Goal: Task Accomplishment & Management: Use online tool/utility

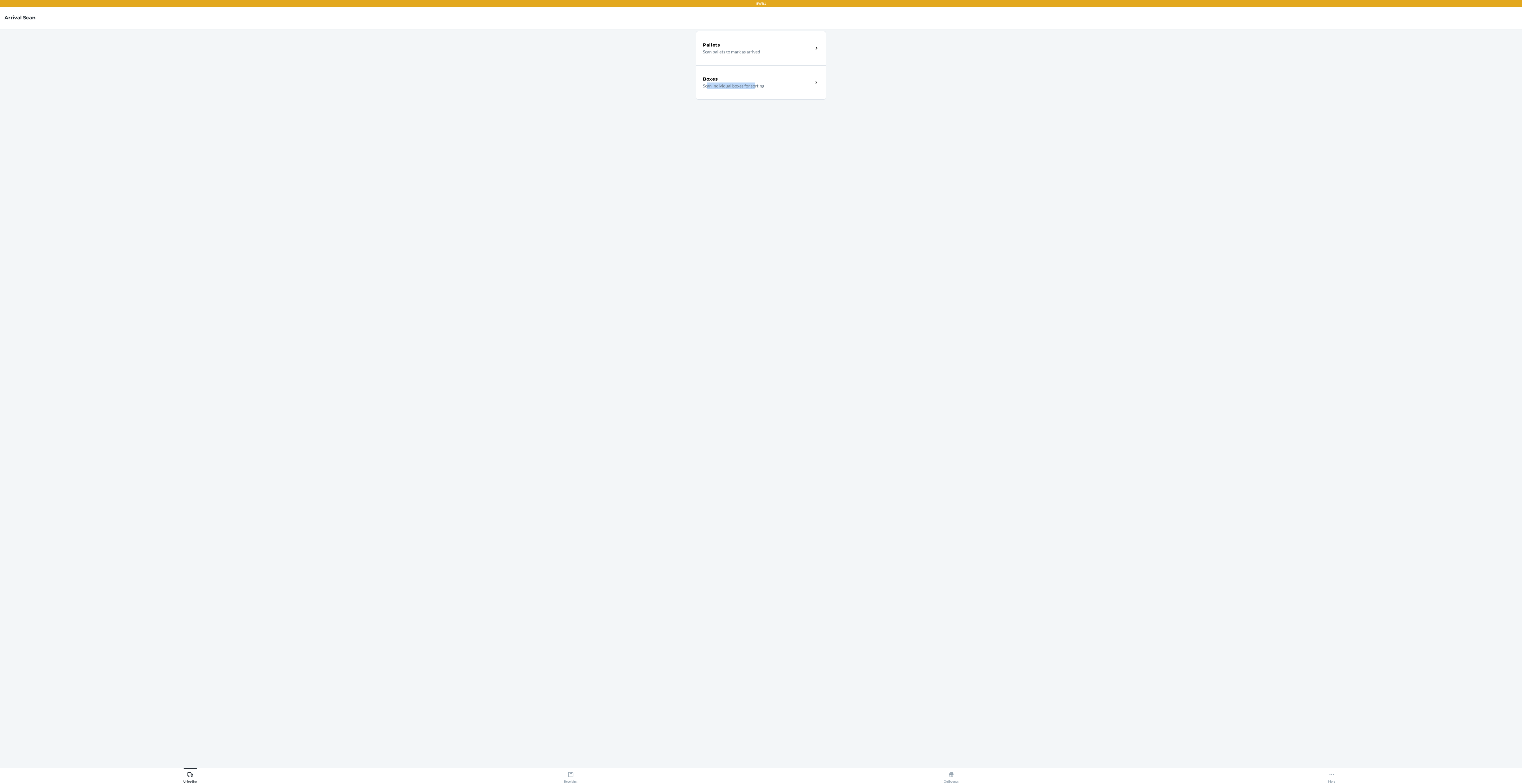
drag, startPoint x: 707, startPoint y: 340, endPoint x: 766, endPoint y: 219, distance: 134.6
click at [769, 217] on div "Pallets Scan pallets to mark as arrived Boxes Scan individual boxes for sorting" at bounding box center [761, 398] width 130 height 730
click at [793, 70] on div "Boxes Scan individual boxes for sorting" at bounding box center [761, 83] width 130 height 34
drag, startPoint x: 565, startPoint y: 118, endPoint x: 566, endPoint y: 112, distance: 6.1
click at [566, 112] on section "Scan Box Label Box labels can be tracking codes, CDSKUs or Seller LPNs" at bounding box center [760, 398] width 1513 height 730
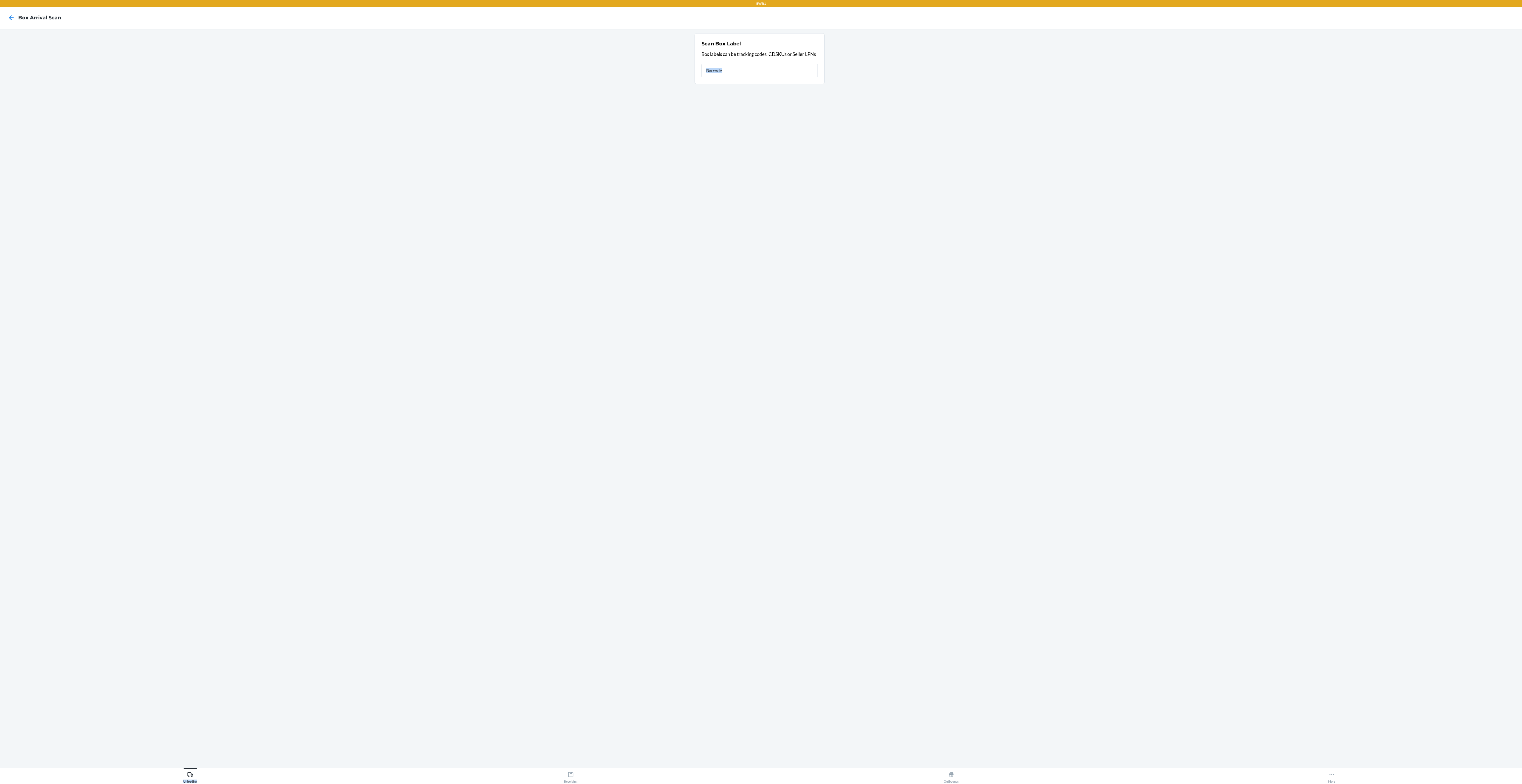
drag, startPoint x: 505, startPoint y: 782, endPoint x: 516, endPoint y: 765, distance: 20.2
click at [506, 779] on div "EWR1 Box Arrival Scan Scan Box Label Box labels can be tracking codes, CDSKUs o…" at bounding box center [761, 392] width 1522 height 784
click at [534, 749] on section "Scan Box Label Box labels can be tracking codes, CDSKUs or Seller LPNs" at bounding box center [760, 398] width 1513 height 730
drag, startPoint x: 534, startPoint y: 749, endPoint x: 601, endPoint y: 318, distance: 436.2
click at [542, 733] on section "Scan Box Label Box labels can be tracking codes, CDSKUs or Seller LPNs" at bounding box center [760, 398] width 1513 height 730
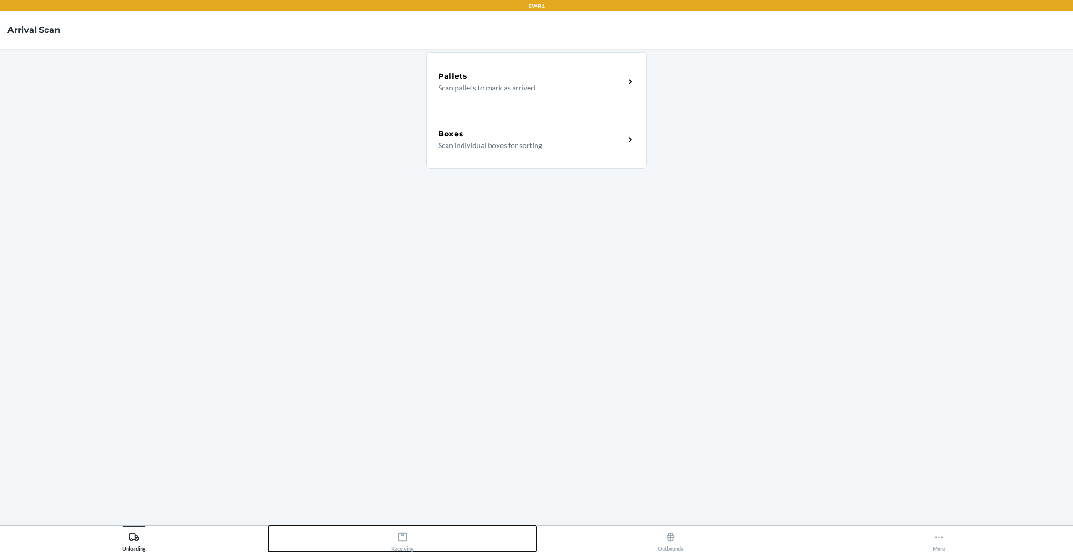
click at [409, 536] on div "Receiving" at bounding box center [402, 539] width 22 height 23
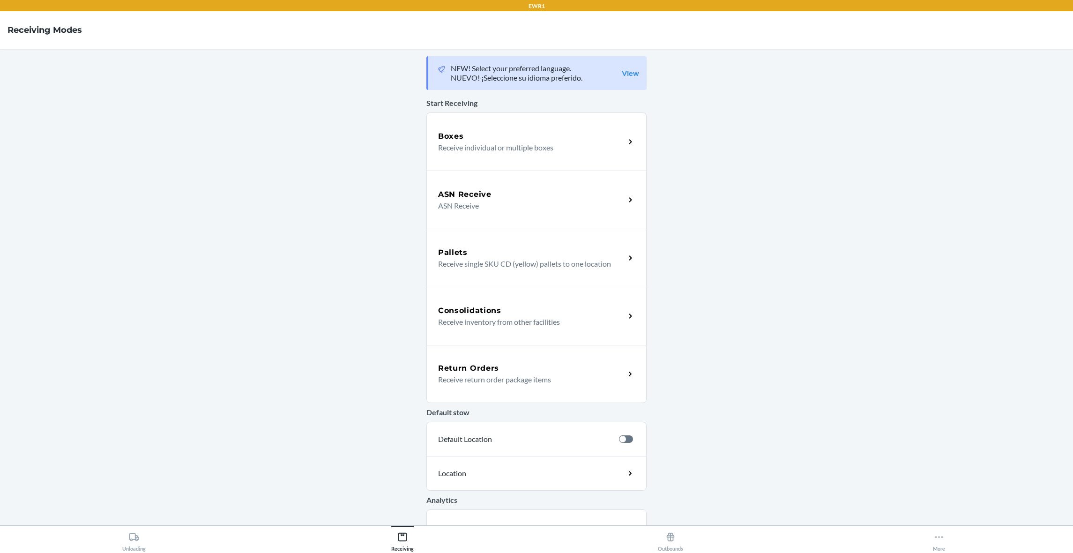
click at [492, 369] on h5 "Return Orders" at bounding box center [468, 368] width 61 height 11
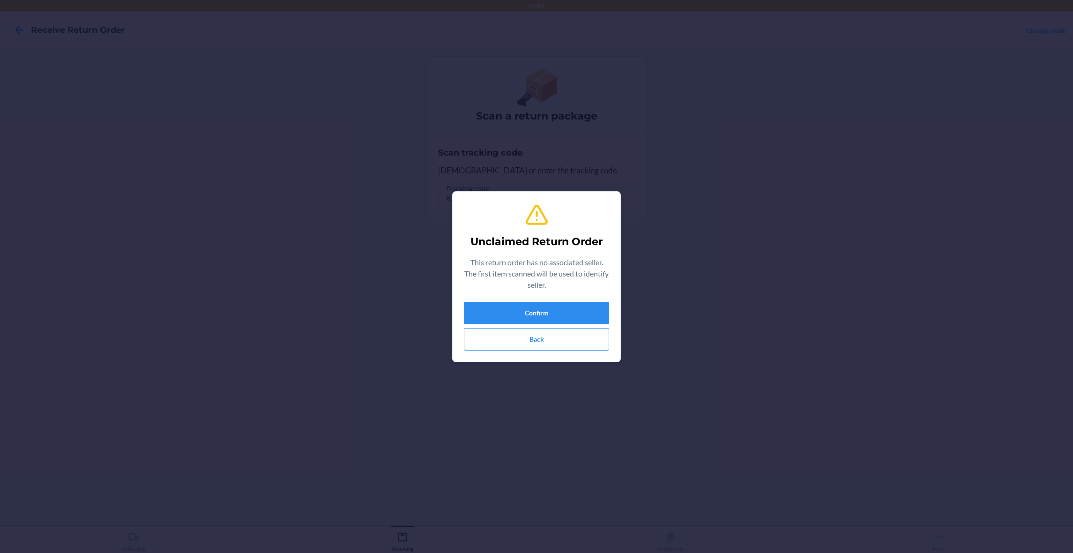
click at [490, 327] on div "Confirm Back" at bounding box center [536, 326] width 145 height 49
click at [492, 311] on button "Confirm" at bounding box center [536, 313] width 145 height 22
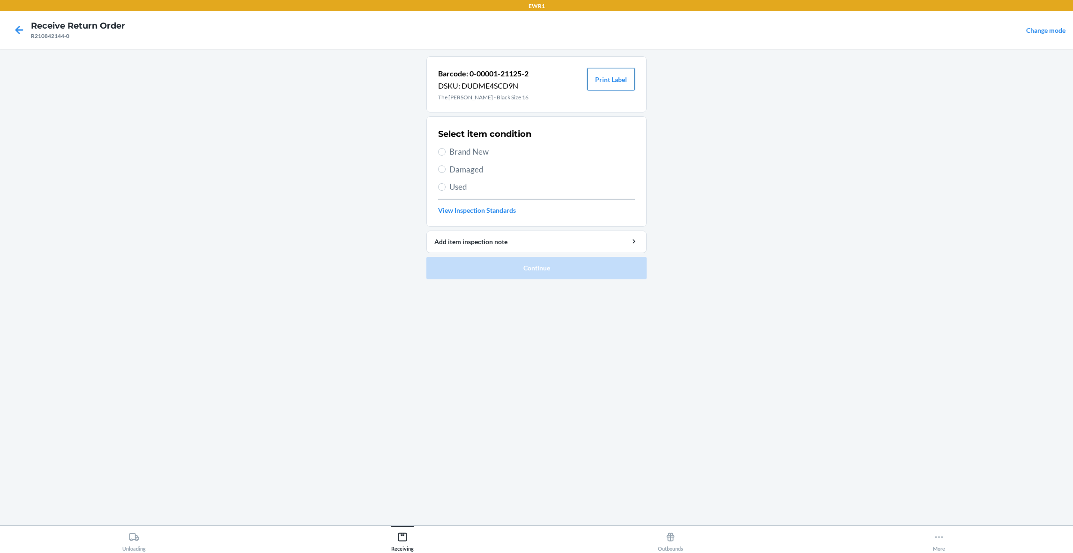
click at [605, 77] on button "Print Label" at bounding box center [611, 79] width 48 height 22
click at [469, 154] on span "Brand New" at bounding box center [542, 152] width 186 height 12
click at [446, 154] on input "Brand New" at bounding box center [441, 151] width 7 height 7
radio input "true"
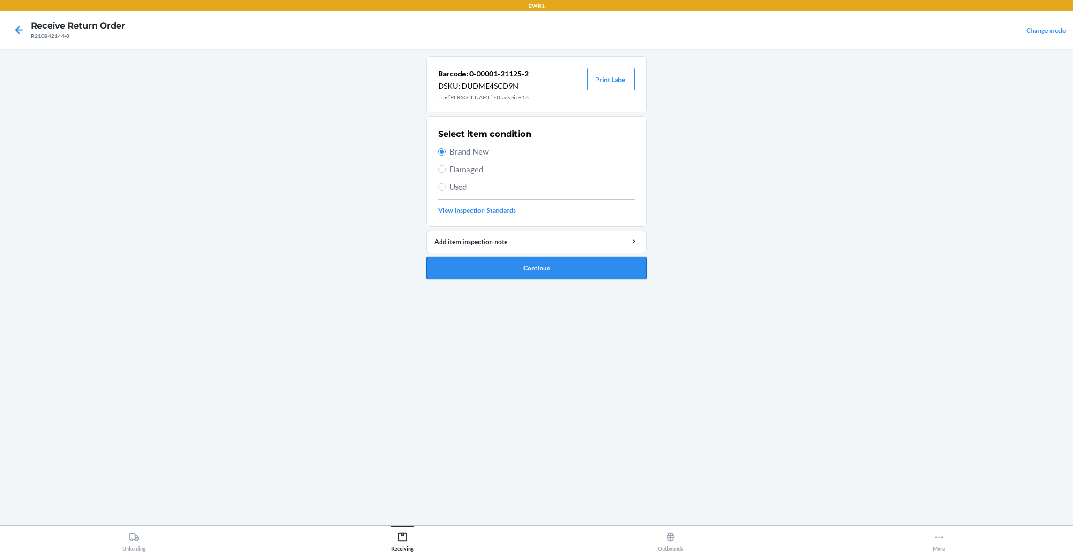
click at [585, 267] on button "Continue" at bounding box center [537, 268] width 220 height 22
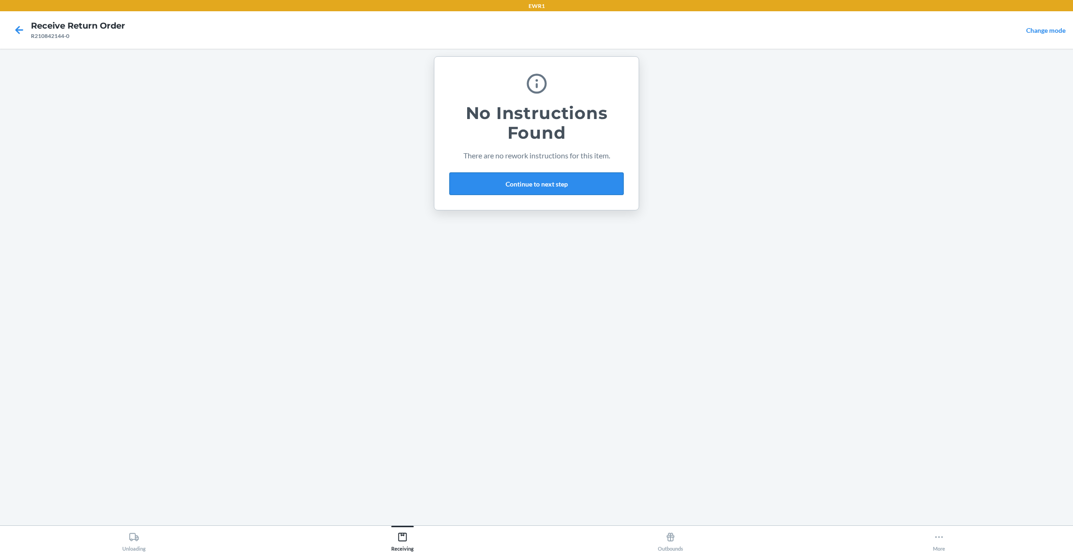
click at [582, 190] on button "Continue to next step" at bounding box center [536, 183] width 174 height 22
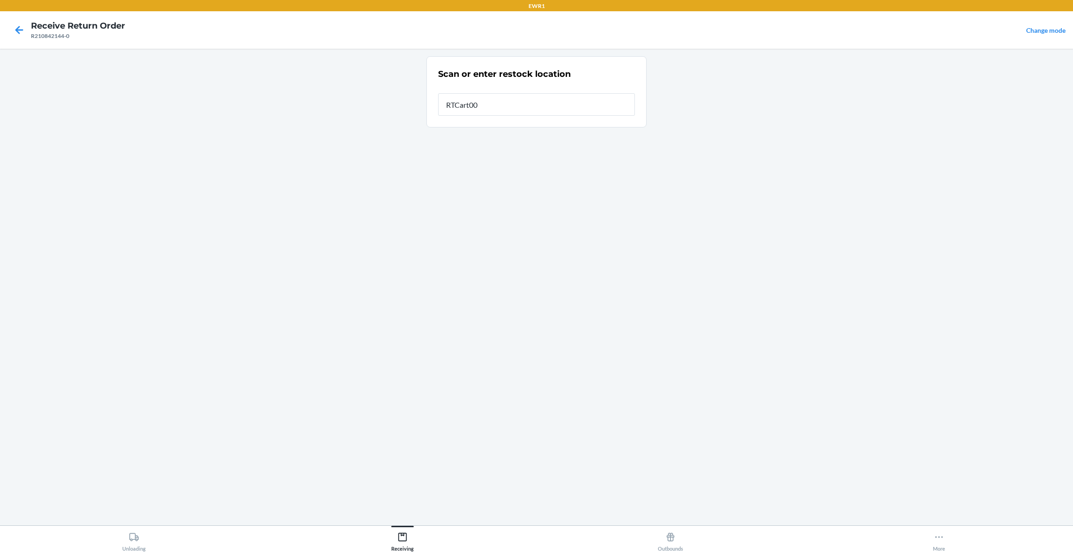
type input "RTCart009"
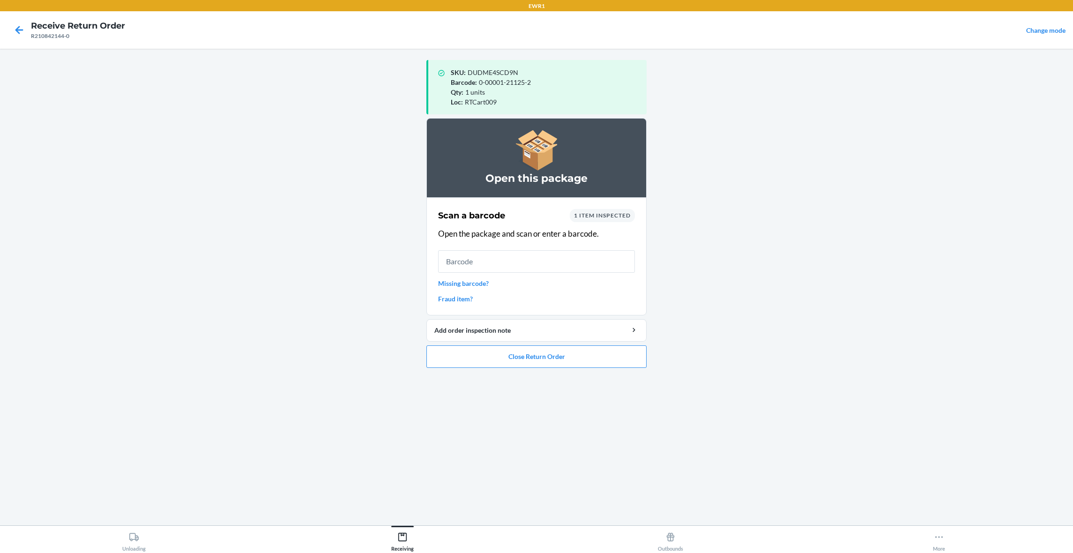
click at [464, 297] on link "Fraud item?" at bounding box center [536, 299] width 197 height 10
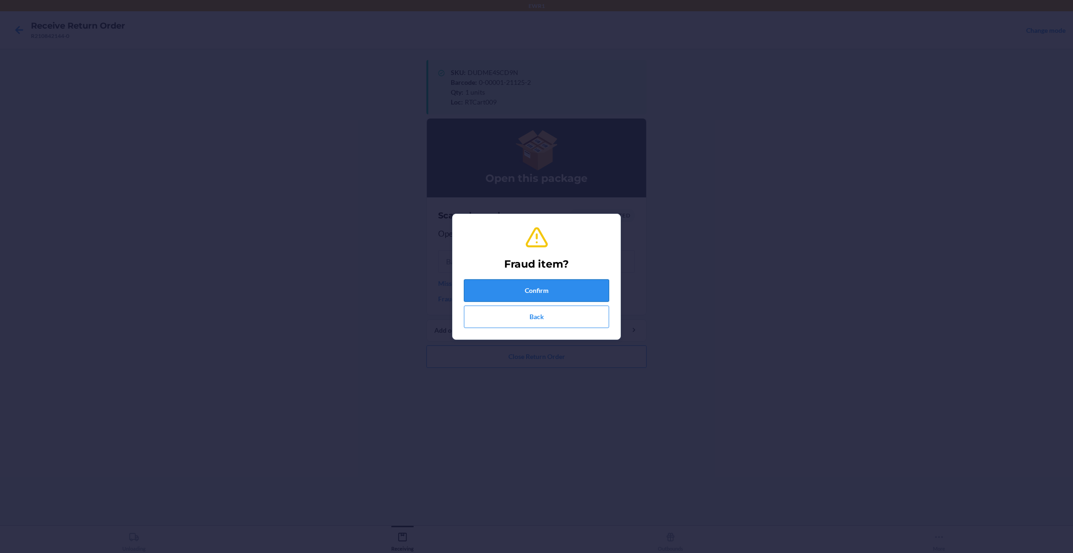
click at [557, 292] on button "Confirm" at bounding box center [536, 290] width 145 height 22
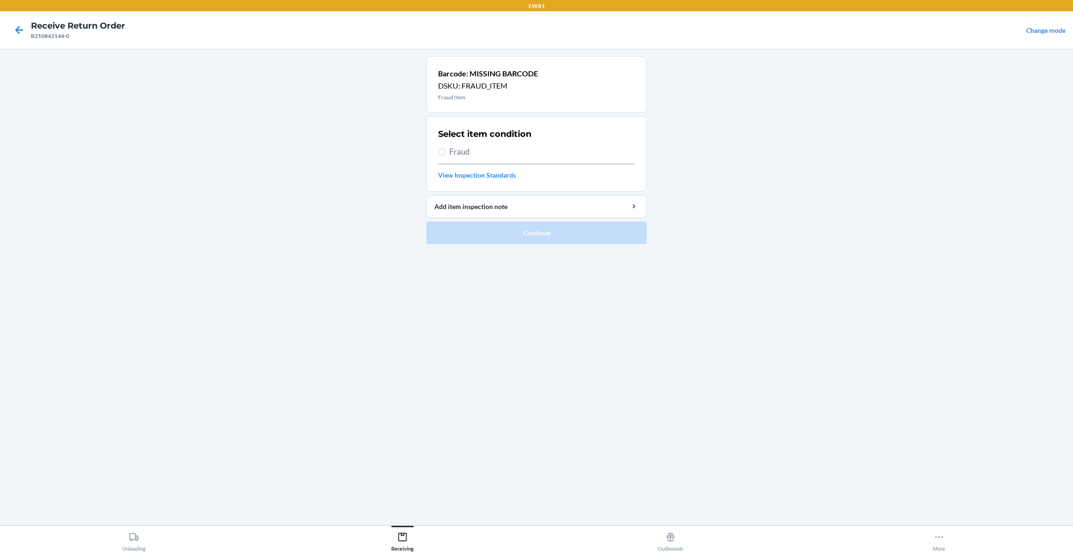
click at [448, 153] on label "Fraud" at bounding box center [536, 152] width 197 height 12
click at [446, 153] on input "Fraud" at bounding box center [441, 151] width 7 height 7
radio input "true"
click at [487, 235] on button "Continue" at bounding box center [537, 233] width 220 height 22
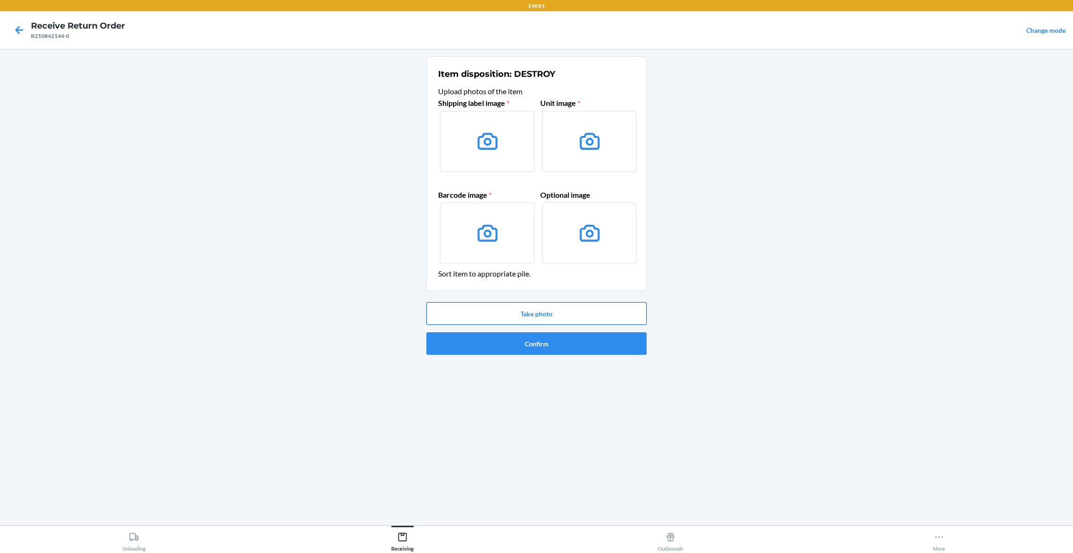
click at [597, 309] on button "Take photo" at bounding box center [537, 313] width 220 height 22
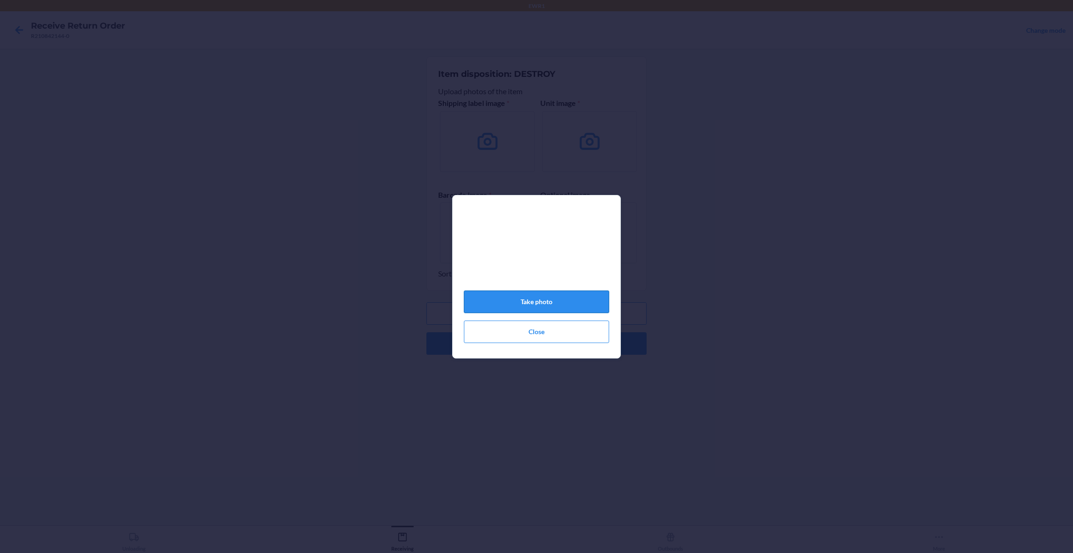
click at [594, 313] on button "Take photo" at bounding box center [536, 302] width 145 height 22
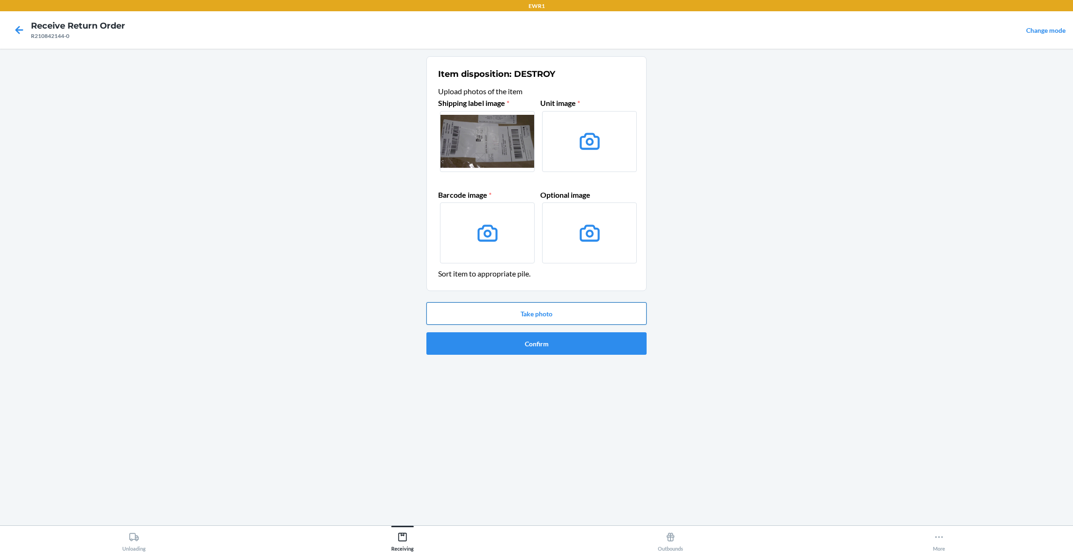
click at [589, 317] on button "Take photo" at bounding box center [537, 313] width 220 height 22
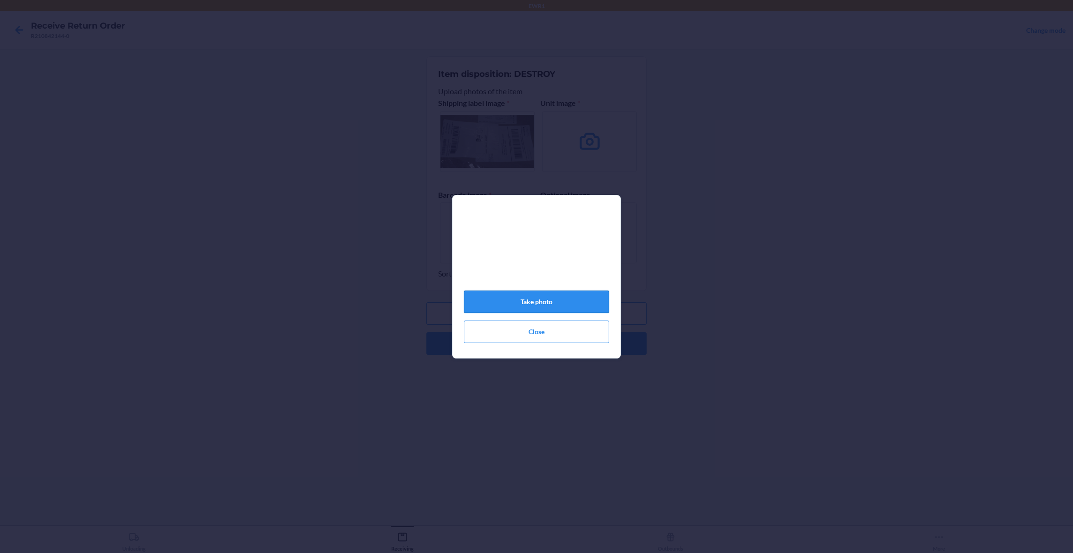
click at [601, 313] on button "Take photo" at bounding box center [536, 302] width 145 height 22
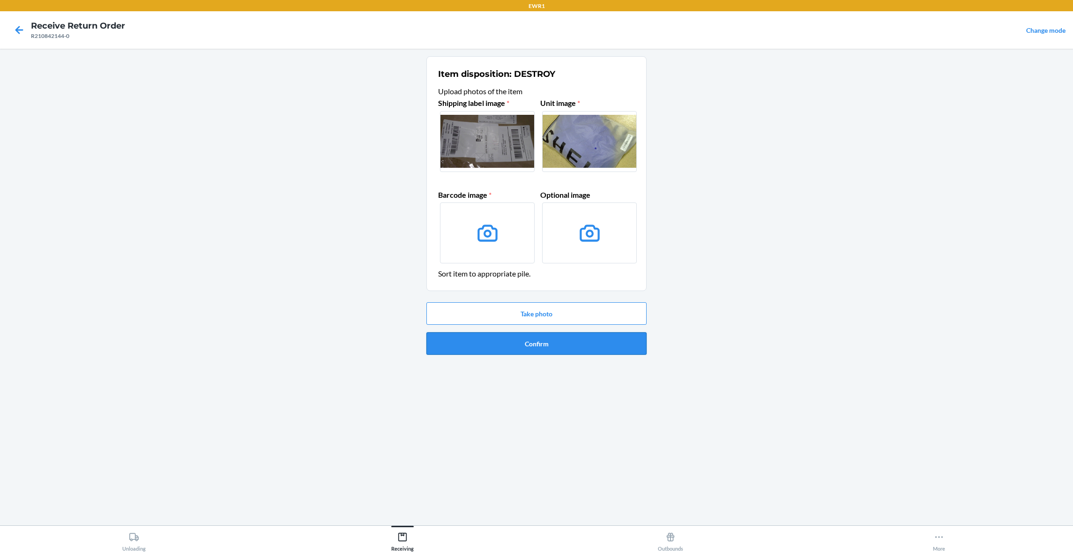
click at [572, 348] on button "Confirm" at bounding box center [537, 343] width 220 height 22
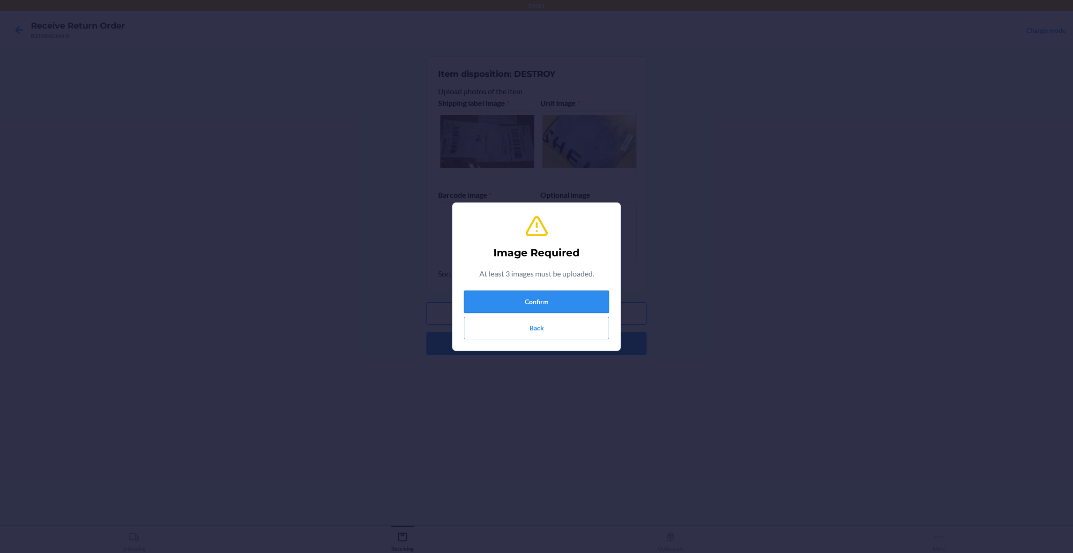
click at [577, 296] on button "Confirm" at bounding box center [536, 302] width 145 height 22
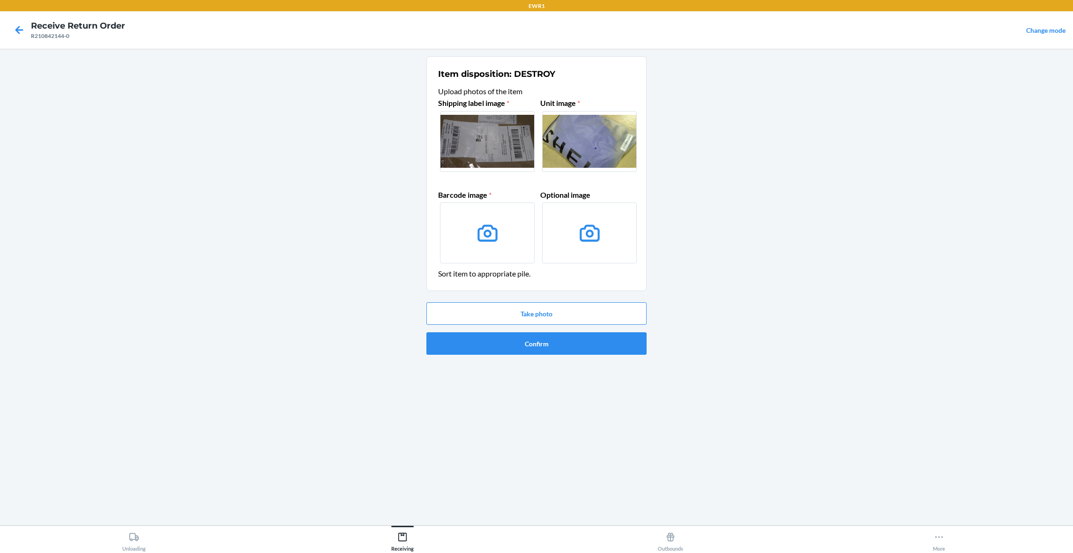
click at [493, 232] on icon at bounding box center [488, 233] width 24 height 24
click at [0, 0] on input "file" at bounding box center [0, 0] width 0 height 0
click at [541, 317] on button "Take photo" at bounding box center [537, 313] width 220 height 22
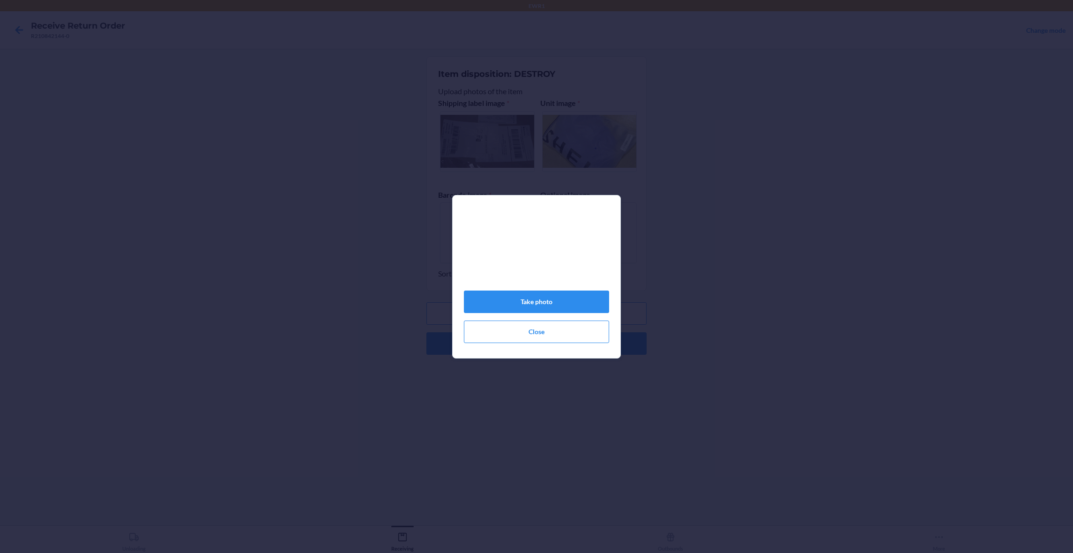
drag, startPoint x: 600, startPoint y: 389, endPoint x: 600, endPoint y: 395, distance: 6.1
click at [600, 395] on div "Take photo Close" at bounding box center [536, 276] width 1073 height 553
click at [554, 297] on button "Take photo" at bounding box center [536, 302] width 145 height 22
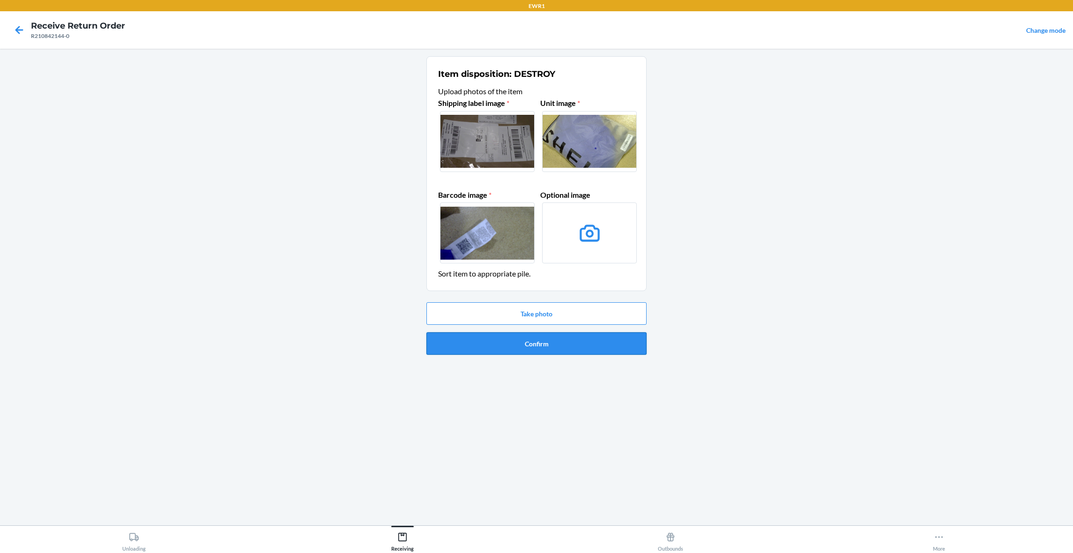
click at [528, 347] on button "Confirm" at bounding box center [537, 343] width 220 height 22
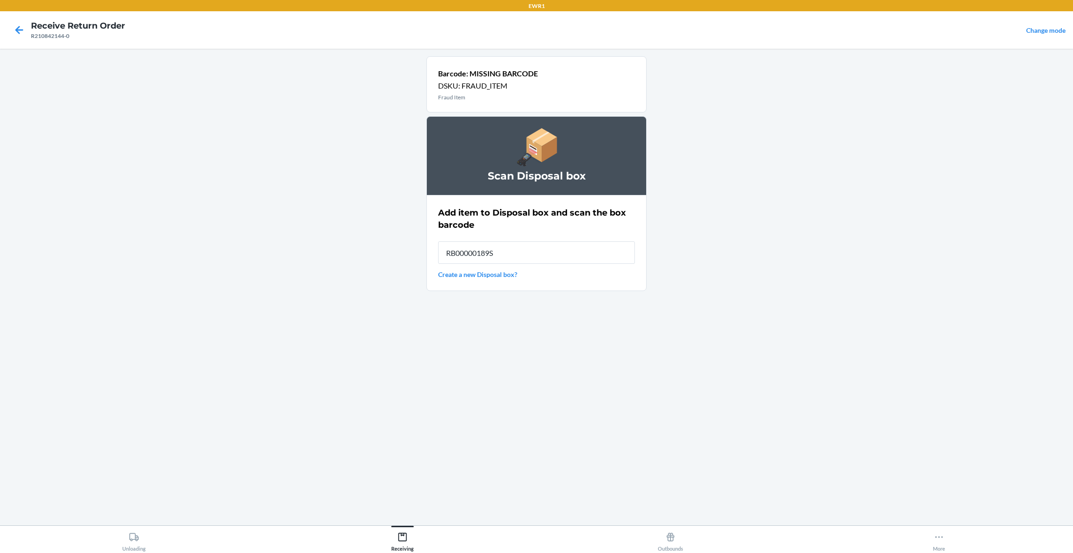
type input "RB00000189S"
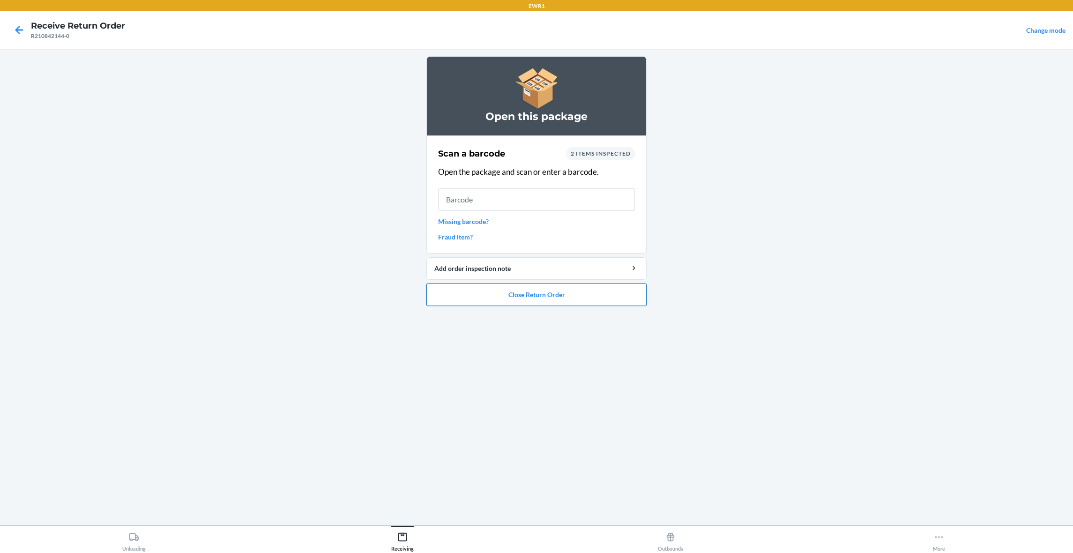
click at [603, 298] on button "Close Return Order" at bounding box center [537, 295] width 220 height 22
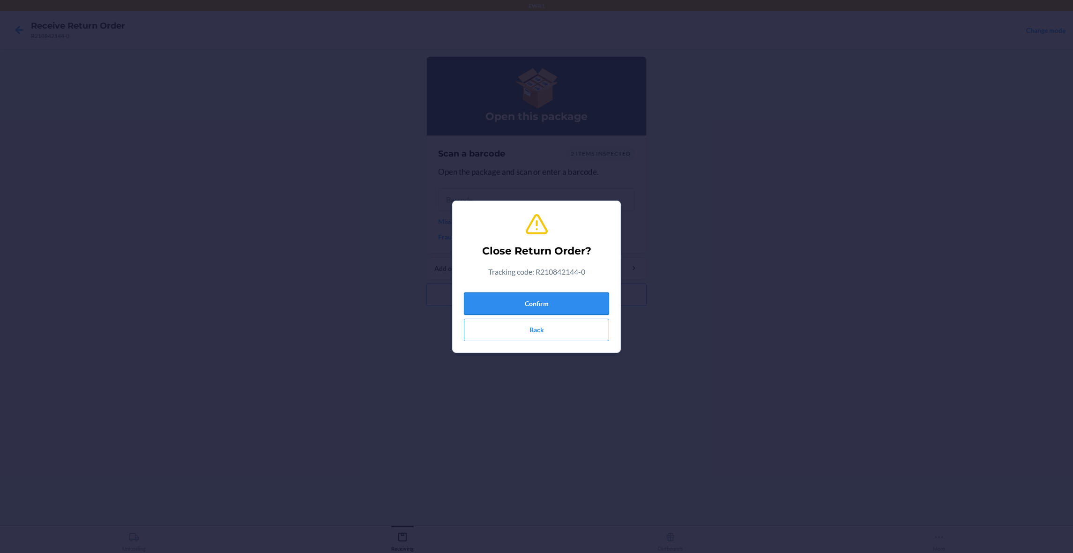
click at [559, 301] on button "Confirm" at bounding box center [536, 303] width 145 height 22
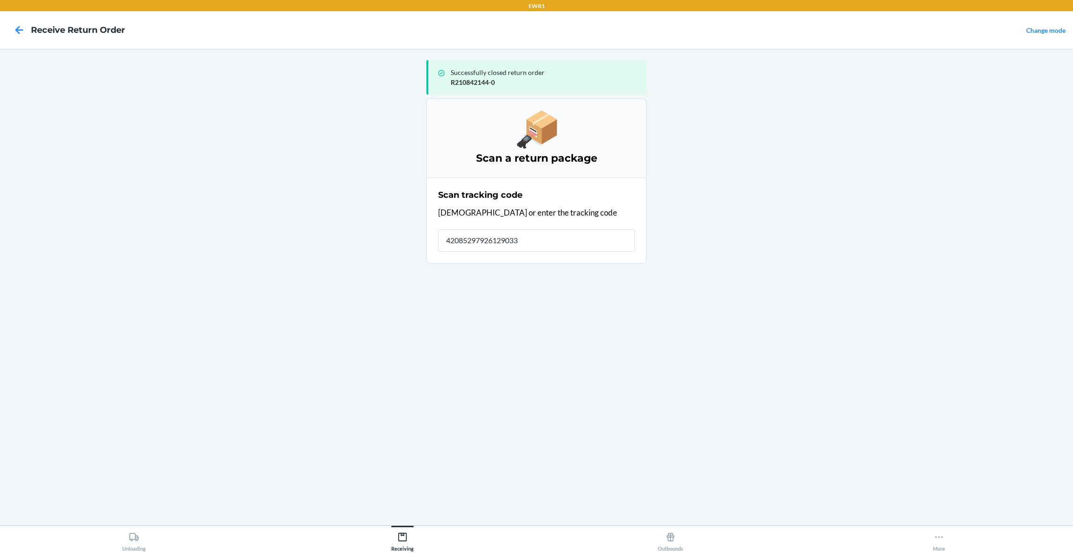
type input "420852979261290339"
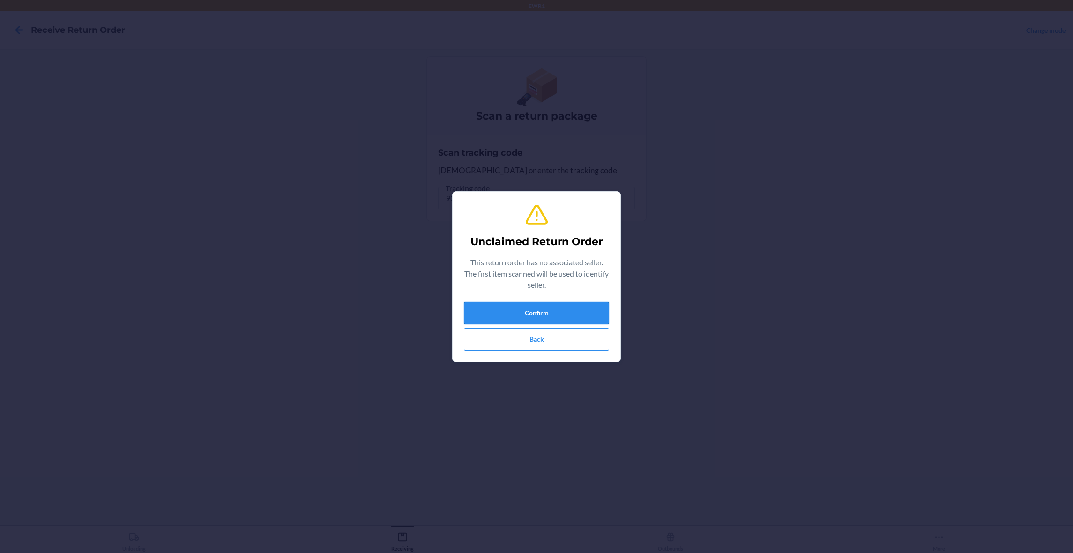
click at [573, 319] on button "Confirm" at bounding box center [536, 313] width 145 height 22
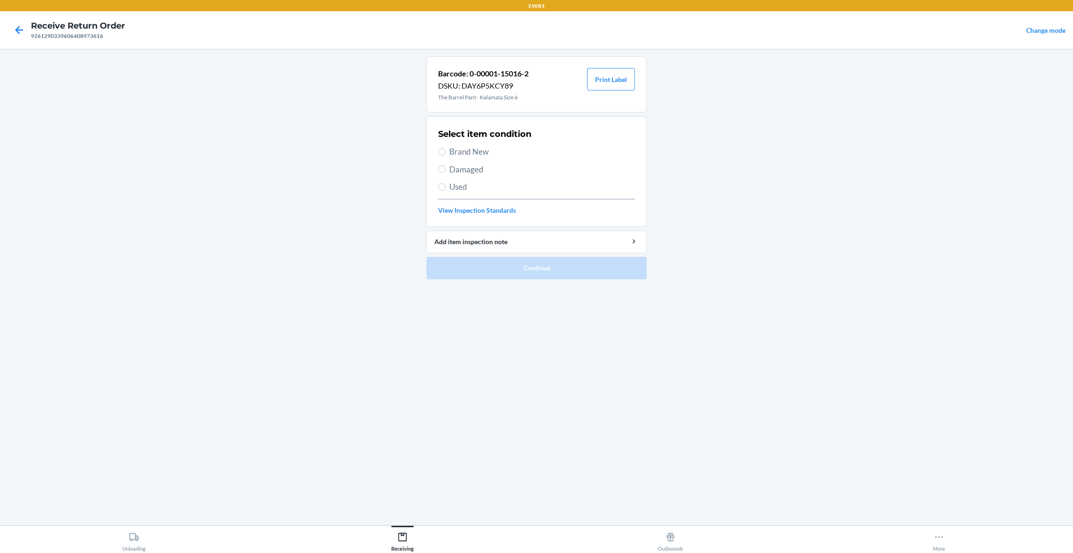
drag, startPoint x: 448, startPoint y: 151, endPoint x: 454, endPoint y: 148, distance: 6.5
click at [449, 149] on label "Brand New" at bounding box center [536, 152] width 197 height 12
click at [446, 149] on input "Brand New" at bounding box center [441, 151] width 7 height 7
radio input "true"
click at [619, 85] on button "Print Label" at bounding box center [611, 79] width 48 height 22
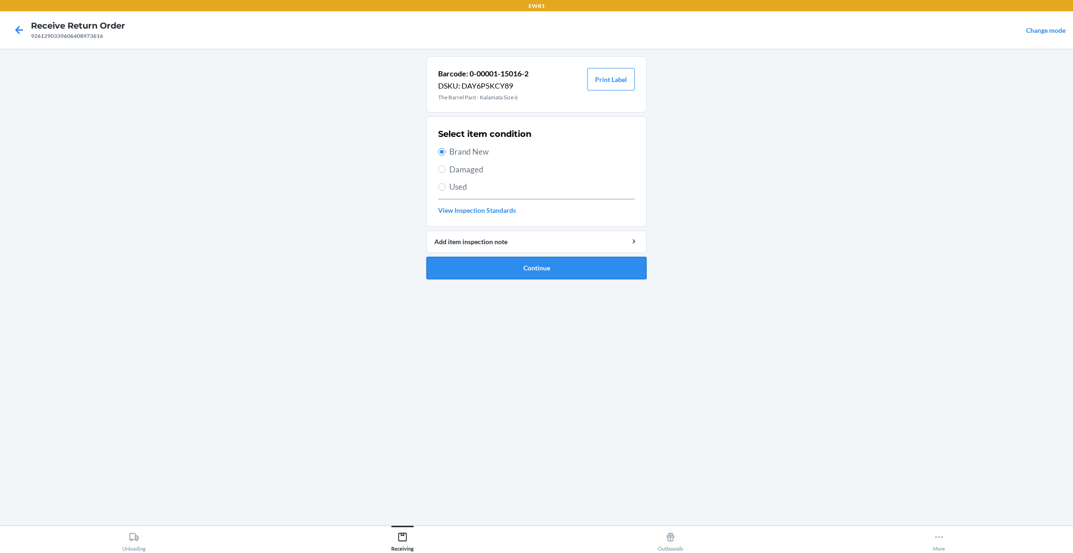
click at [608, 266] on button "Continue" at bounding box center [537, 268] width 220 height 22
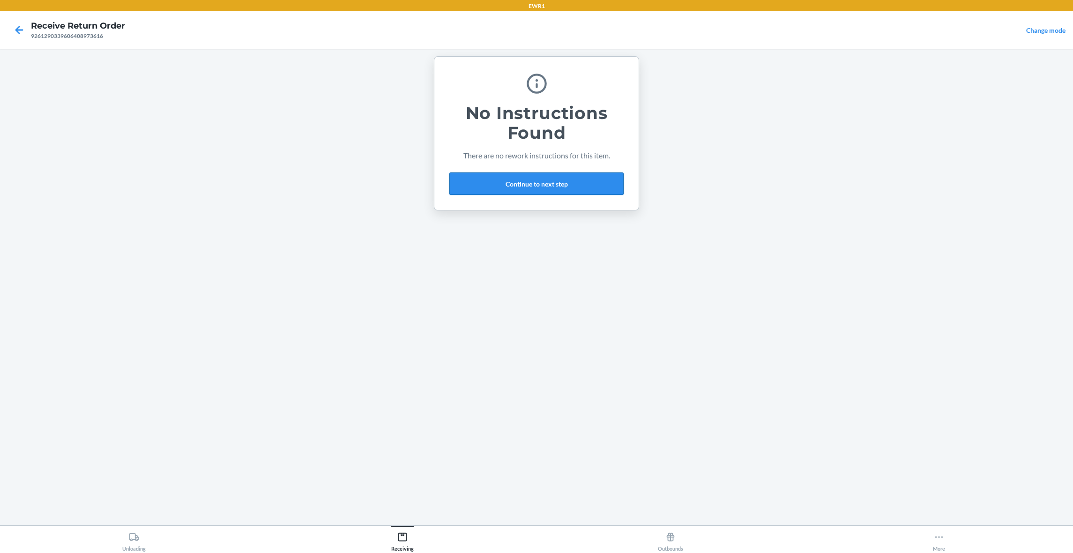
click at [537, 184] on button "Continue to next step" at bounding box center [536, 183] width 174 height 22
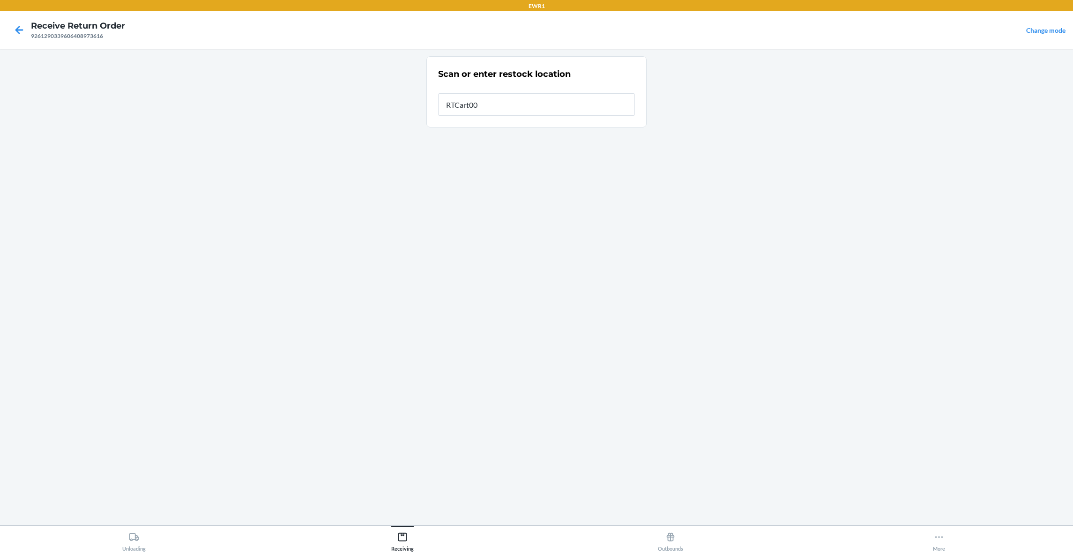
type input "RTCart009"
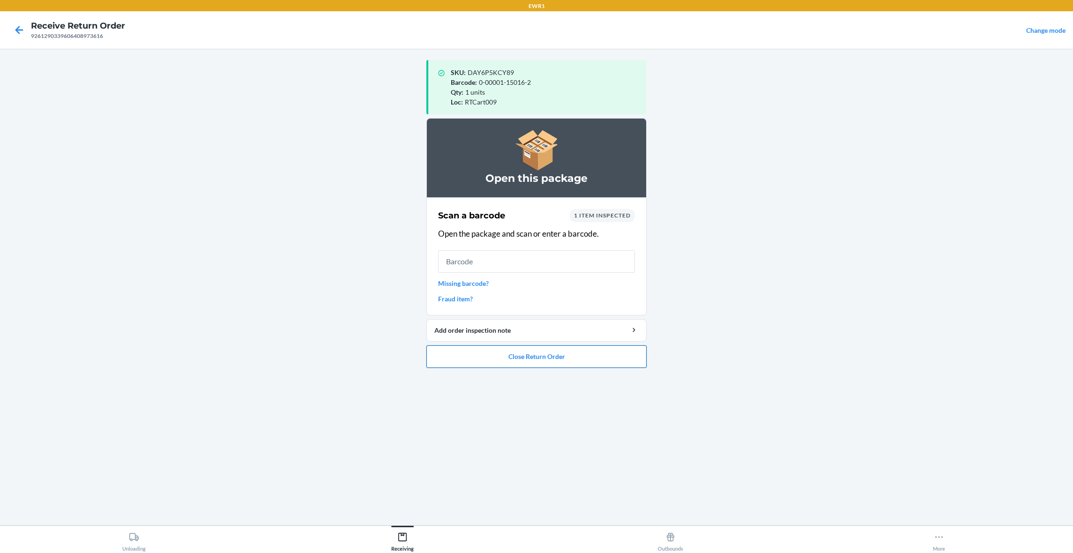
click at [500, 352] on button "Close Return Order" at bounding box center [537, 356] width 220 height 22
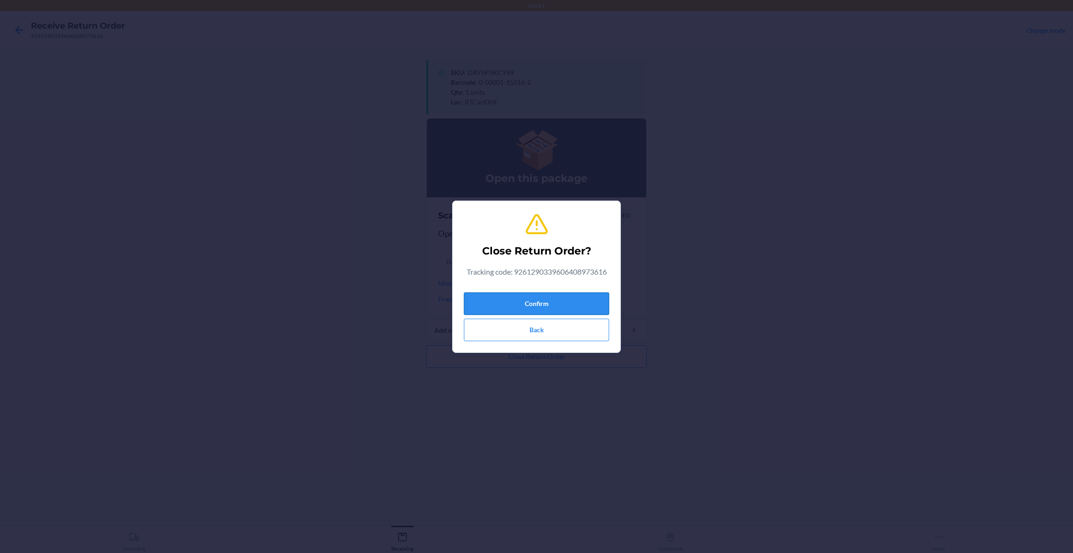
click at [527, 301] on button "Confirm" at bounding box center [536, 303] width 145 height 22
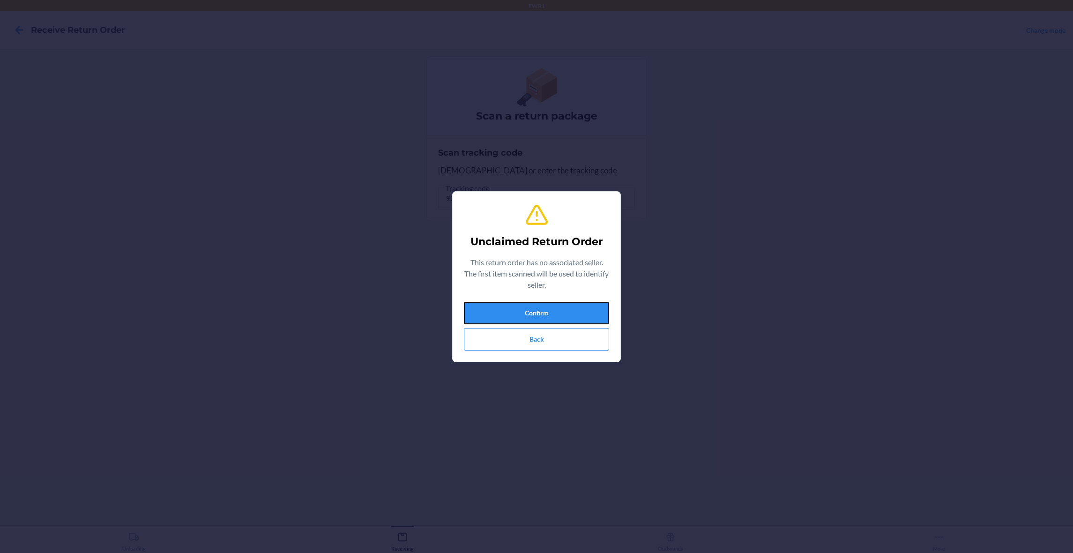
click at [502, 310] on button "Confirm" at bounding box center [536, 313] width 145 height 22
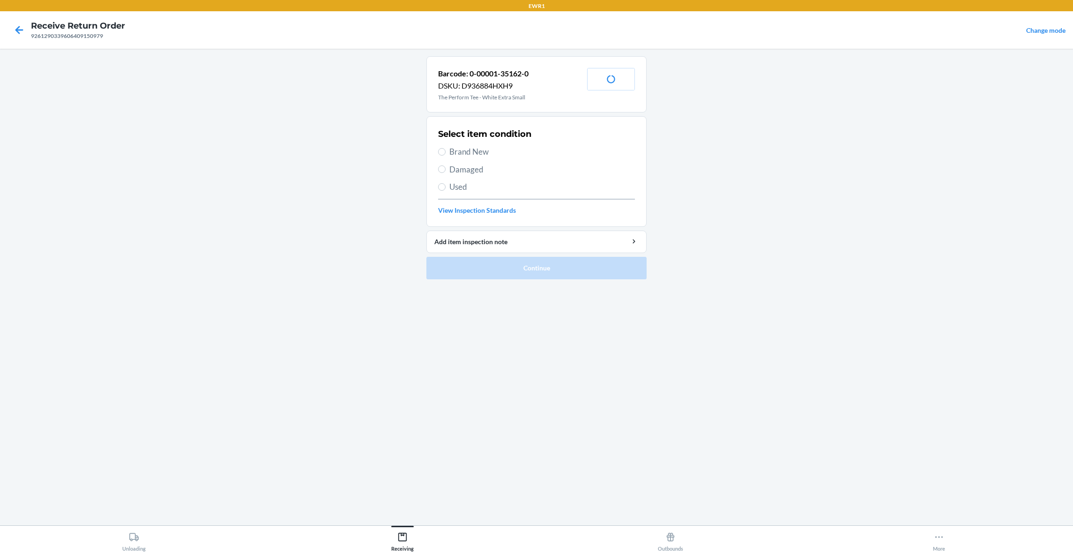
click at [462, 151] on span "Brand New" at bounding box center [542, 152] width 186 height 12
click at [446, 151] on input "Brand New" at bounding box center [441, 151] width 7 height 7
radio input "true"
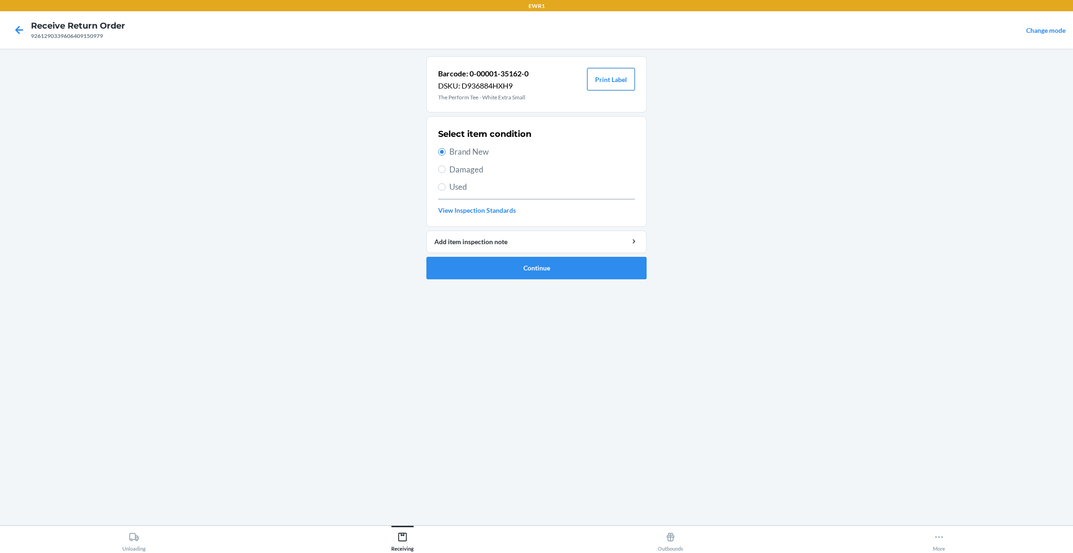
click at [612, 75] on button "Print Label" at bounding box center [611, 79] width 48 height 22
click at [563, 275] on button "Continue" at bounding box center [537, 268] width 220 height 22
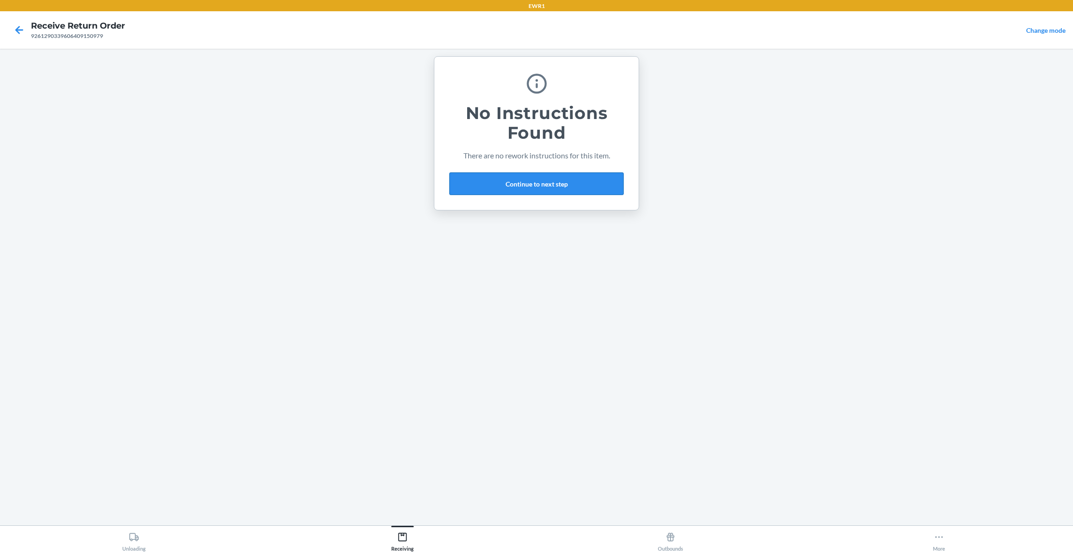
click at [520, 179] on button "Continue to next step" at bounding box center [536, 183] width 174 height 22
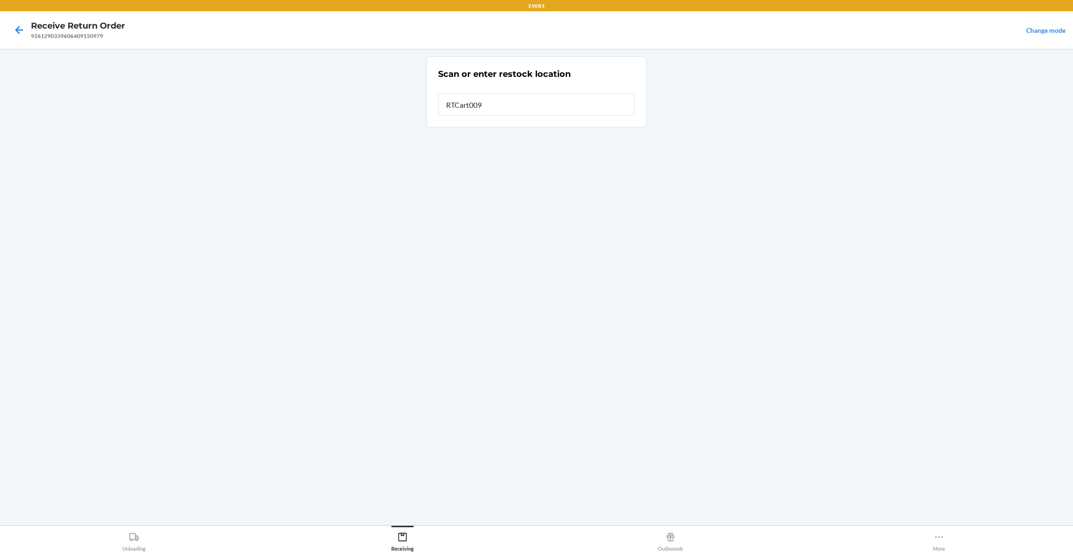
type input "RTCart009"
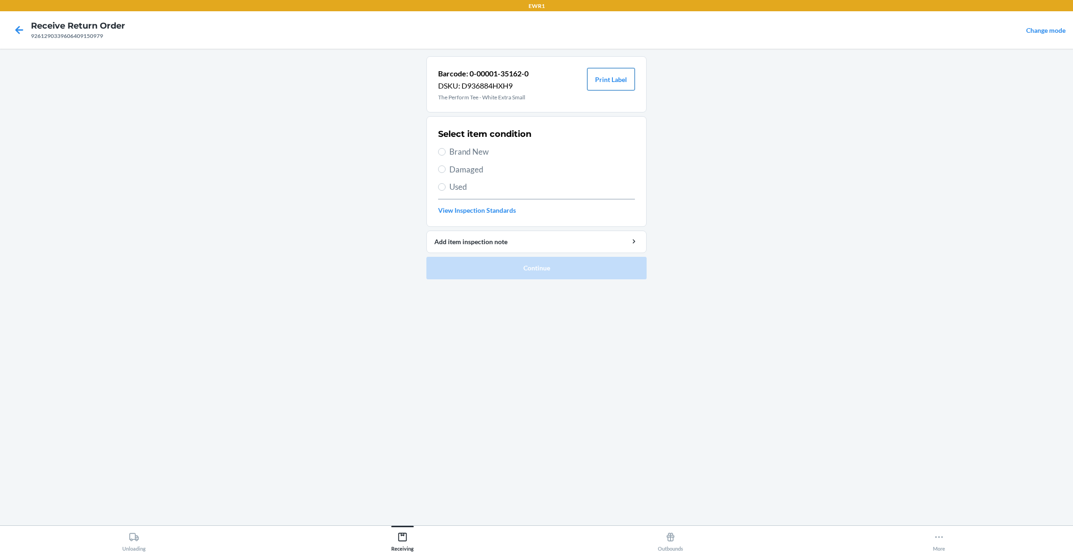
click at [612, 80] on button "Print Label" at bounding box center [611, 79] width 48 height 22
click at [495, 160] on div "Select item condition Brand New Damaged Used View Inspection Standards" at bounding box center [536, 171] width 197 height 93
click at [499, 146] on span "Brand New" at bounding box center [542, 152] width 186 height 12
click at [446, 148] on input "Brand New" at bounding box center [441, 151] width 7 height 7
radio input "true"
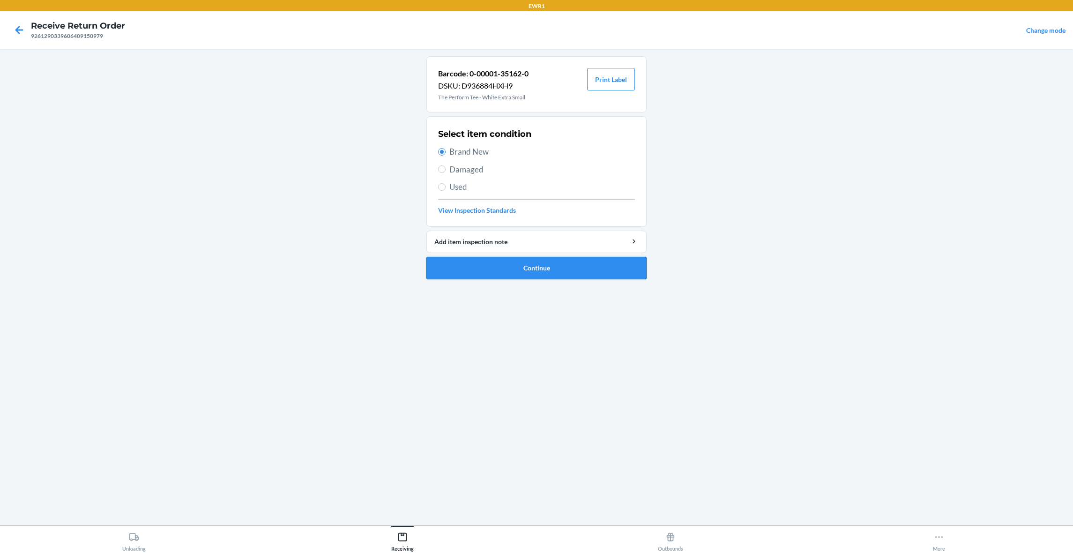
click at [568, 269] on button "Continue" at bounding box center [537, 268] width 220 height 22
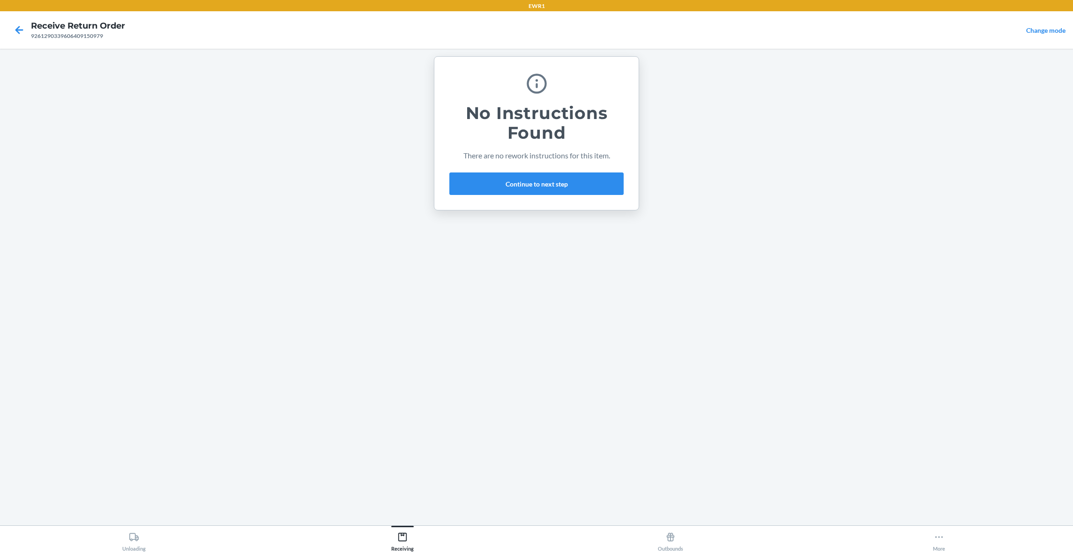
click at [563, 197] on div "No Instructions Found There are no rework instructions for this item. Continue …" at bounding box center [536, 133] width 174 height 131
click at [577, 187] on button "Continue to next step" at bounding box center [536, 183] width 174 height 22
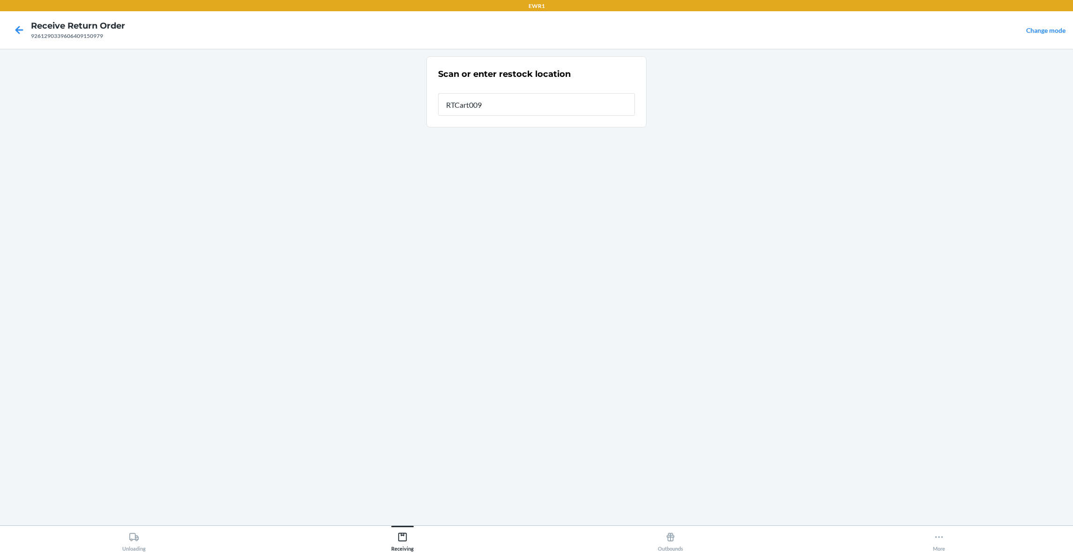
type input "RTCart009"
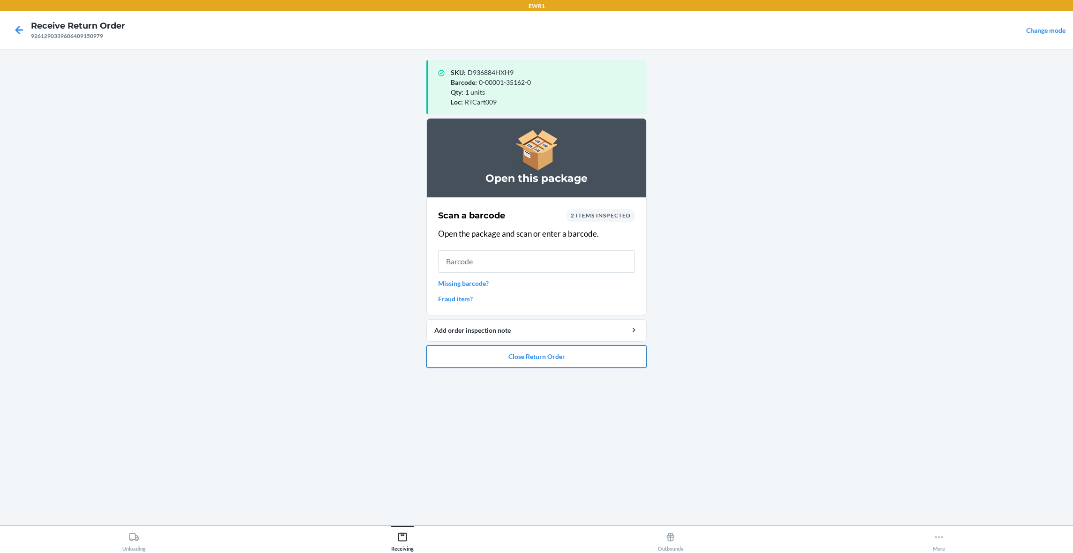
click at [522, 357] on button "Close Return Order" at bounding box center [537, 356] width 220 height 22
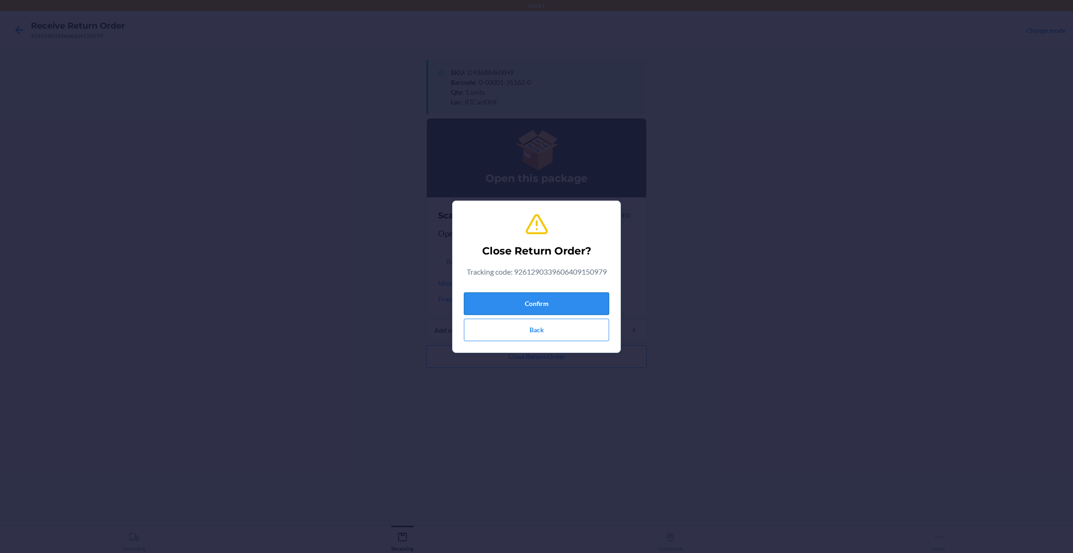
click at [521, 305] on button "Confirm" at bounding box center [536, 303] width 145 height 22
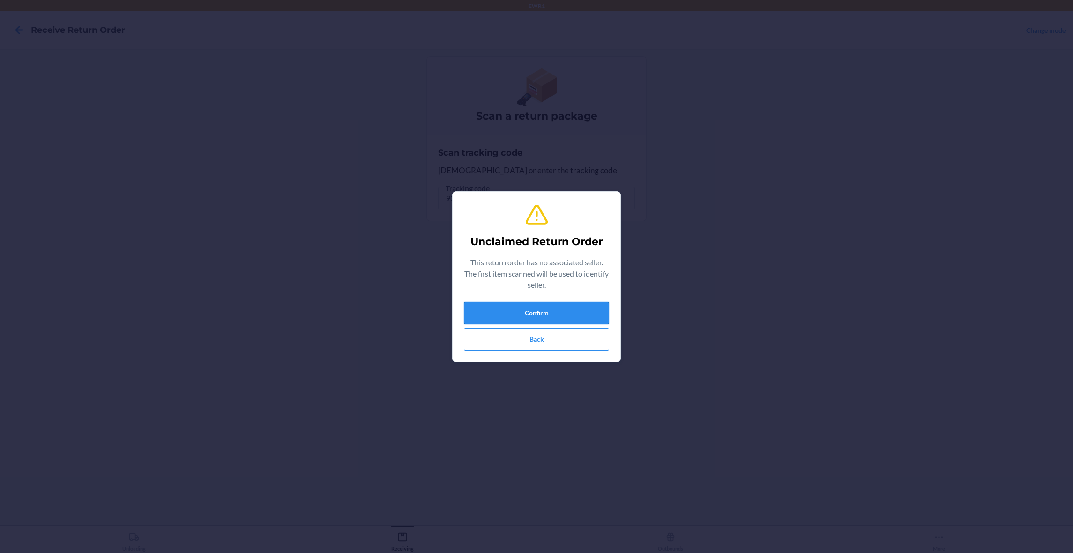
click at [549, 317] on button "Confirm" at bounding box center [536, 313] width 145 height 22
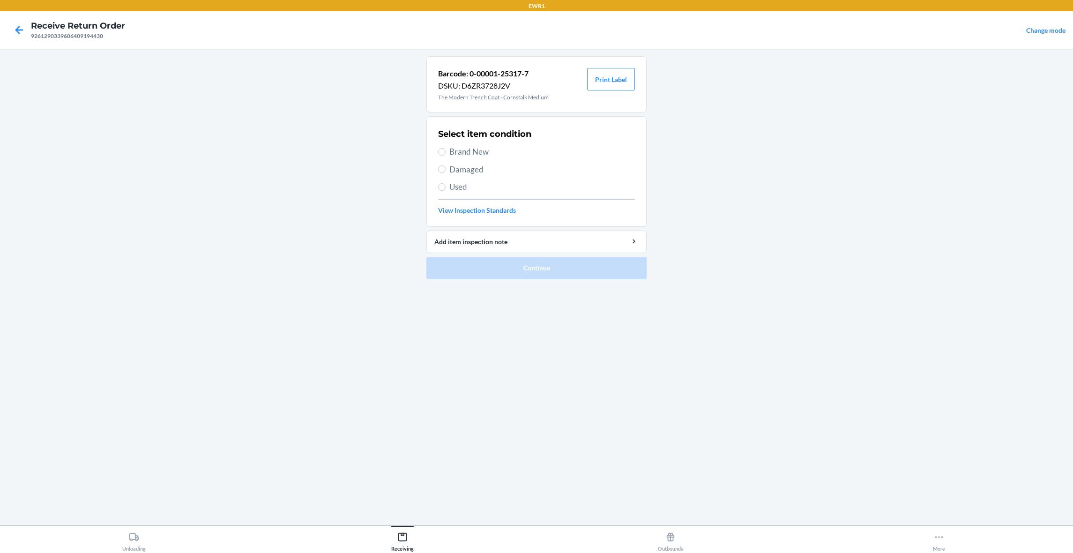
drag, startPoint x: 470, startPoint y: 150, endPoint x: 492, endPoint y: 134, distance: 27.2
click at [472, 149] on span "Brand New" at bounding box center [542, 152] width 186 height 12
click at [448, 153] on label "Brand New" at bounding box center [536, 152] width 197 height 12
click at [446, 153] on input "Brand New" at bounding box center [441, 151] width 7 height 7
radio input "true"
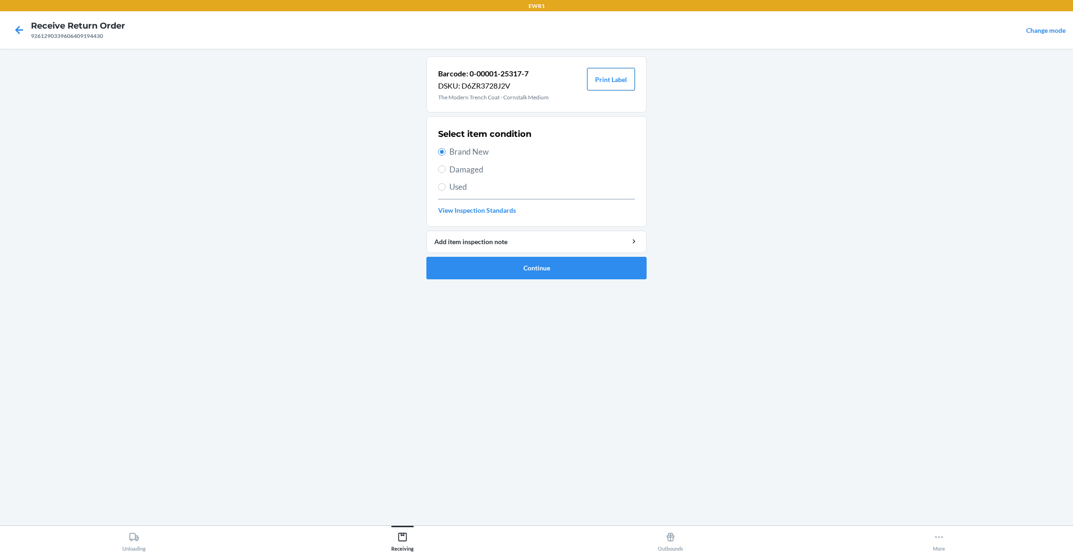
click at [622, 72] on button "Print Label" at bounding box center [611, 79] width 48 height 22
click at [544, 272] on button "Continue" at bounding box center [537, 268] width 220 height 22
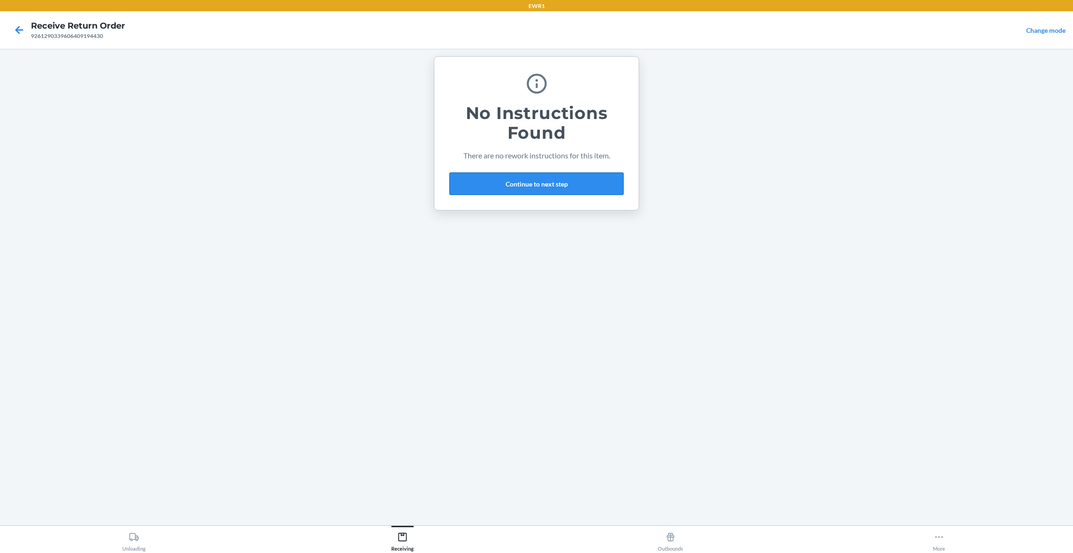
click at [556, 184] on button "Continue to next step" at bounding box center [536, 183] width 174 height 22
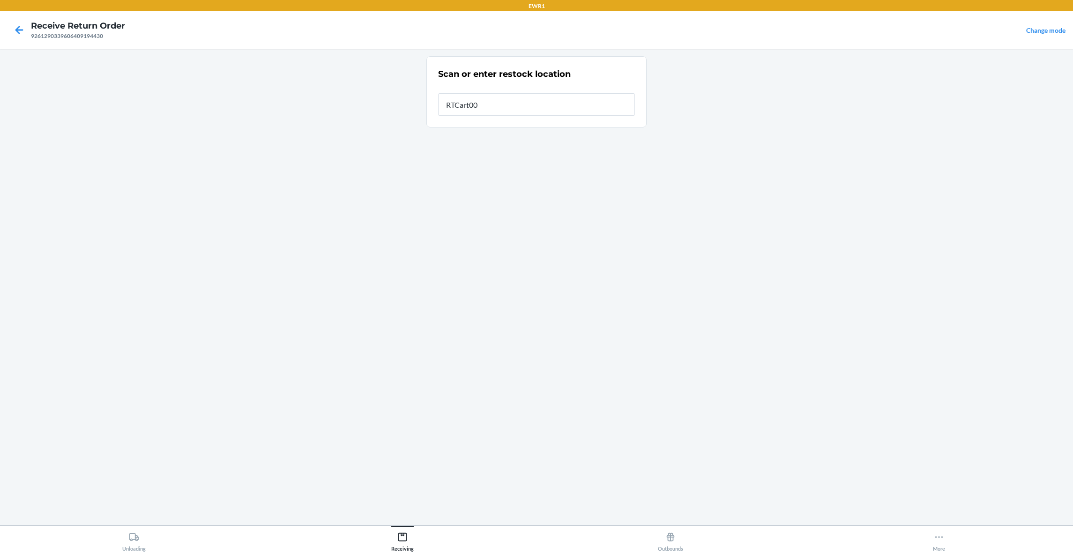
type input "RTCart009"
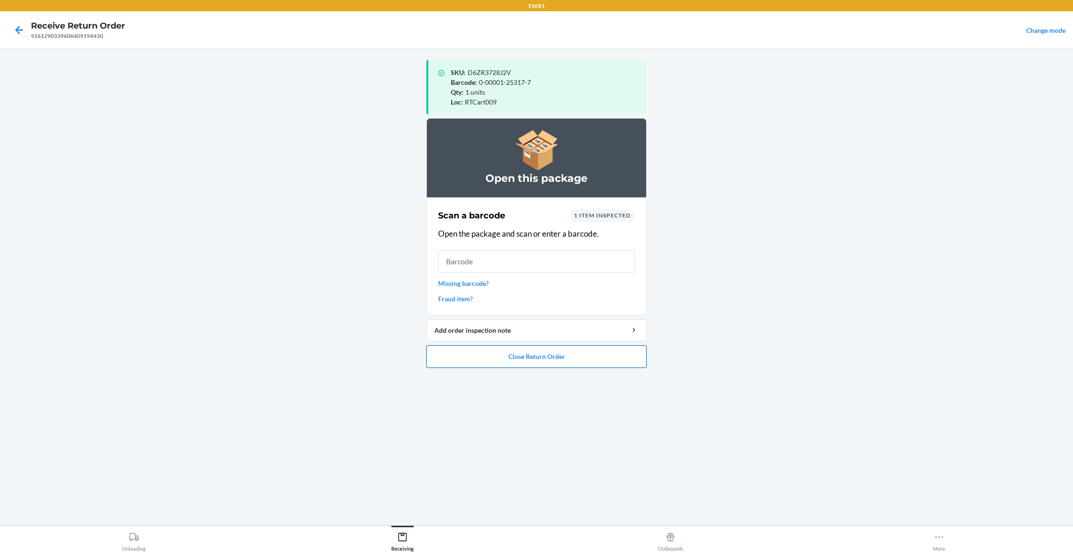
click at [600, 352] on button "Close Return Order" at bounding box center [537, 356] width 220 height 22
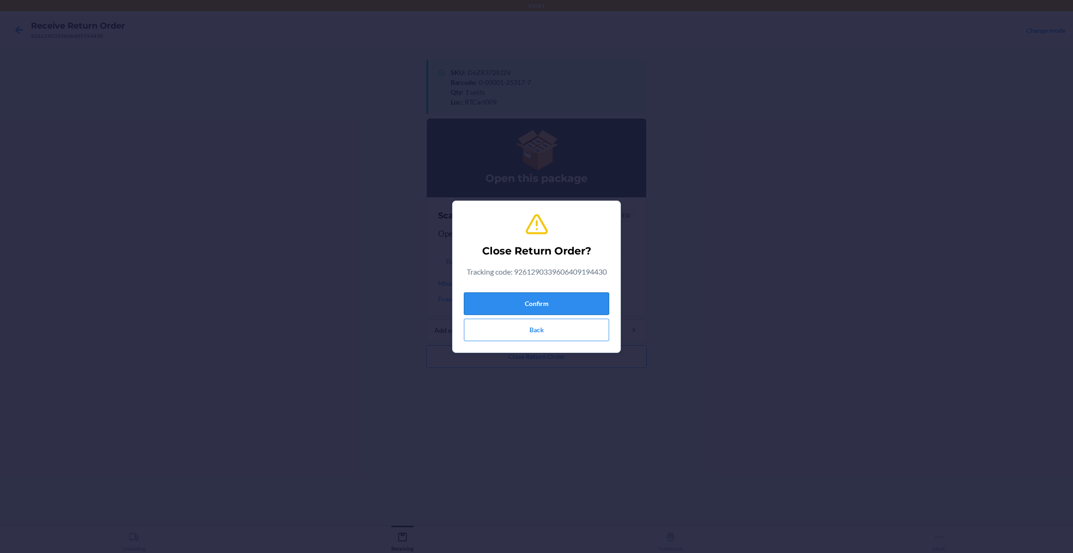
click at [556, 304] on button "Confirm" at bounding box center [536, 303] width 145 height 22
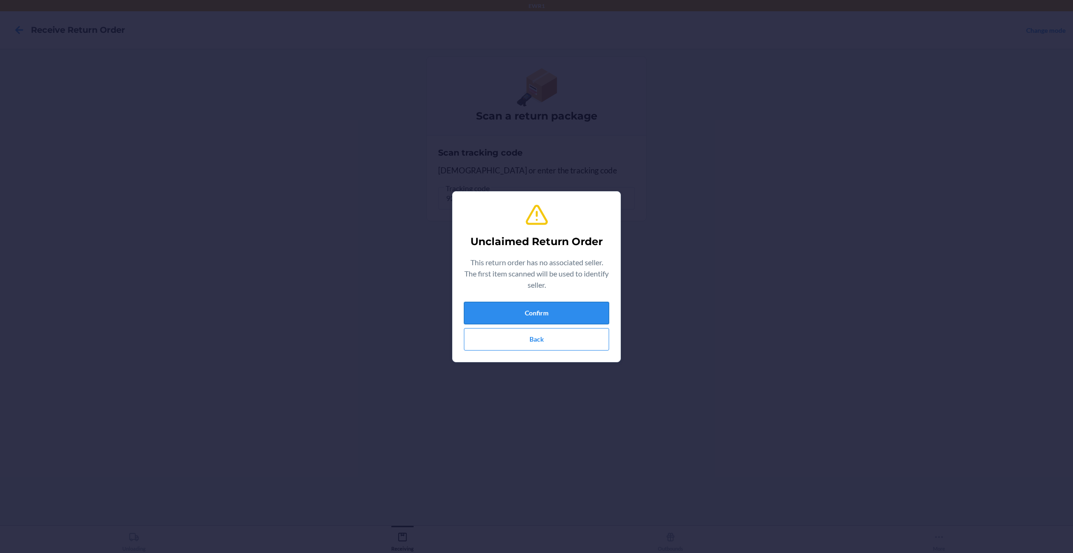
click at [548, 303] on button "Confirm" at bounding box center [536, 313] width 145 height 22
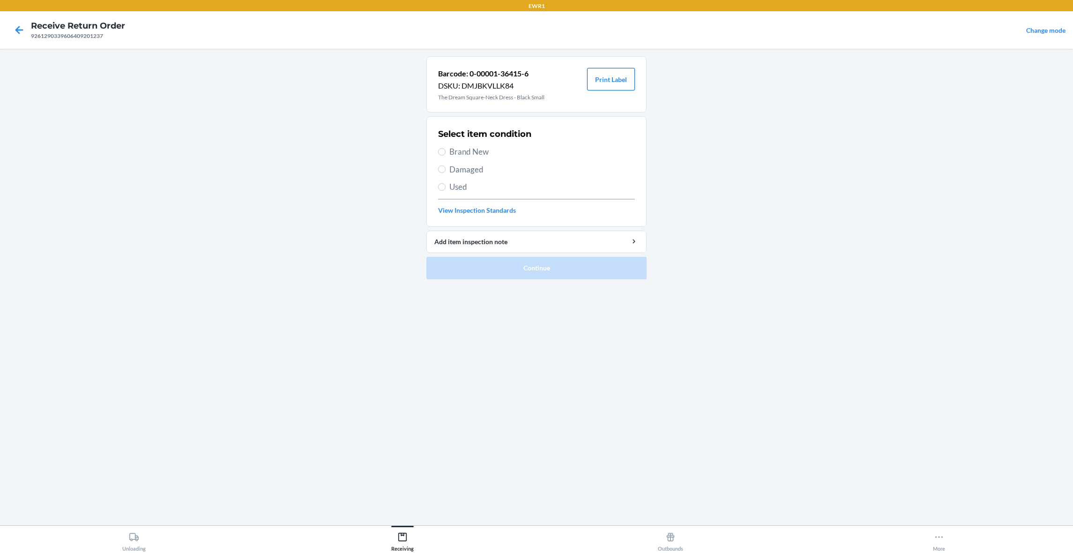
click at [614, 71] on button "Print Label" at bounding box center [611, 79] width 48 height 22
click at [470, 148] on span "Brand New" at bounding box center [542, 152] width 186 height 12
click at [446, 148] on input "Brand New" at bounding box center [441, 151] width 7 height 7
radio input "true"
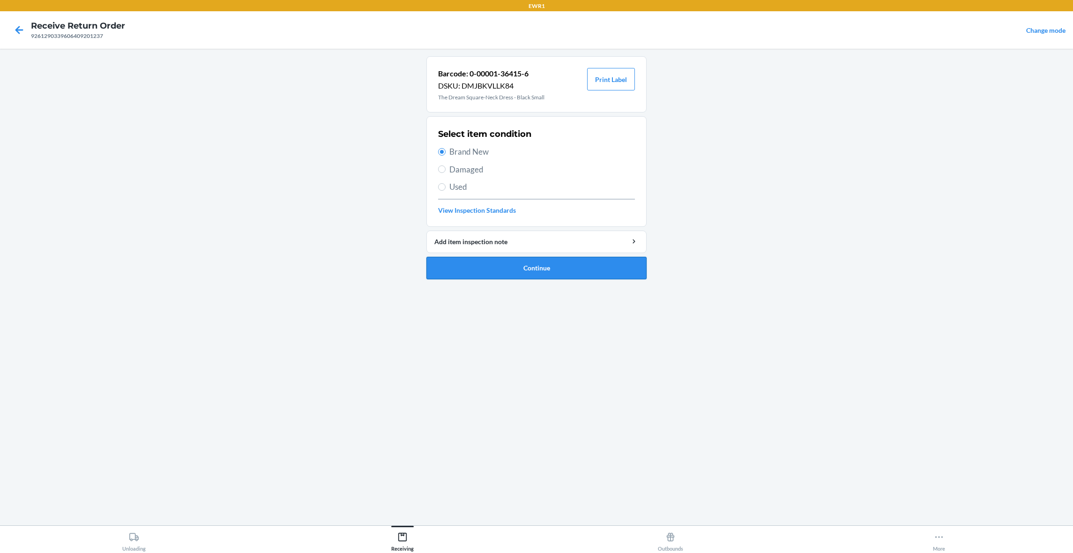
click at [600, 272] on button "Continue" at bounding box center [537, 268] width 220 height 22
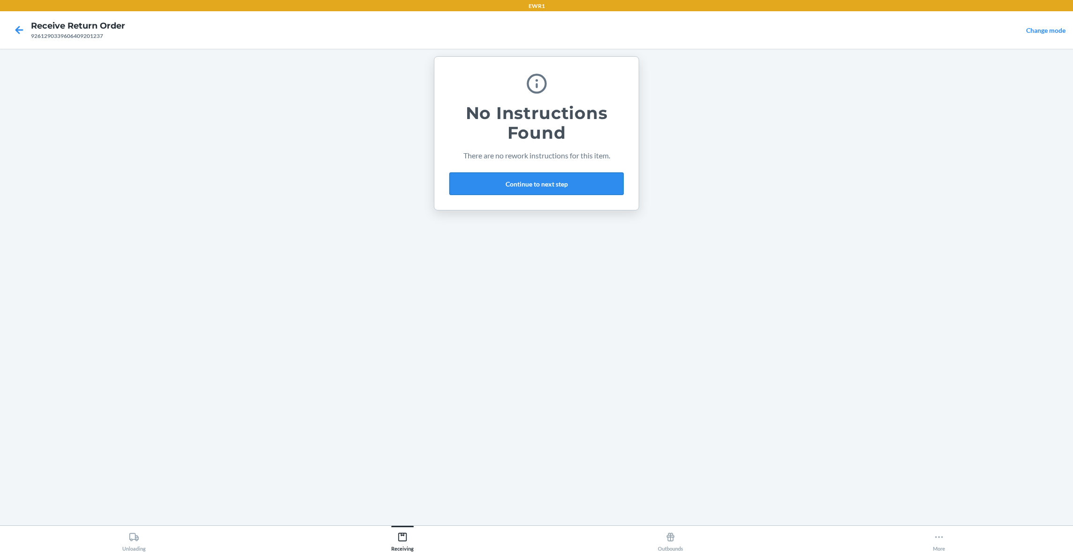
click at [541, 187] on button "Continue to next step" at bounding box center [536, 183] width 174 height 22
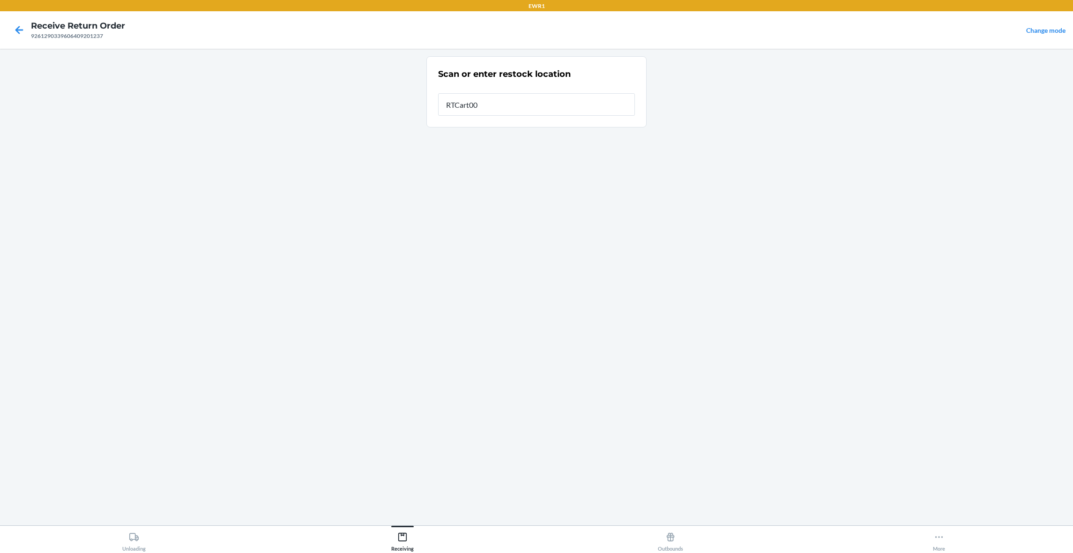
type input "RTCart009"
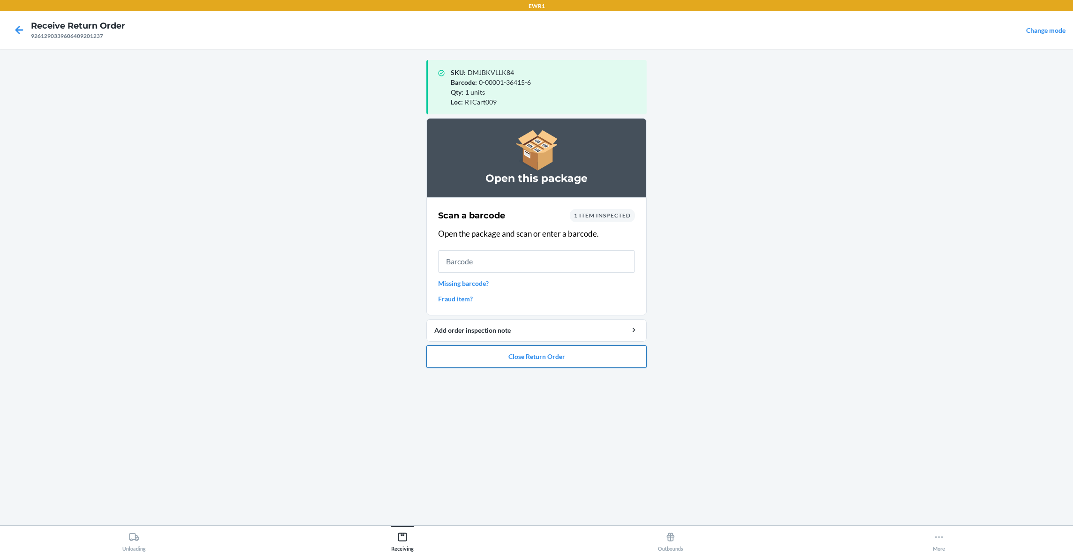
click at [540, 354] on button "Close Return Order" at bounding box center [537, 356] width 220 height 22
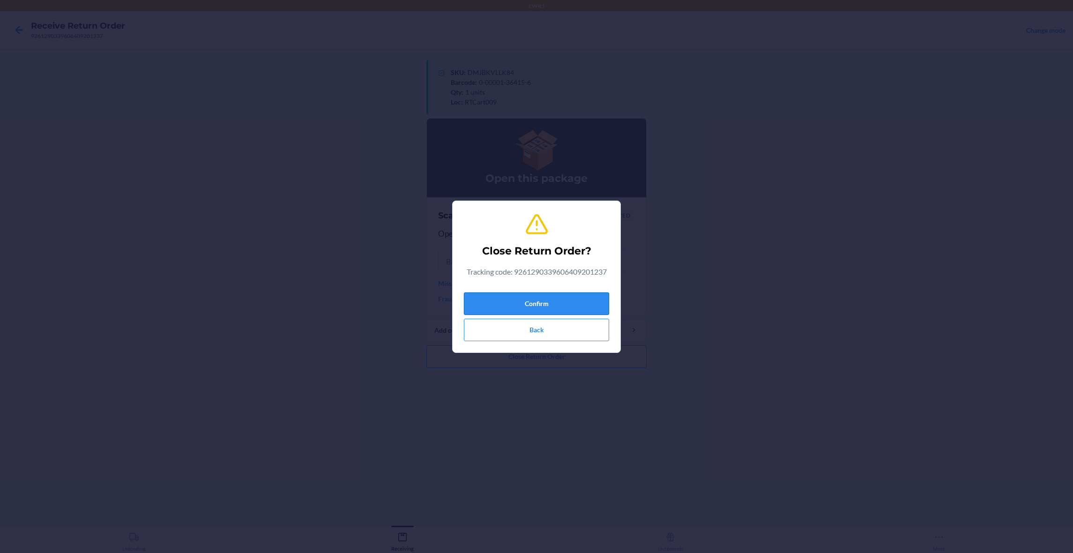
click at [562, 302] on button "Confirm" at bounding box center [536, 303] width 145 height 22
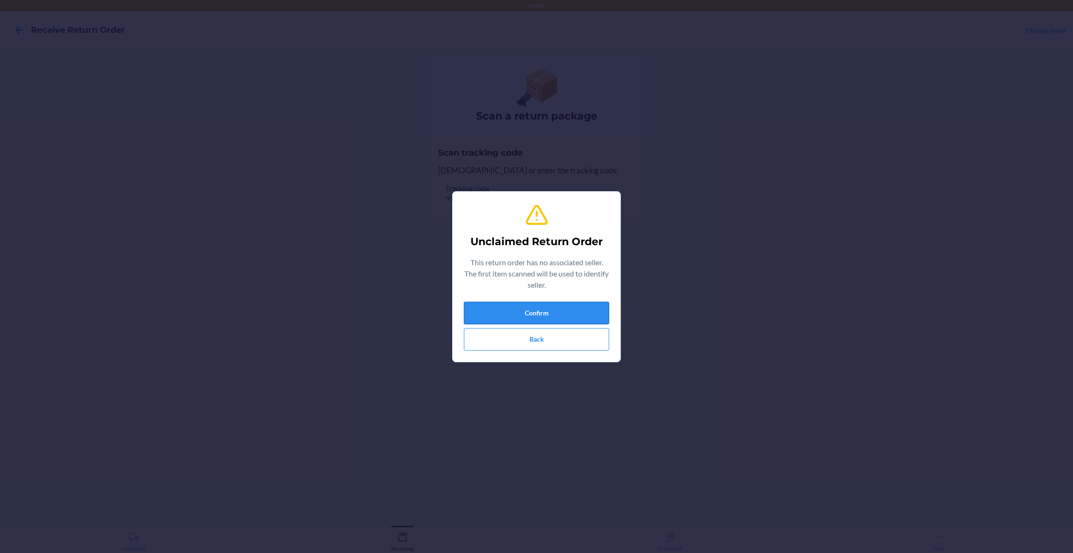
click at [565, 319] on button "Confirm" at bounding box center [536, 313] width 145 height 22
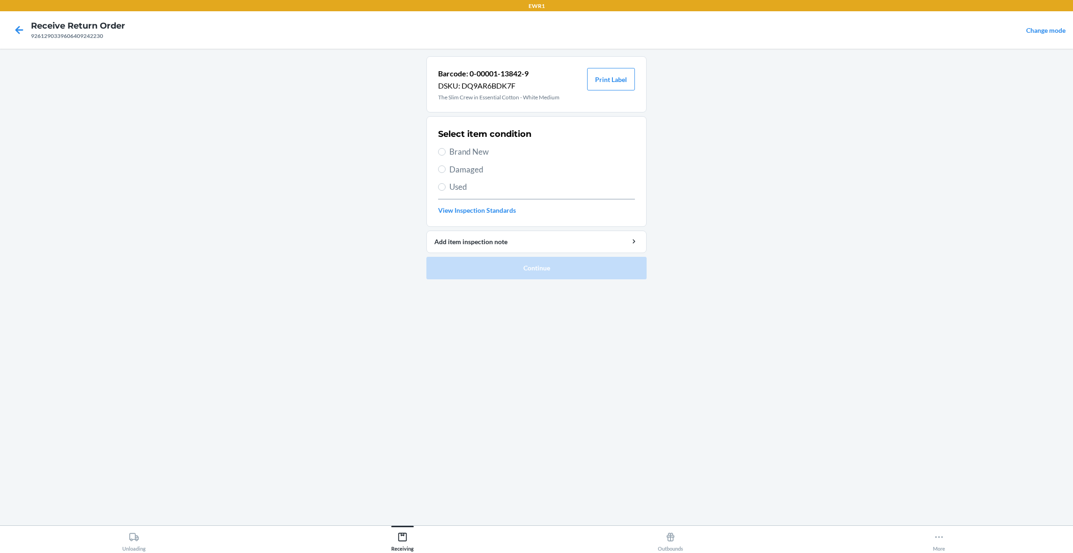
click at [495, 153] on span "Brand New" at bounding box center [542, 152] width 186 height 12
click at [446, 153] on input "Brand New" at bounding box center [441, 151] width 7 height 7
radio input "true"
click at [611, 81] on button "Print Label" at bounding box center [611, 79] width 48 height 22
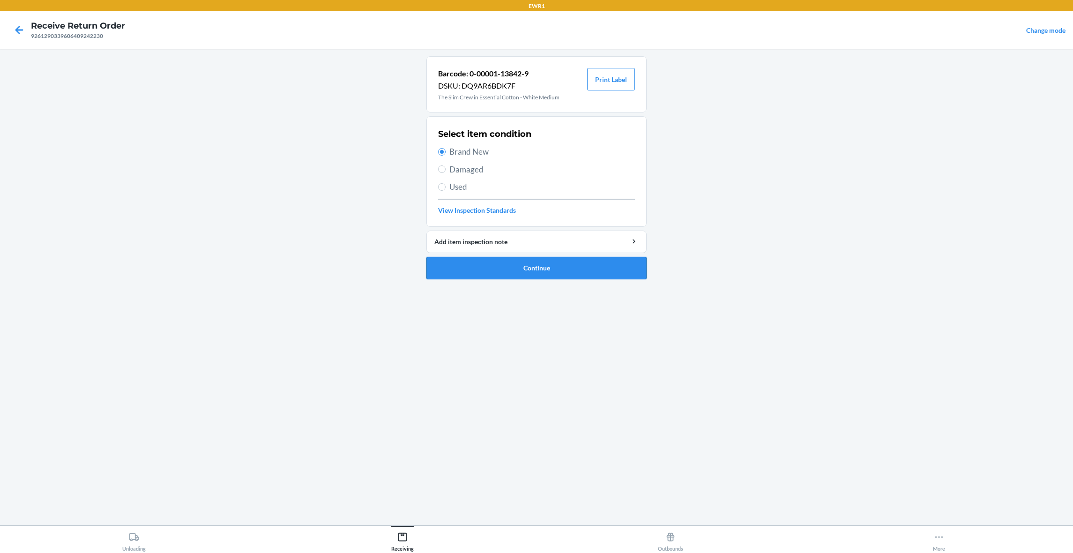
click at [634, 269] on button "Continue" at bounding box center [537, 268] width 220 height 22
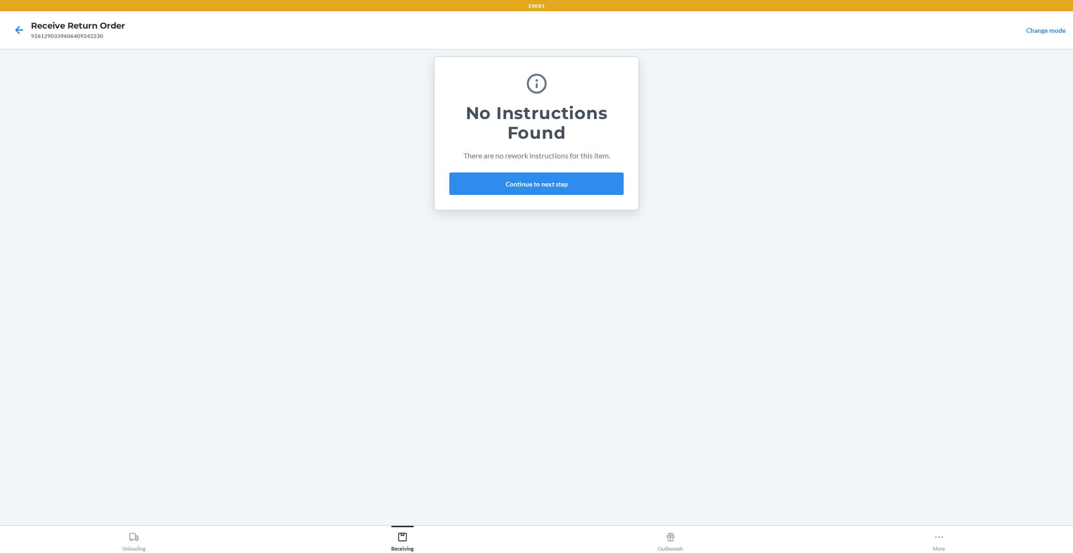
click at [613, 195] on div "No Instructions Found There are no rework instructions for this item. Continue …" at bounding box center [536, 133] width 174 height 131
click at [619, 186] on button "Continue to next step" at bounding box center [536, 183] width 174 height 22
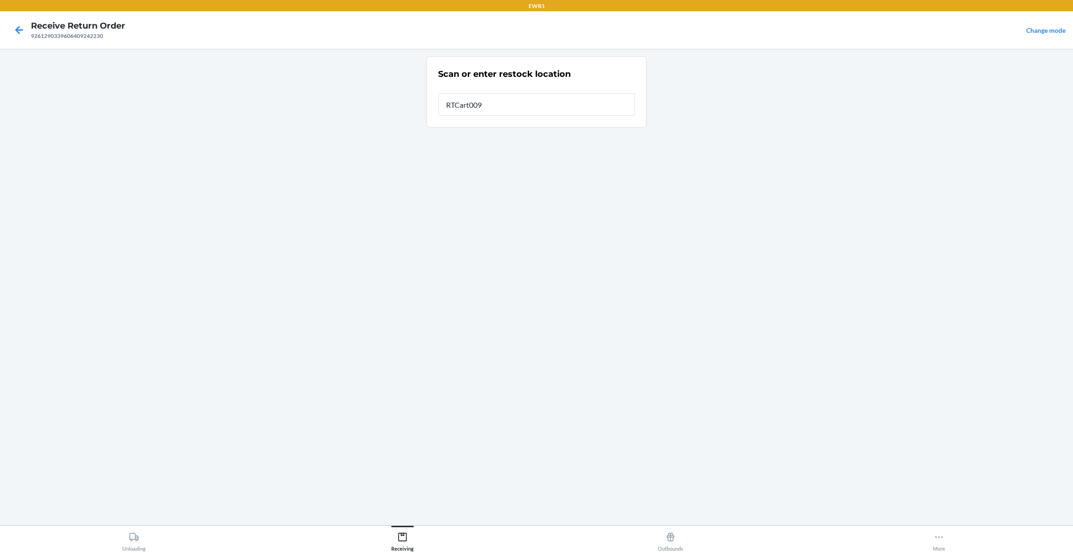
type input "RTCart009"
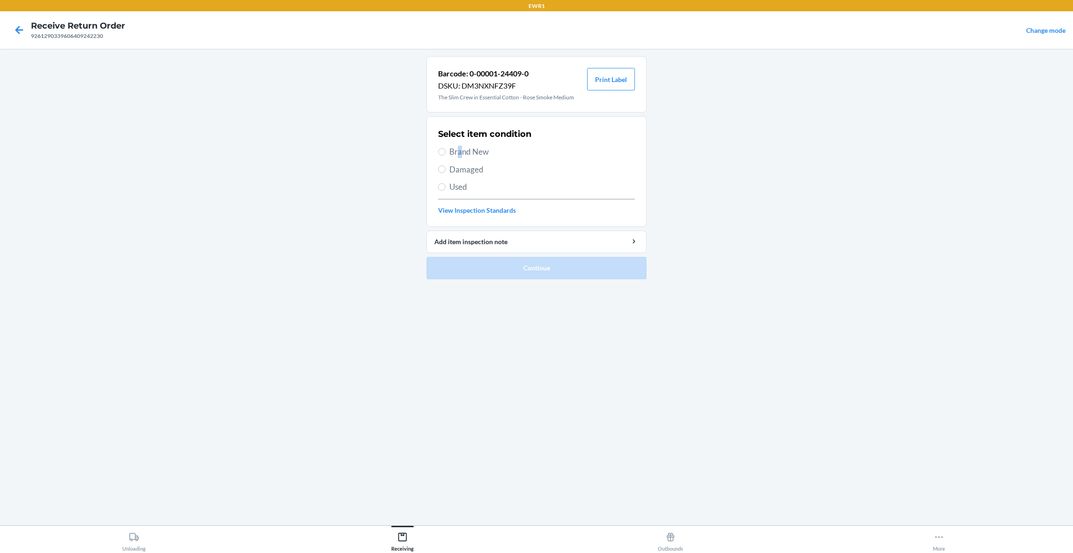
drag, startPoint x: 459, startPoint y: 152, endPoint x: 464, endPoint y: 151, distance: 4.9
click at [462, 152] on span "Brand New" at bounding box center [542, 152] width 186 height 12
drag, startPoint x: 472, startPoint y: 156, endPoint x: 472, endPoint y: 148, distance: 7.5
click at [472, 153] on span "Brand New" at bounding box center [542, 152] width 186 height 12
click at [446, 153] on input "Brand New" at bounding box center [441, 151] width 7 height 7
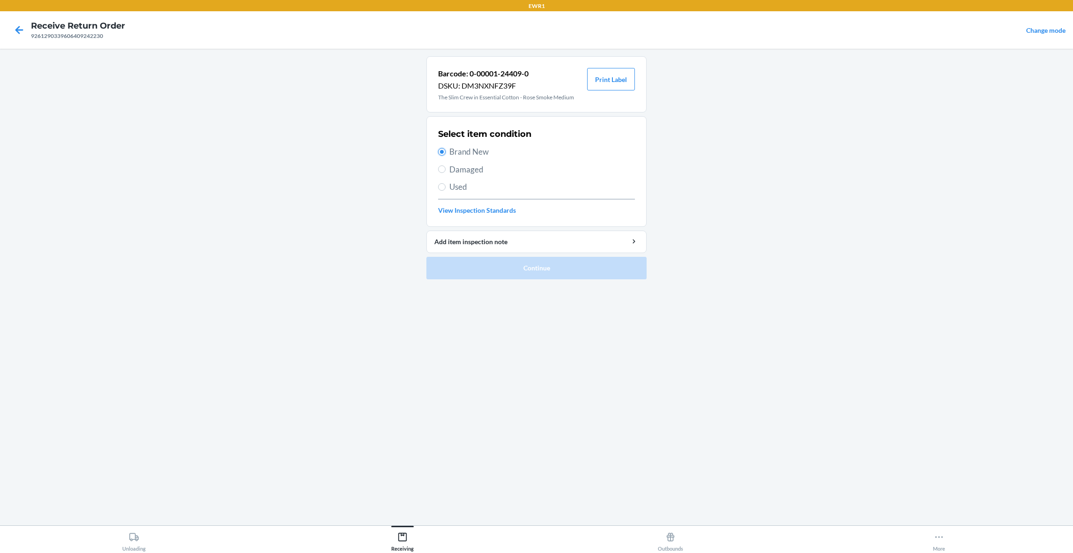
radio input "true"
click at [613, 81] on button "Print Label" at bounding box center [611, 79] width 48 height 22
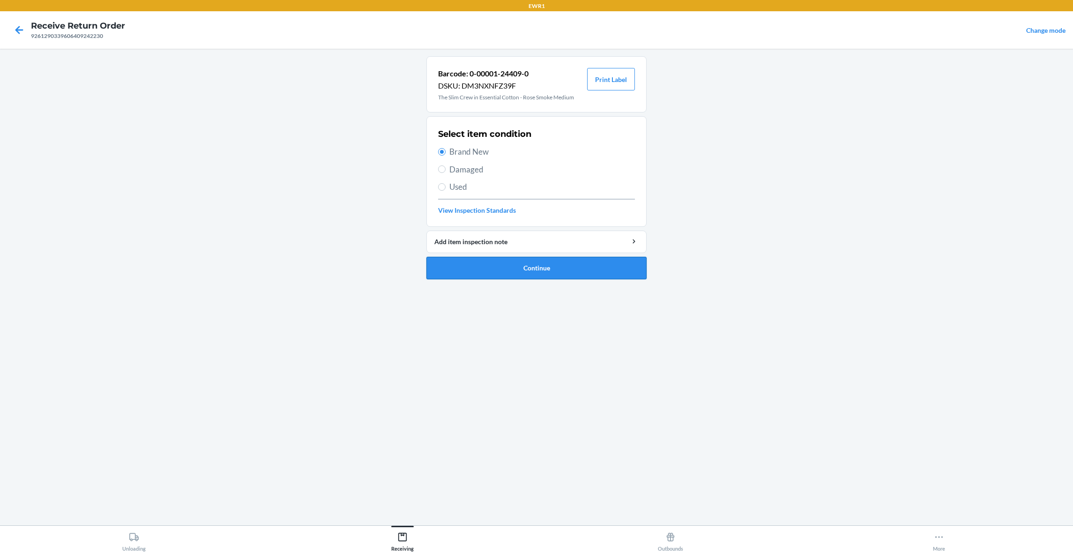
click at [558, 270] on button "Continue" at bounding box center [537, 268] width 220 height 22
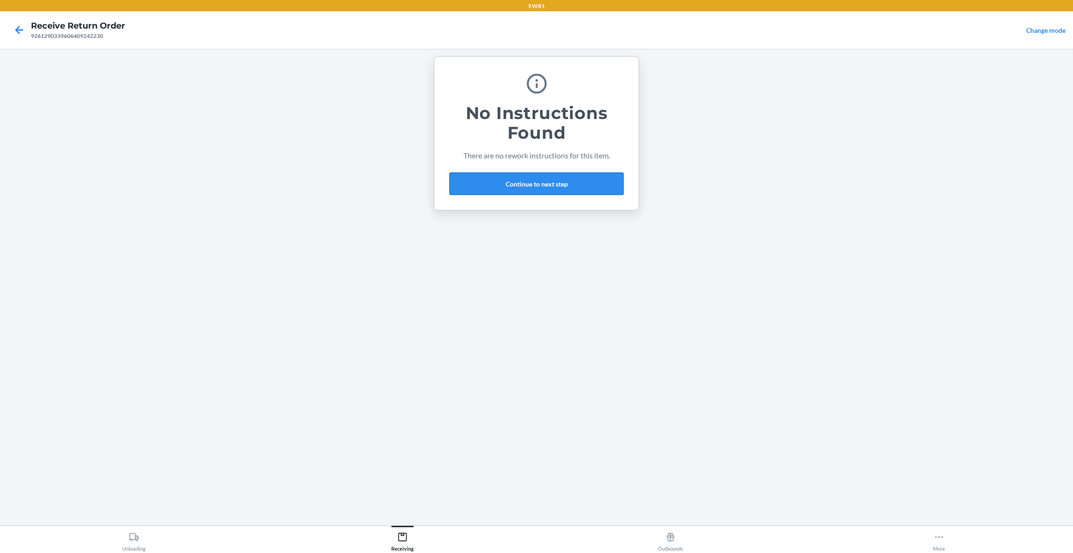
click at [514, 179] on button "Continue to next step" at bounding box center [536, 183] width 174 height 22
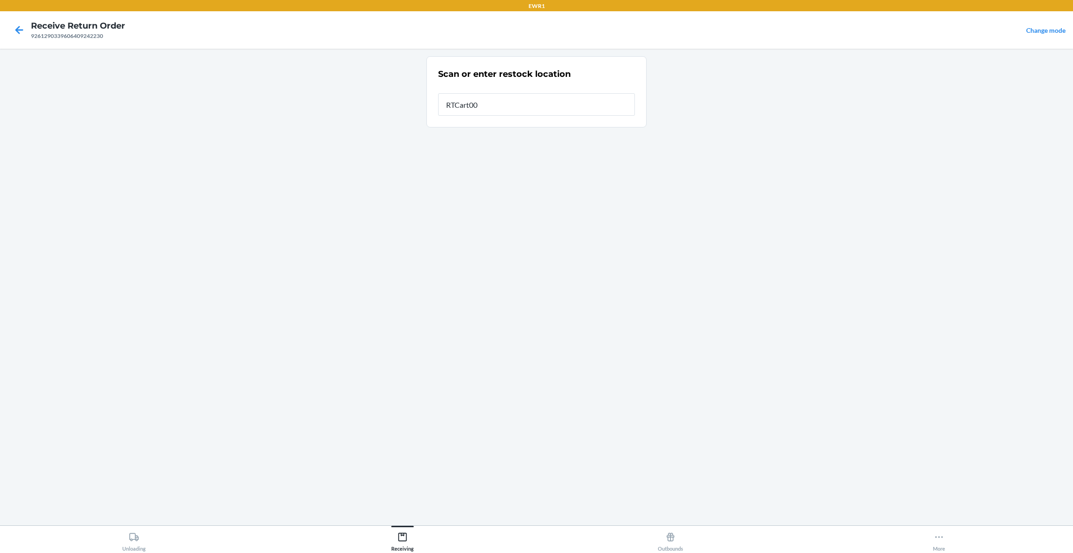
type input "RTCart009"
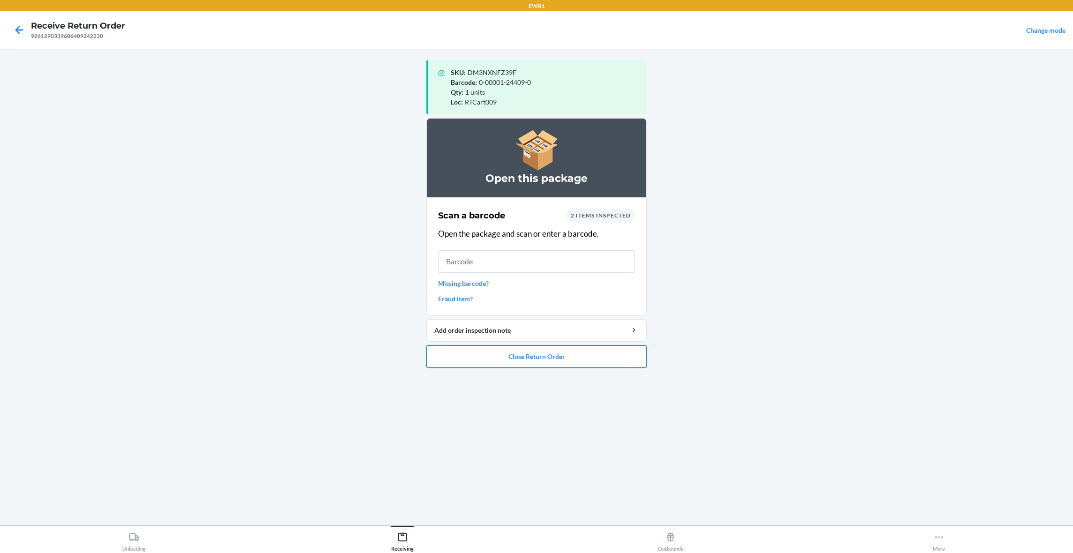
click at [531, 362] on button "Close Return Order" at bounding box center [537, 356] width 220 height 22
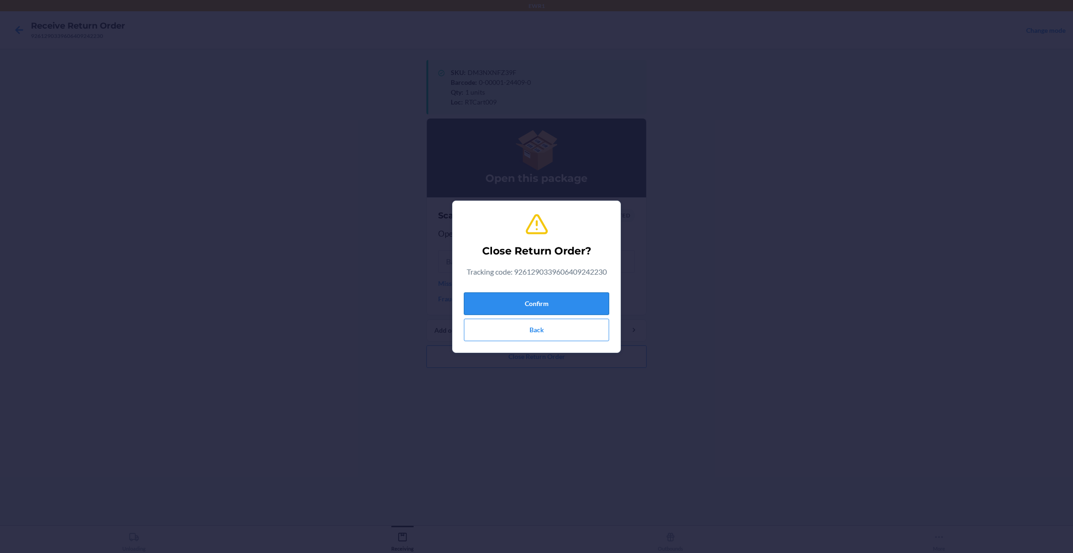
click at [528, 295] on button "Confirm" at bounding box center [536, 303] width 145 height 22
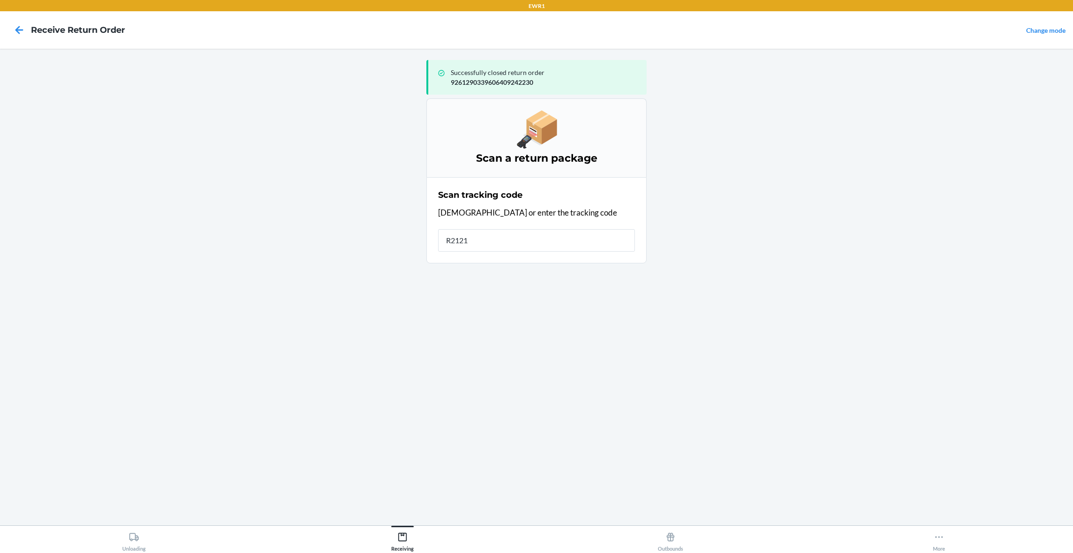
type input "R21210"
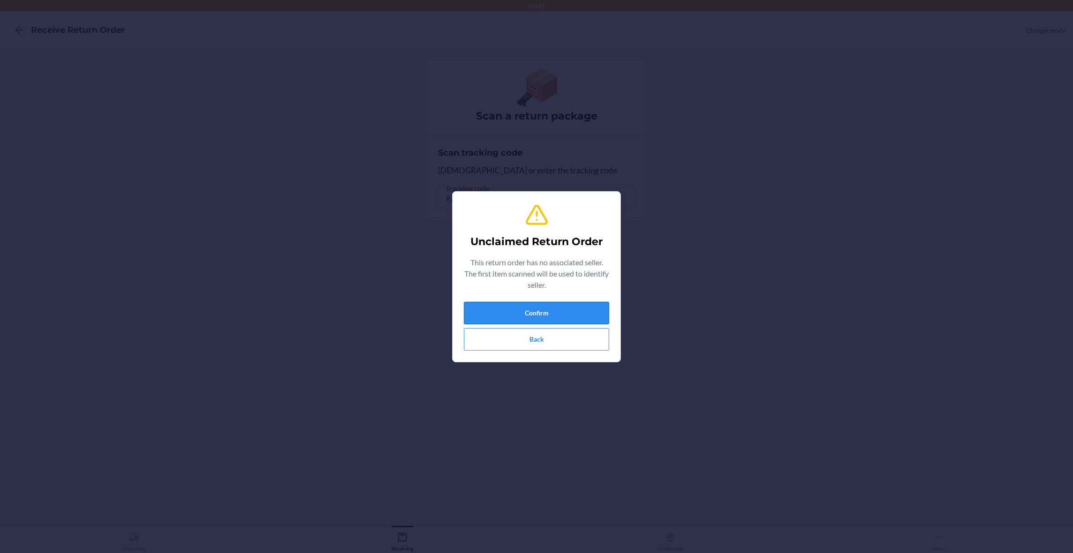
click at [528, 313] on button "Confirm" at bounding box center [536, 313] width 145 height 22
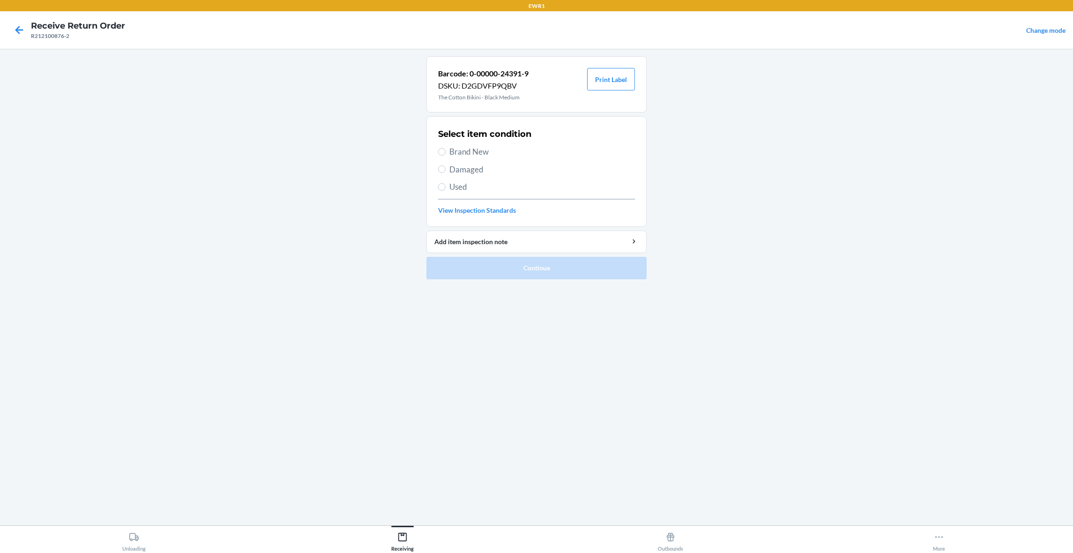
click at [467, 153] on span "Brand New" at bounding box center [542, 152] width 186 height 12
click at [446, 153] on input "Brand New" at bounding box center [441, 151] width 7 height 7
radio input "true"
click at [600, 78] on button "Print Label" at bounding box center [611, 79] width 48 height 22
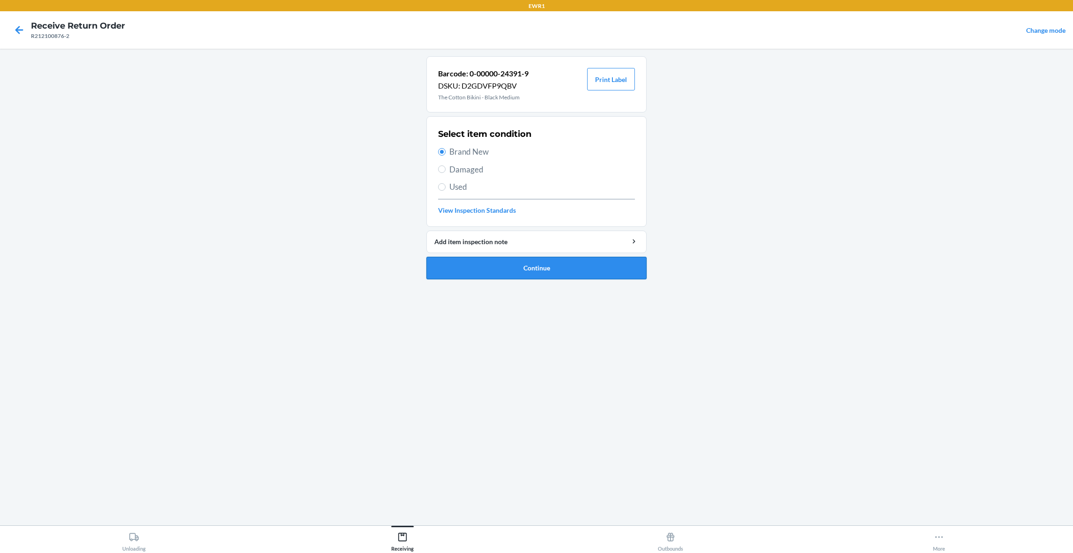
click at [530, 271] on button "Continue" at bounding box center [537, 268] width 220 height 22
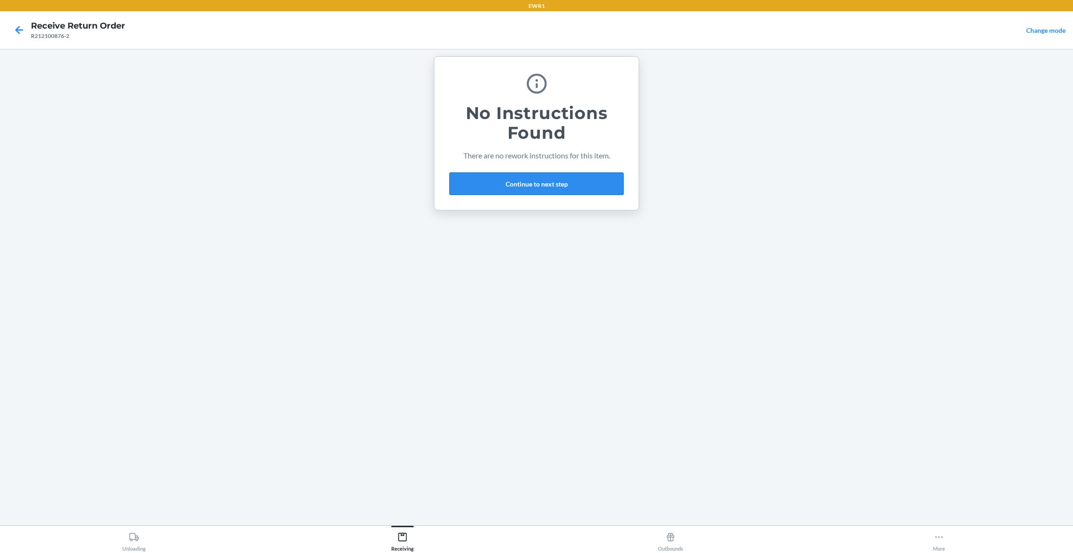
click at [498, 185] on button "Continue to next step" at bounding box center [536, 183] width 174 height 22
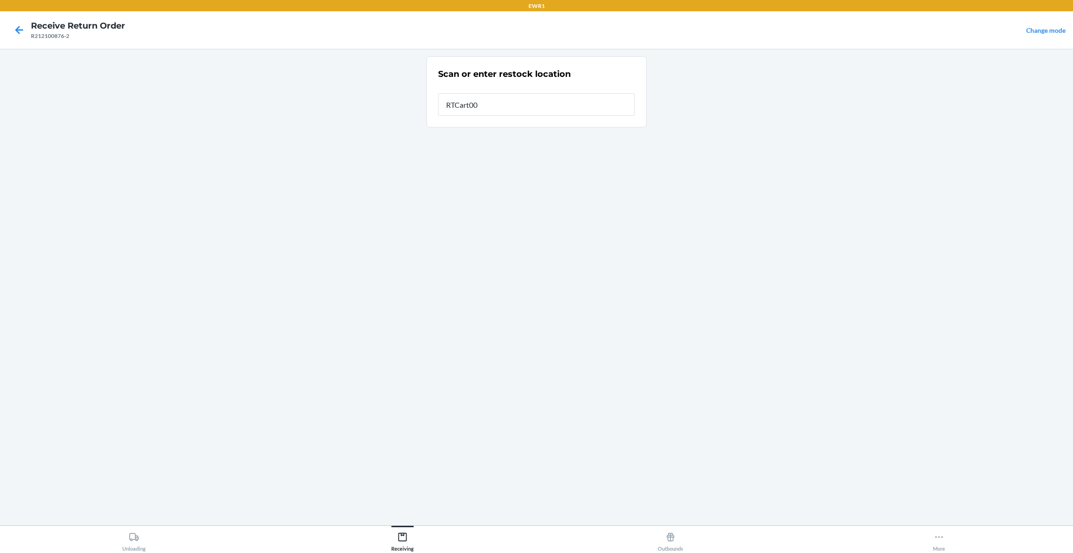
type input "RTCart009"
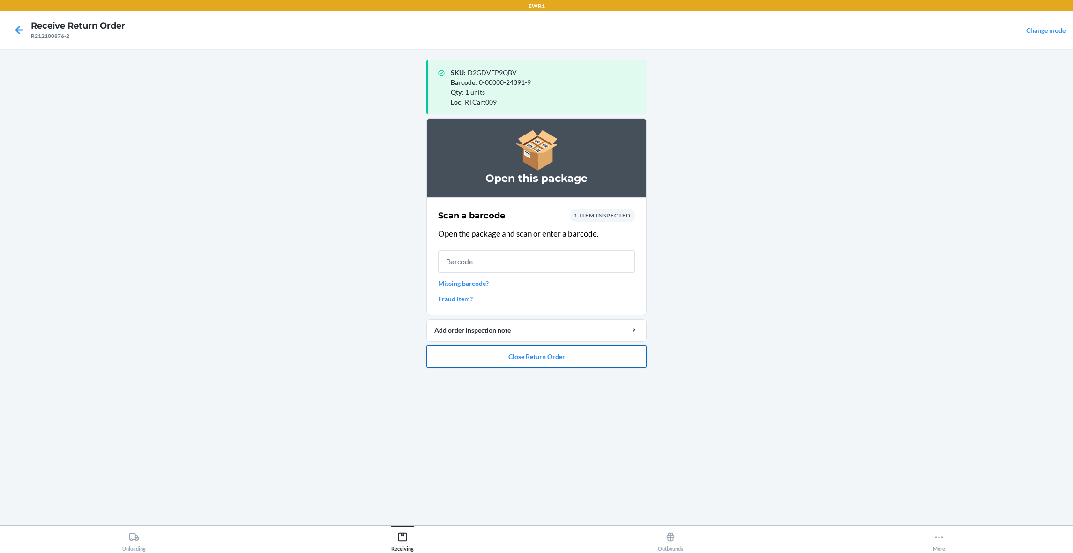
click at [579, 359] on button "Close Return Order" at bounding box center [537, 356] width 220 height 22
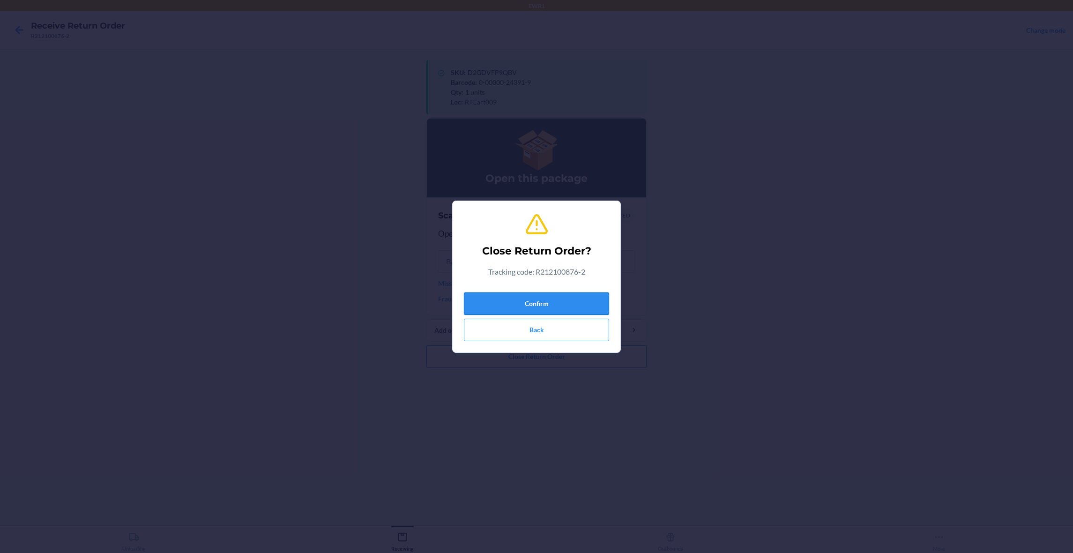
click at [569, 301] on button "Confirm" at bounding box center [536, 303] width 145 height 22
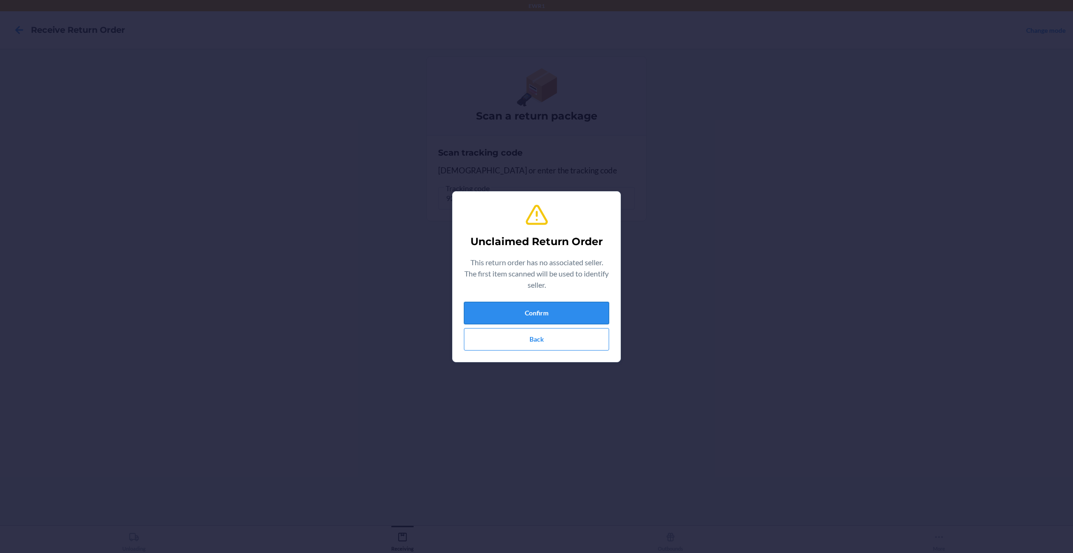
click at [527, 315] on button "Confirm" at bounding box center [536, 313] width 145 height 22
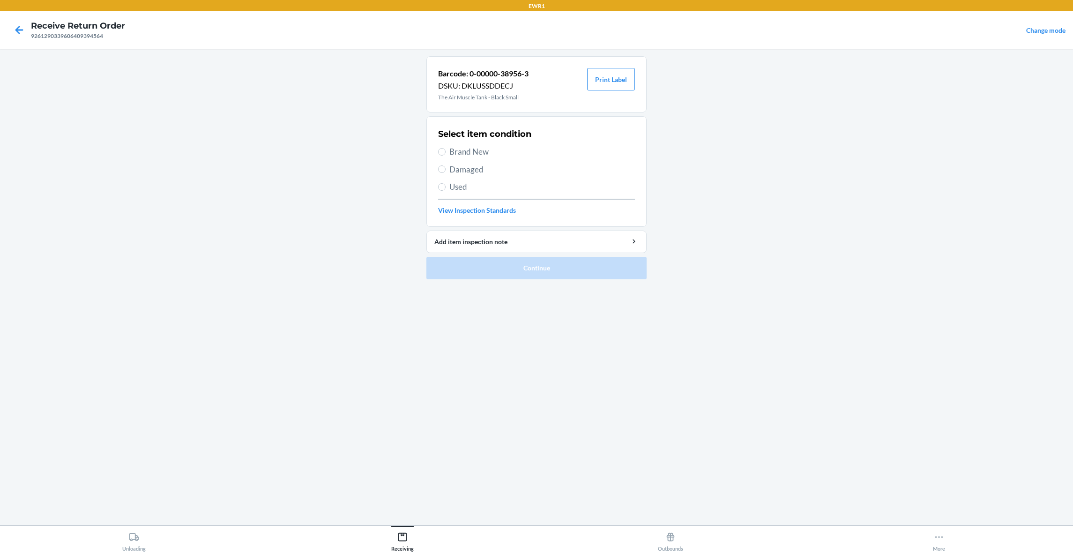
click at [486, 156] on span "Brand New" at bounding box center [542, 152] width 186 height 12
click at [446, 156] on input "Brand New" at bounding box center [441, 151] width 7 height 7
radio input "true"
click at [622, 83] on button "Print Label" at bounding box center [611, 79] width 48 height 22
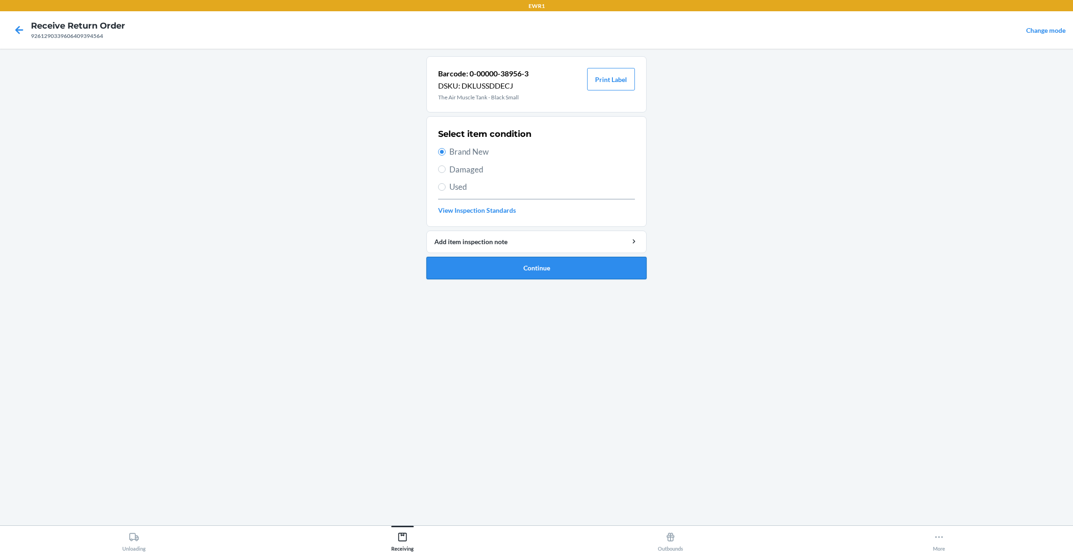
click at [621, 269] on button "Continue" at bounding box center [537, 268] width 220 height 22
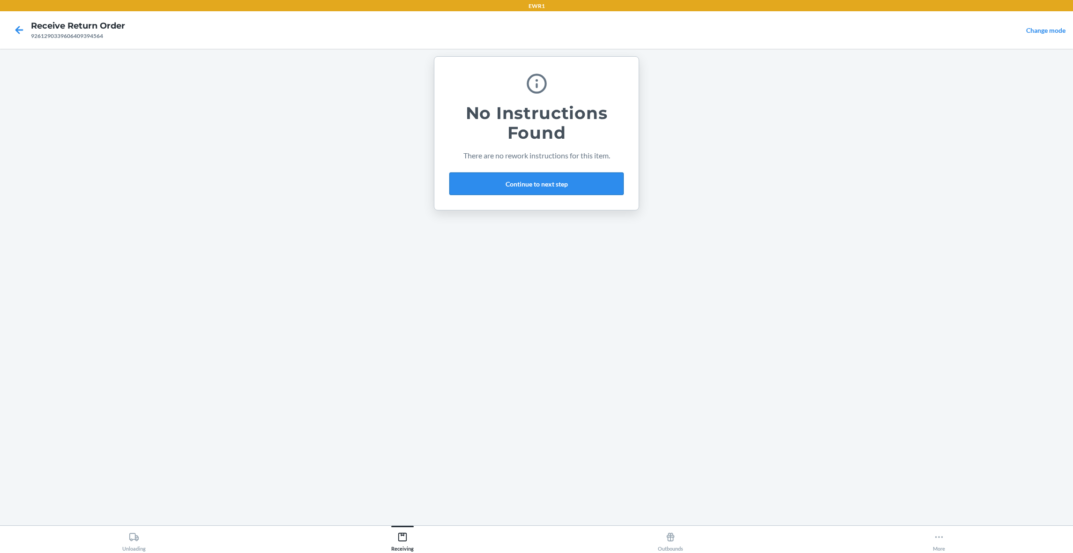
click at [598, 188] on button "Continue to next step" at bounding box center [536, 183] width 174 height 22
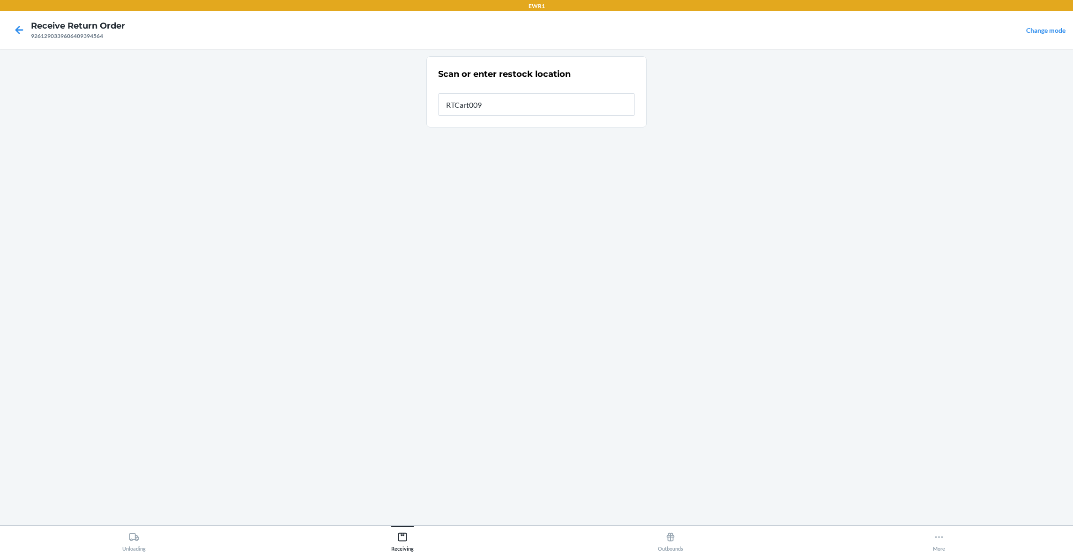
type input "RTCart009"
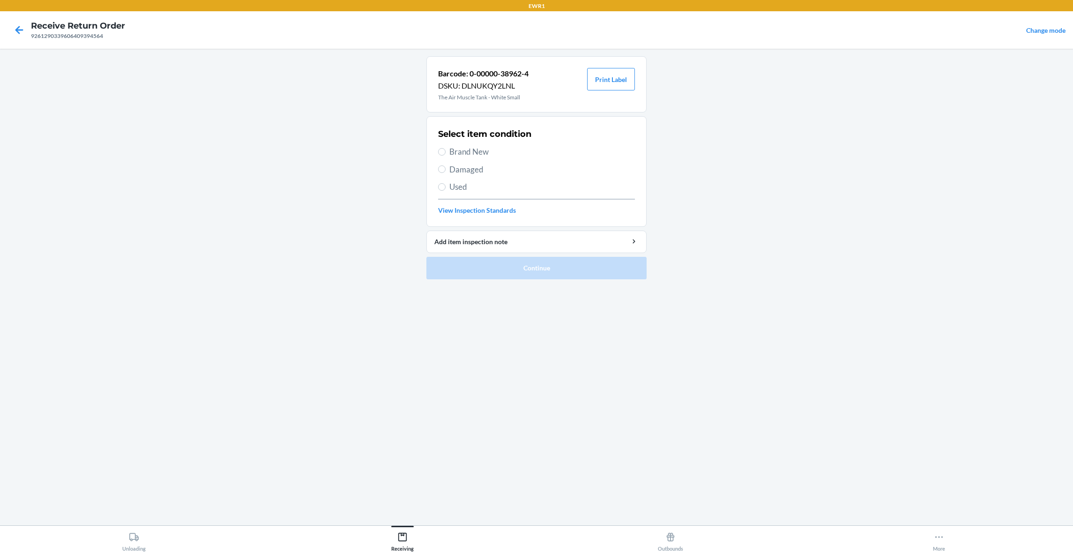
click at [502, 153] on span "Brand New" at bounding box center [542, 152] width 186 height 12
click at [446, 153] on input "Brand New" at bounding box center [441, 151] width 7 height 7
radio input "true"
click at [607, 85] on button "Print Label" at bounding box center [611, 79] width 48 height 22
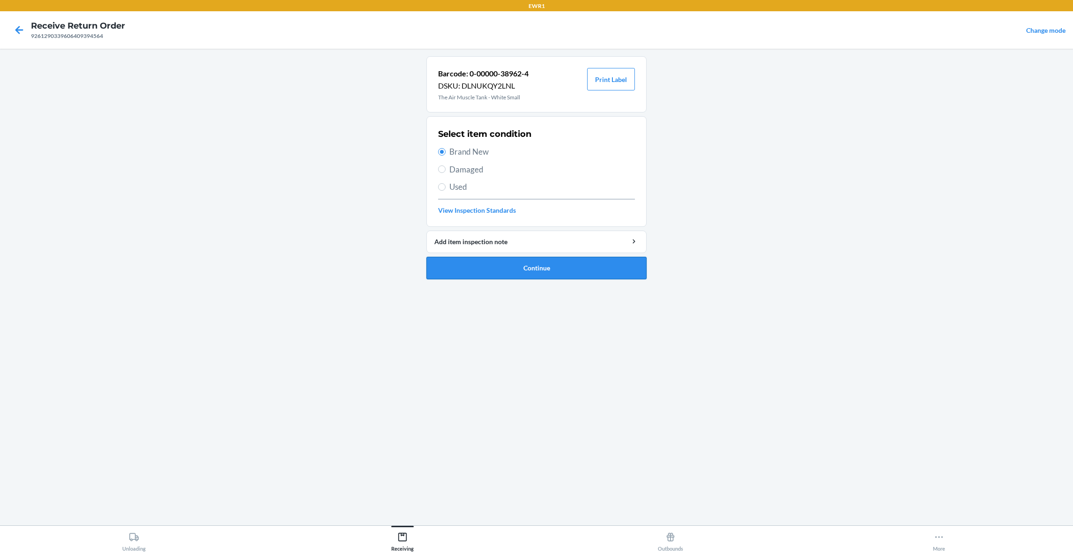
click at [539, 274] on button "Continue" at bounding box center [537, 268] width 220 height 22
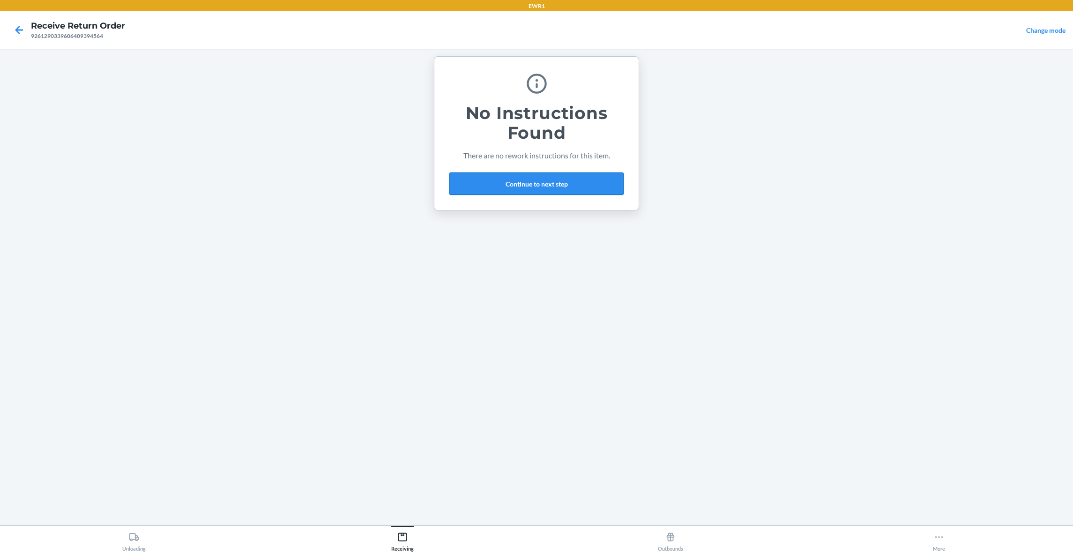
click at [575, 183] on button "Continue to next step" at bounding box center [536, 183] width 174 height 22
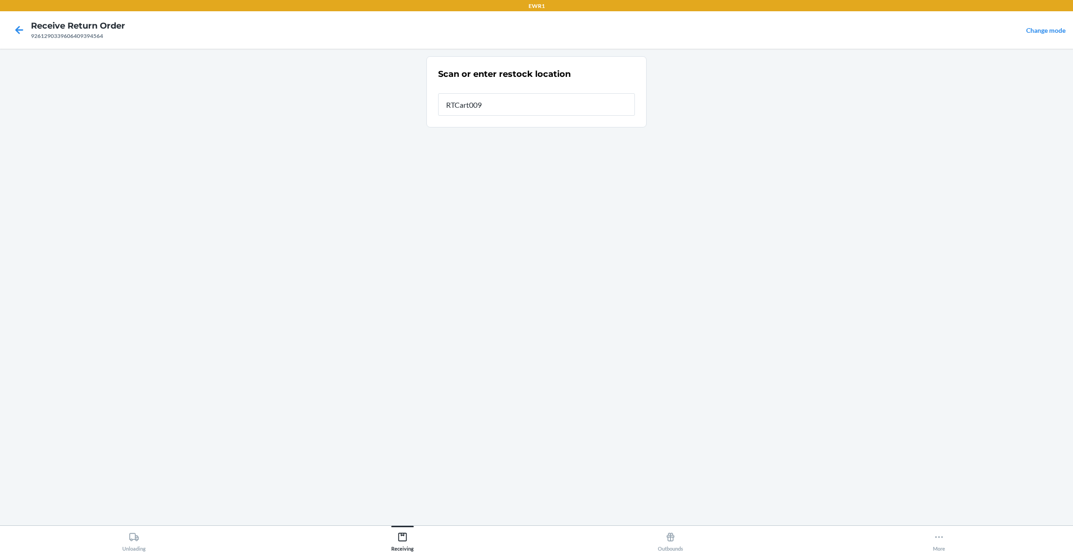
type input "RTCart009"
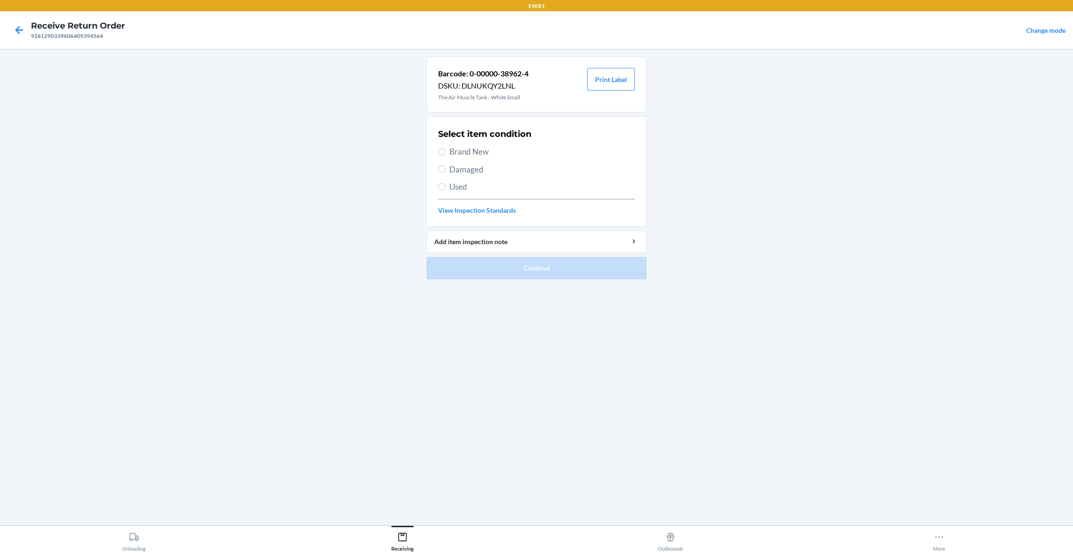
click at [494, 151] on span "Brand New" at bounding box center [542, 152] width 186 height 12
click at [446, 151] on input "Brand New" at bounding box center [441, 151] width 7 height 7
radio input "true"
click at [588, 80] on button "Print Label" at bounding box center [611, 79] width 48 height 22
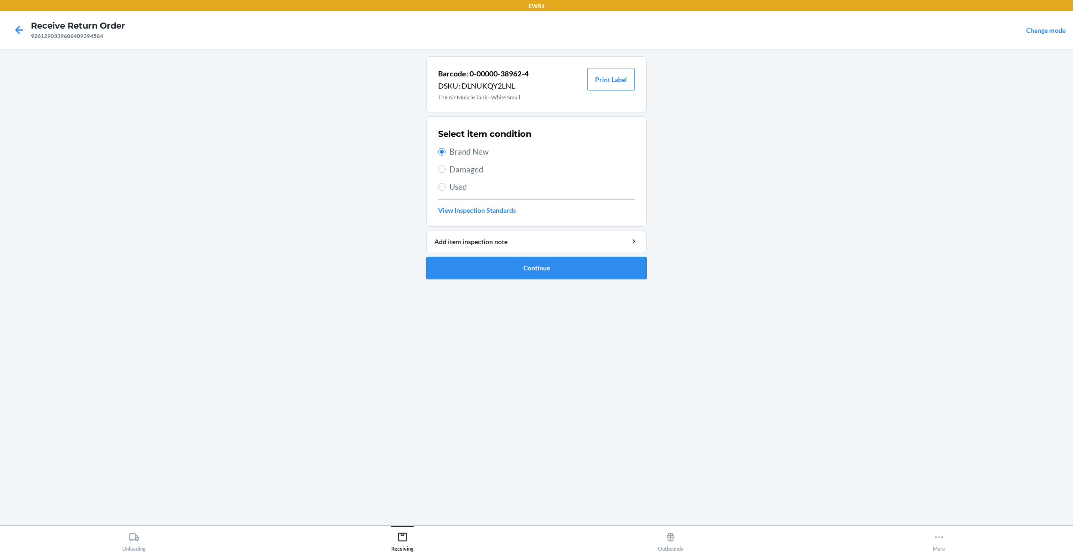
drag, startPoint x: 547, startPoint y: 272, endPoint x: 547, endPoint y: 263, distance: 8.9
click at [547, 267] on button "Continue" at bounding box center [537, 268] width 220 height 22
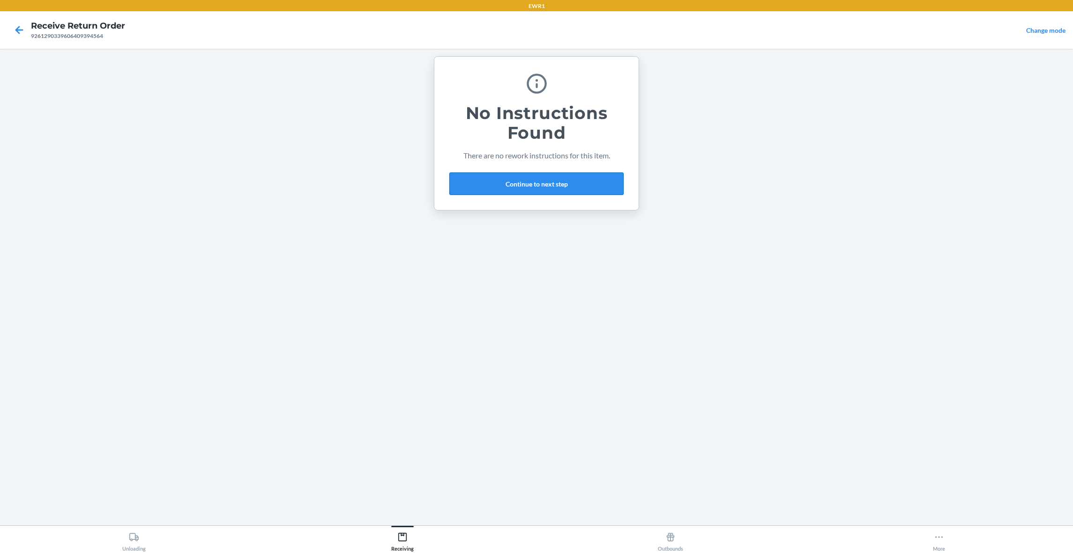
click at [562, 191] on button "Continue to next step" at bounding box center [536, 183] width 174 height 22
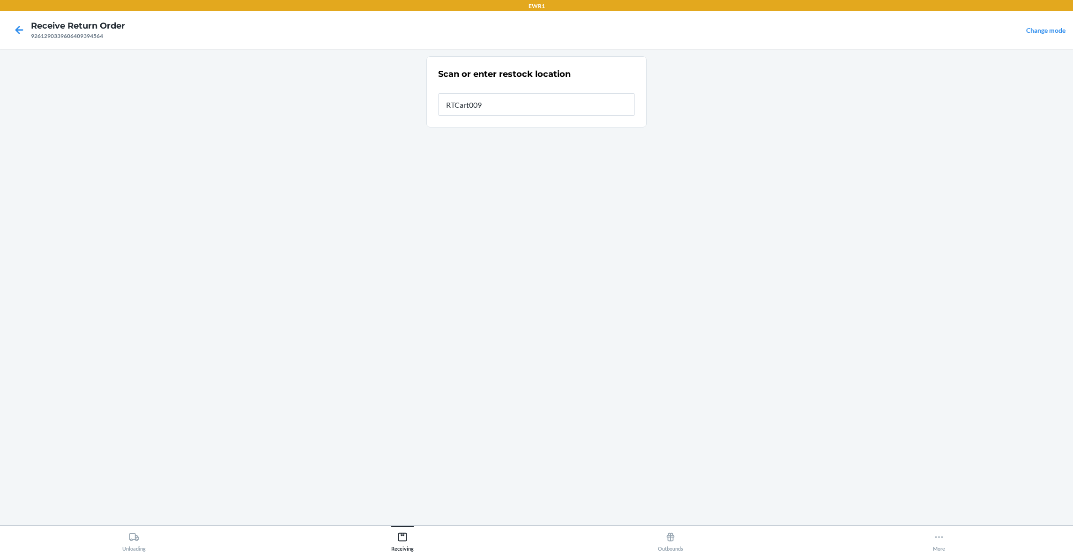
type input "RTCart009"
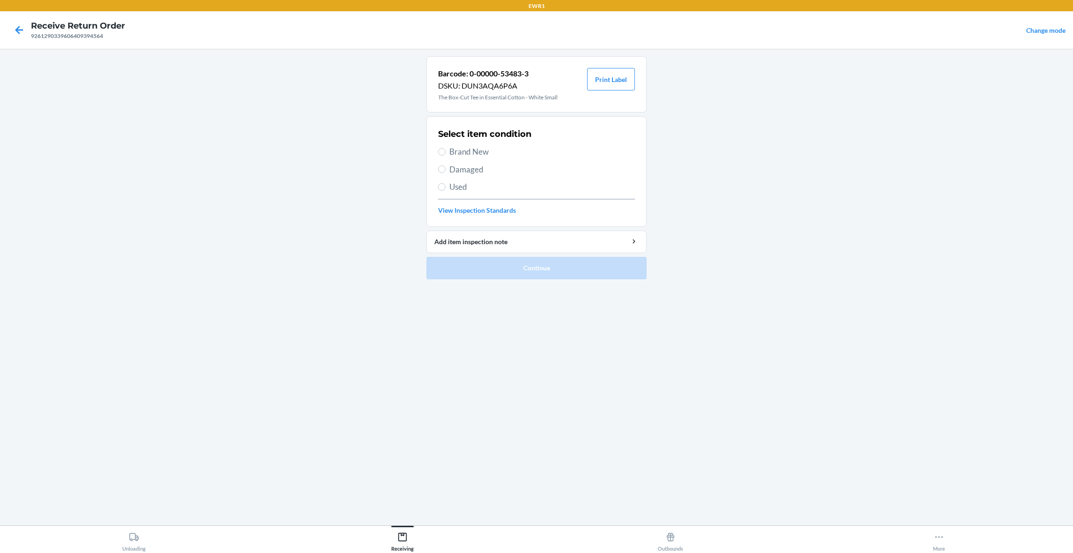
click at [504, 155] on span "Brand New" at bounding box center [542, 152] width 186 height 12
click at [446, 155] on input "Brand New" at bounding box center [441, 151] width 7 height 7
radio input "true"
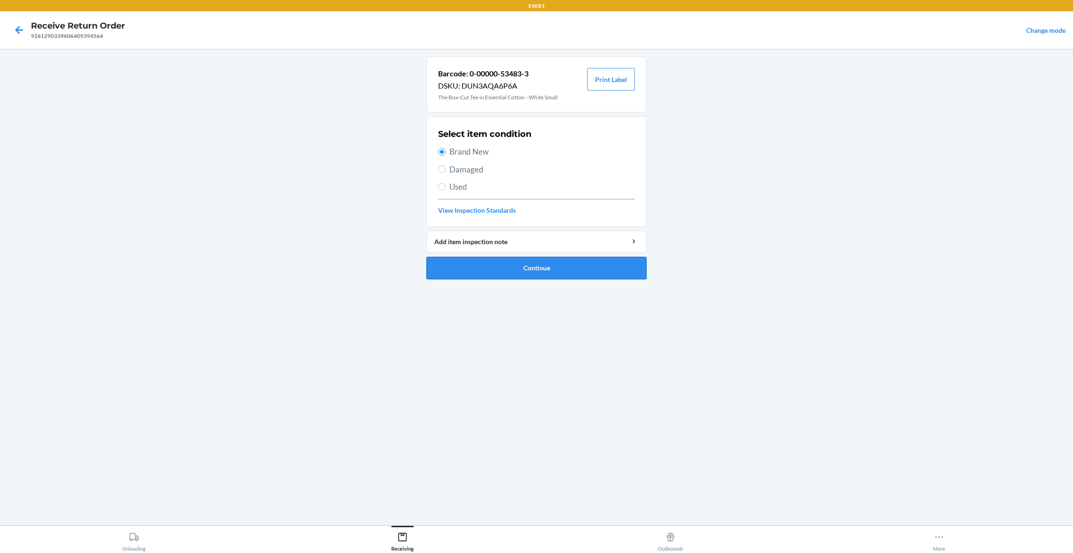
click at [572, 274] on button "Continue" at bounding box center [537, 268] width 220 height 22
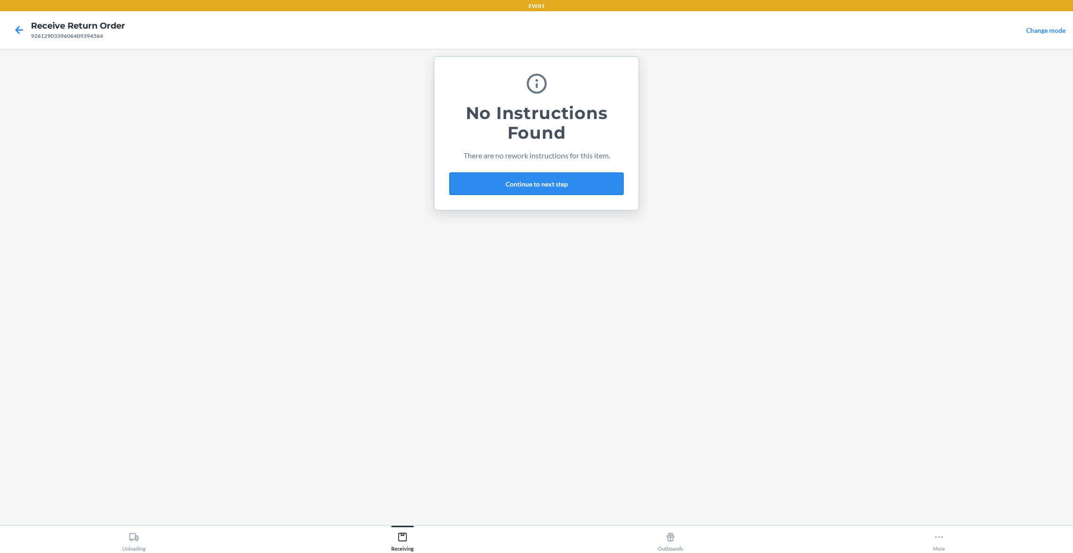
click at [573, 187] on button "Continue to next step" at bounding box center [536, 183] width 174 height 22
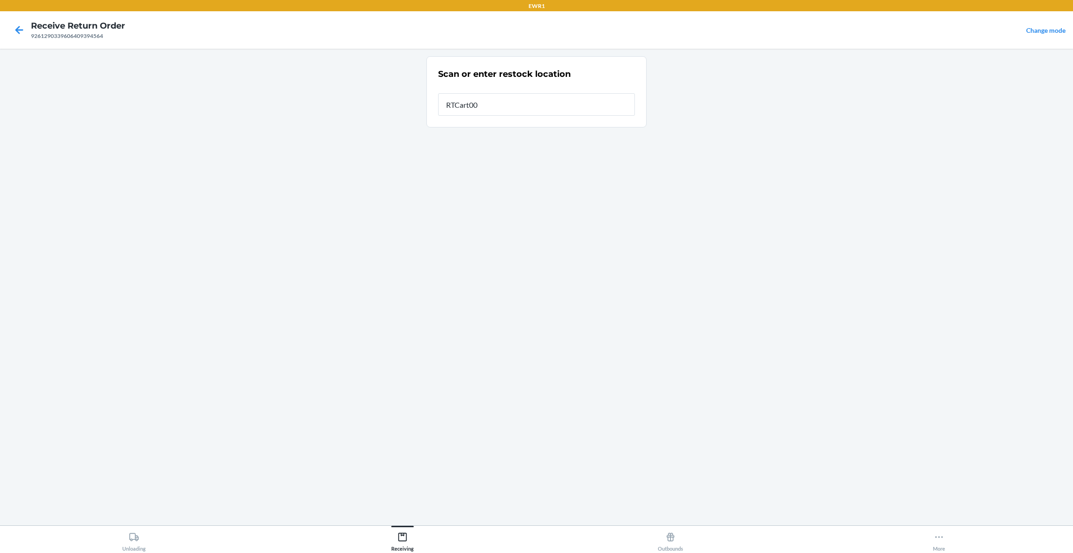
type input "RTCart009"
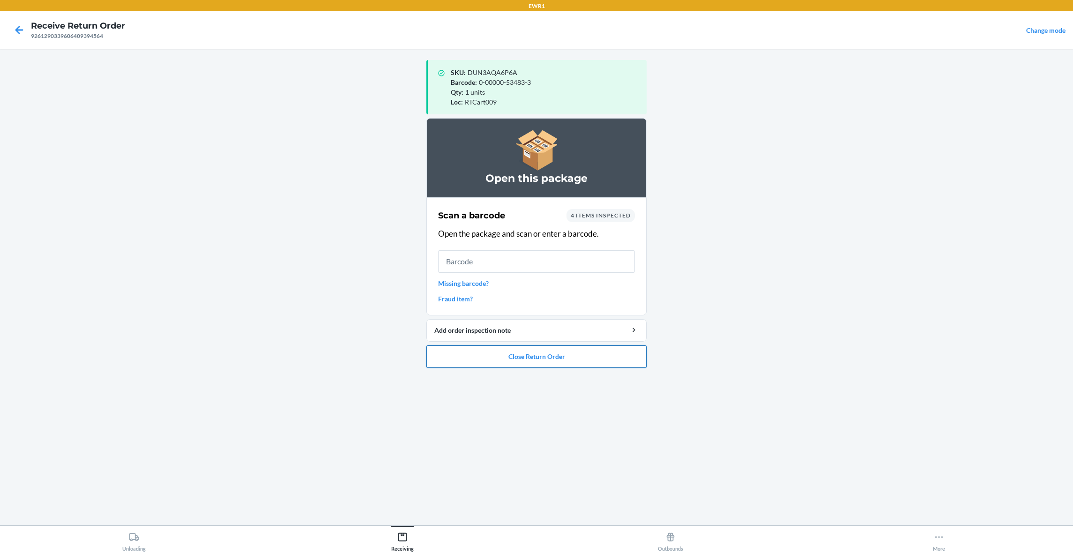
click at [622, 359] on button "Close Return Order" at bounding box center [537, 356] width 220 height 22
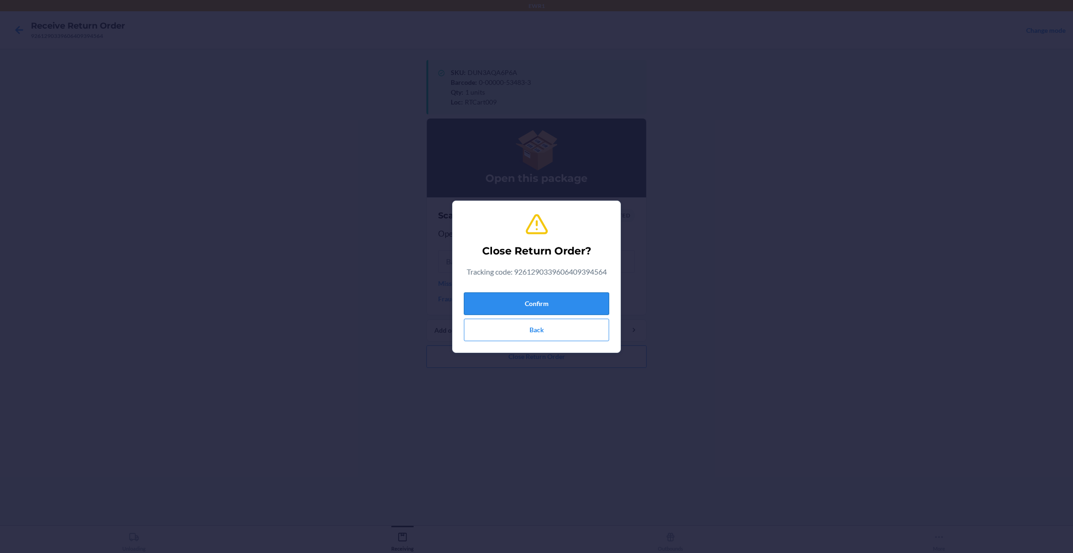
click at [539, 304] on button "Confirm" at bounding box center [536, 303] width 145 height 22
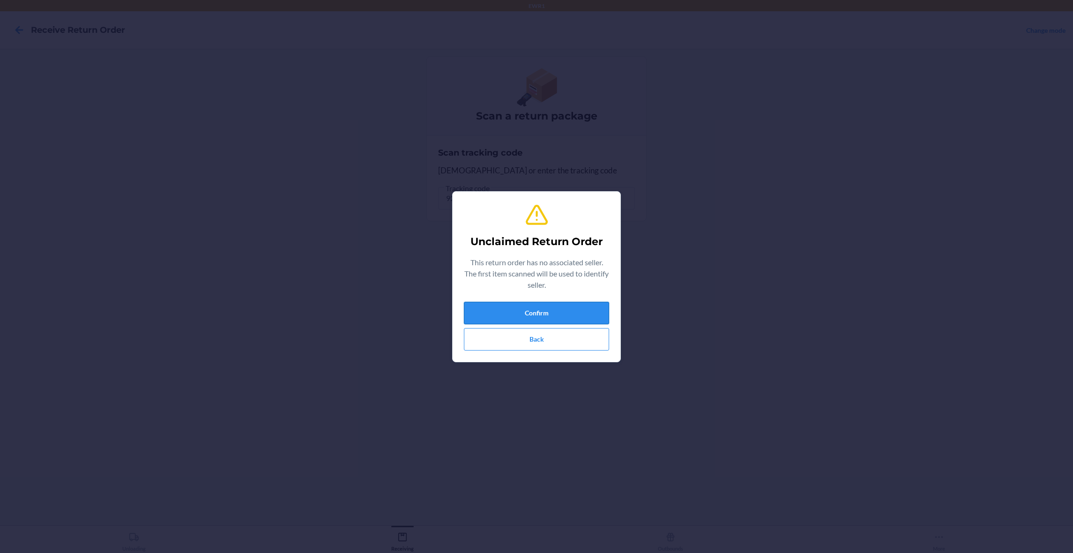
click at [603, 317] on button "Confirm" at bounding box center [536, 313] width 145 height 22
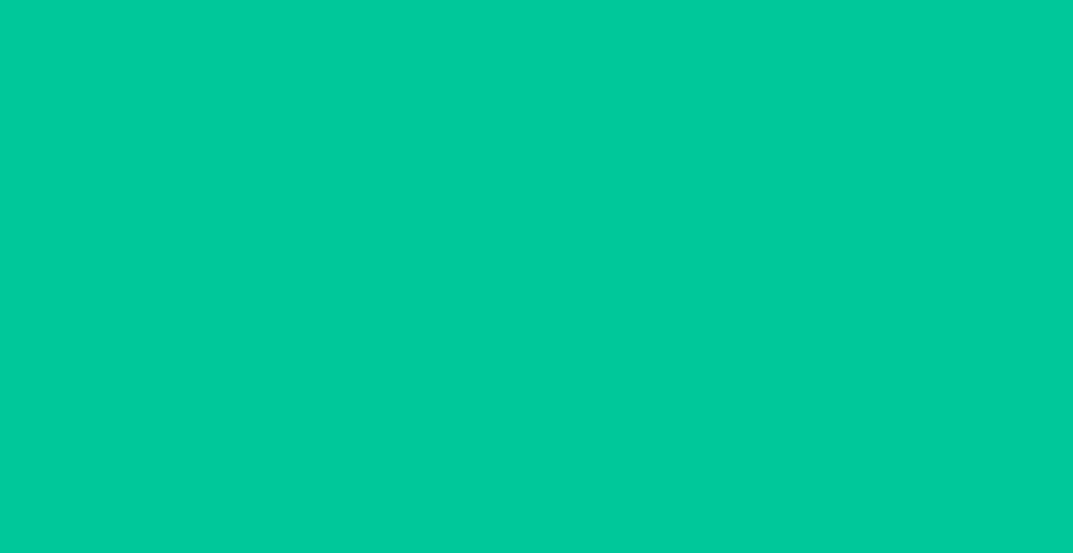
click at [562, 362] on div "Barcode: 0-00001-35705-9 DSKU: D9DY9XAUYXK The Boxy Oxford - White Medium Print…" at bounding box center [537, 287] width 220 height 462
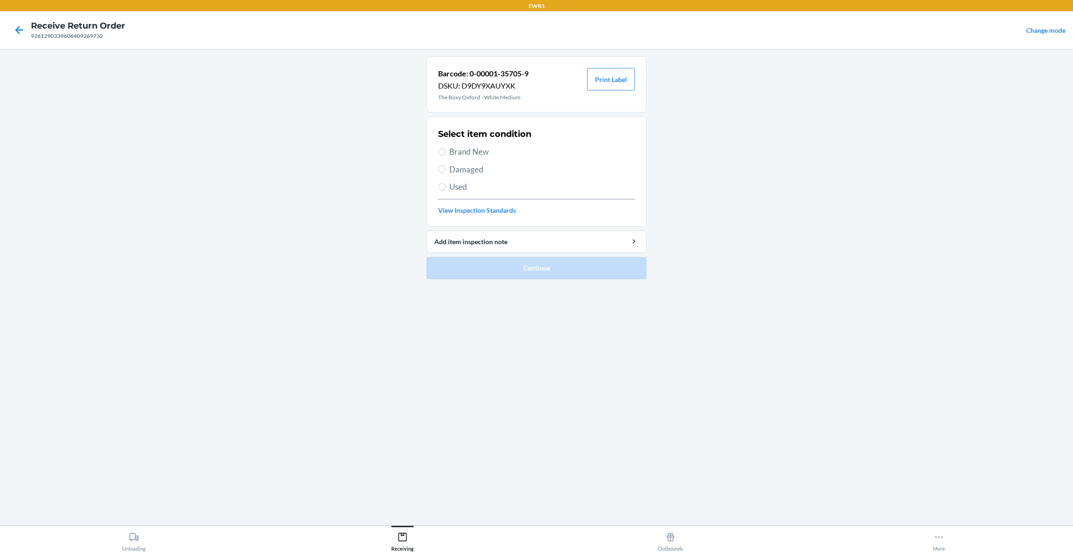
click at [187, 399] on main "Barcode: 0-00001-35705-9 DSKU: D9DY9XAUYXK The Boxy Oxford - White Medium Print…" at bounding box center [536, 287] width 1073 height 477
click at [449, 150] on span "Brand New" at bounding box center [542, 152] width 186 height 12
click at [446, 150] on input "Brand New" at bounding box center [441, 151] width 7 height 7
radio input "true"
click at [610, 83] on button "Print Label" at bounding box center [611, 79] width 48 height 22
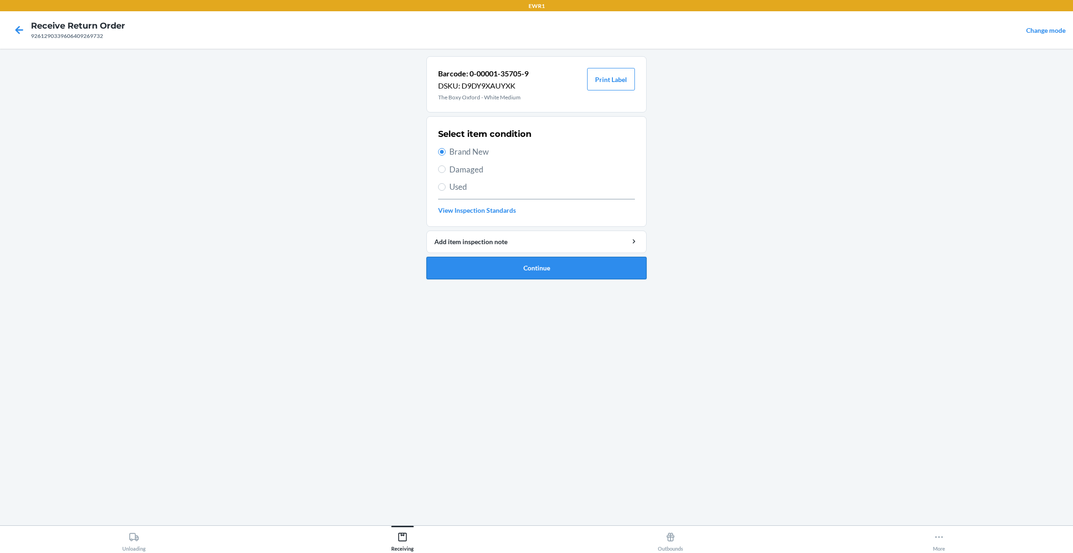
click at [555, 271] on button "Continue" at bounding box center [537, 268] width 220 height 22
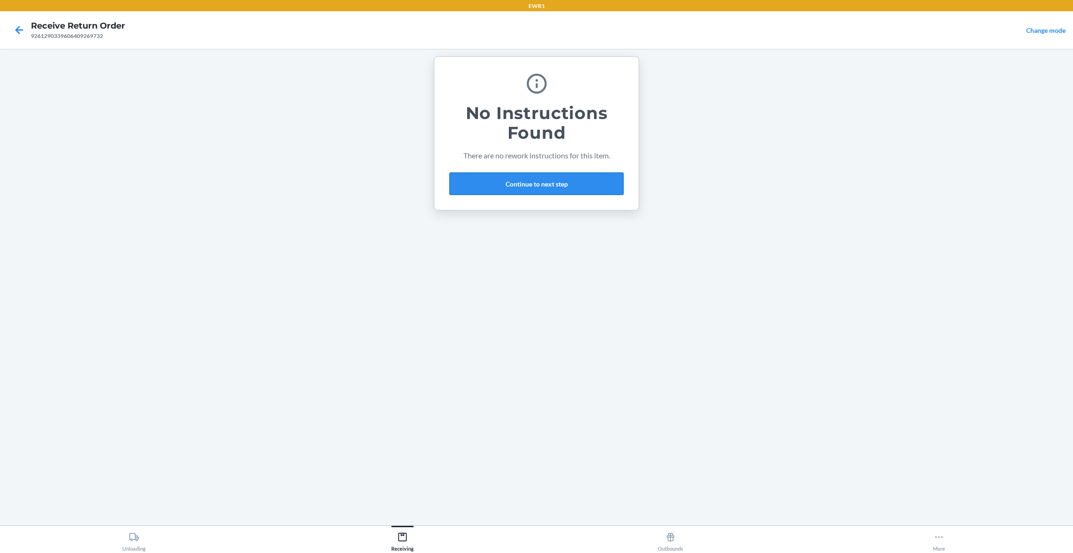
click at [519, 193] on button "Continue to next step" at bounding box center [536, 183] width 174 height 22
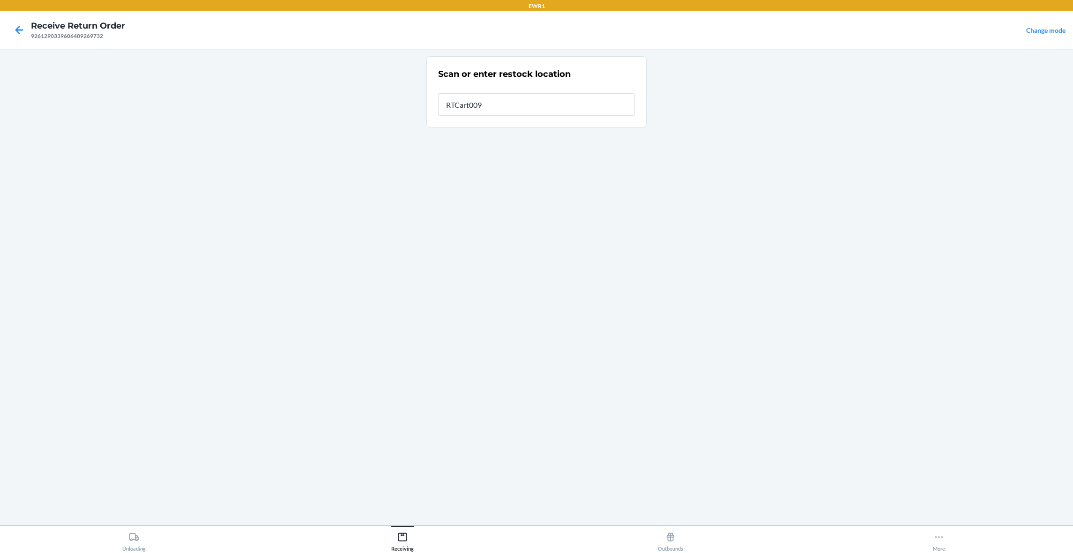
type input "RTCart009"
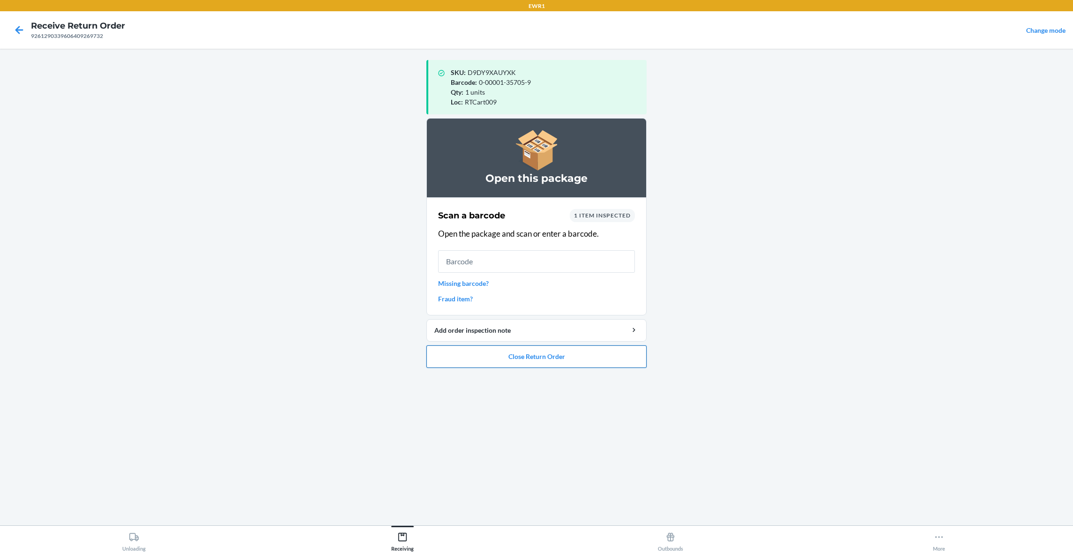
click at [484, 359] on button "Close Return Order" at bounding box center [537, 356] width 220 height 22
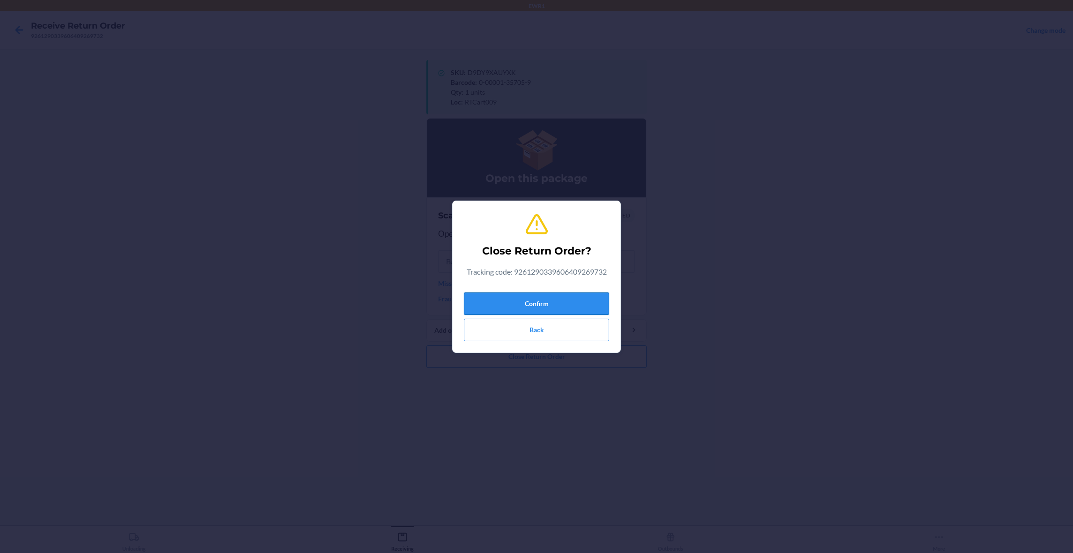
click at [543, 301] on button "Confirm" at bounding box center [536, 303] width 145 height 22
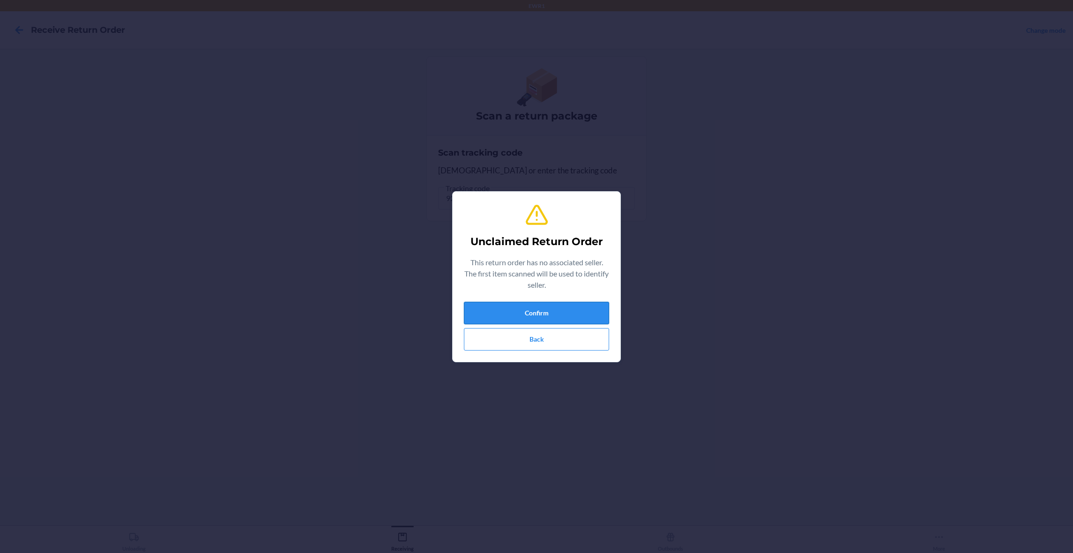
click at [512, 310] on button "Confirm" at bounding box center [536, 313] width 145 height 22
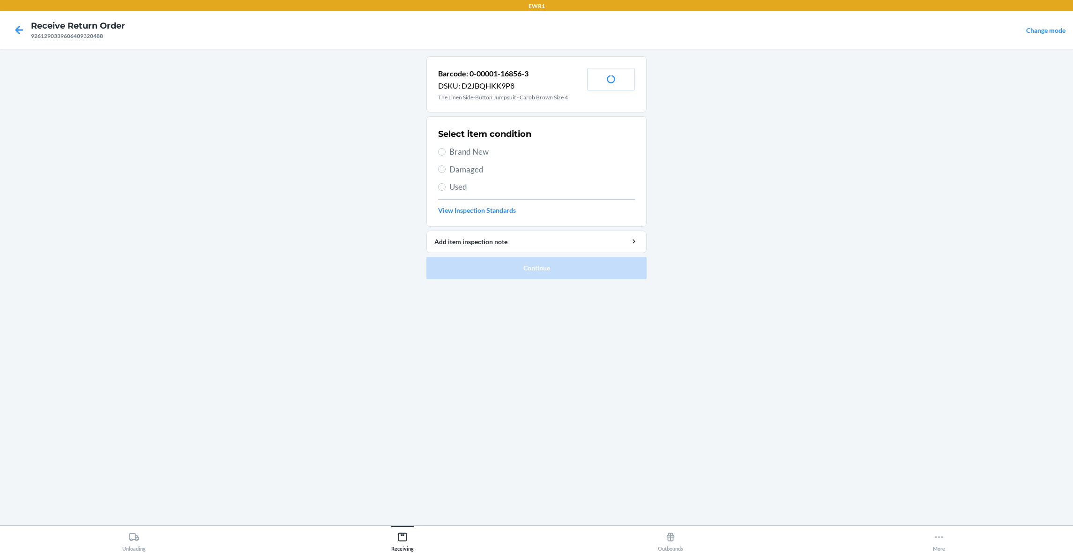
click at [449, 151] on span "Brand New" at bounding box center [542, 152] width 186 height 12
click at [446, 151] on input "Brand New" at bounding box center [441, 151] width 7 height 7
radio input "true"
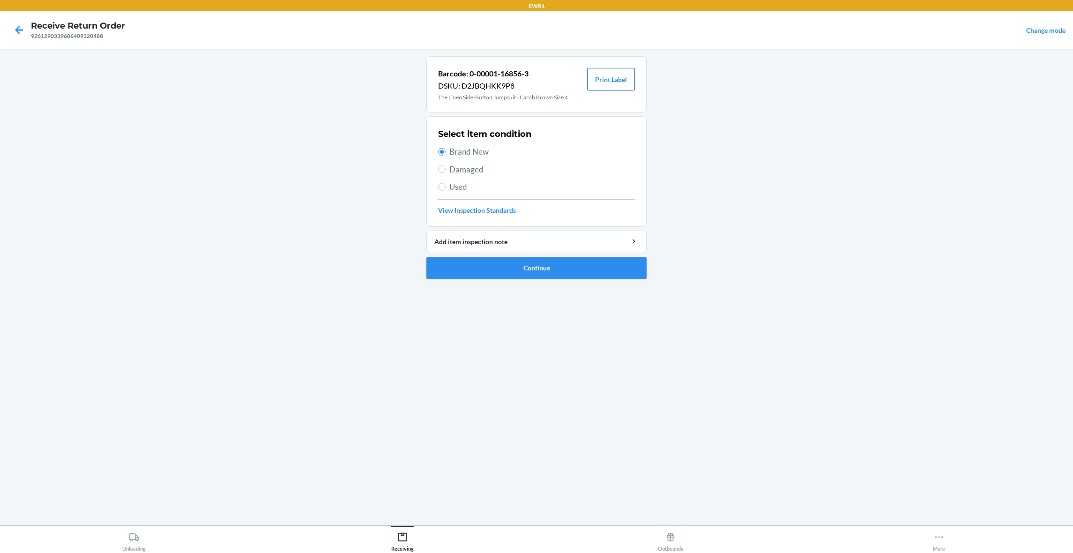
click at [617, 87] on button "Print Label" at bounding box center [611, 79] width 48 height 22
click at [603, 280] on ol "Barcode: 0-00001-16856-3 DSKU: D2JBQHKK9P8 The Linen Side-Button Jumpsuit - Car…" at bounding box center [537, 171] width 220 height 231
click at [559, 263] on button "Continue" at bounding box center [537, 268] width 220 height 22
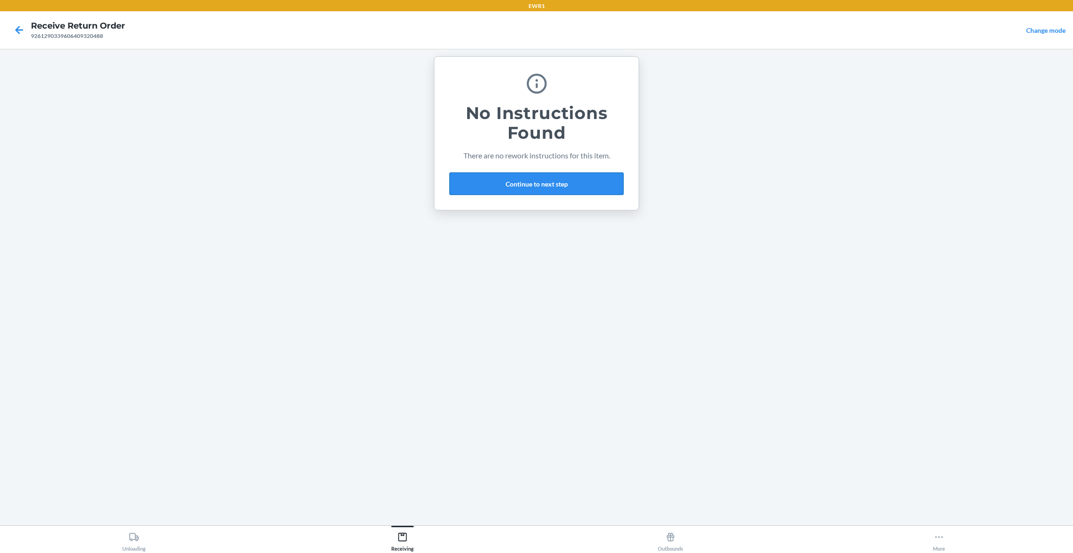
click at [580, 183] on button "Continue to next step" at bounding box center [536, 183] width 174 height 22
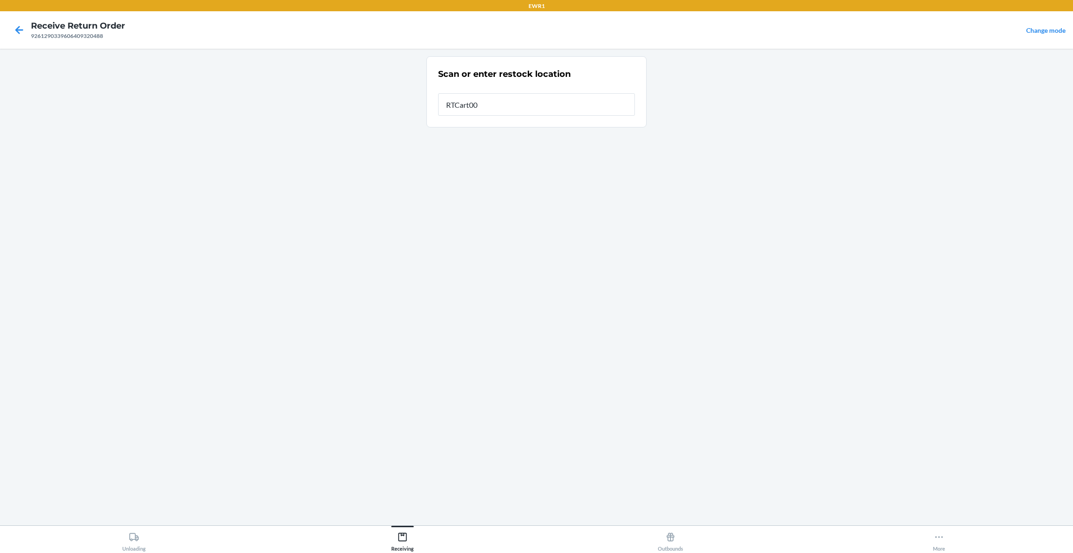
type input "RTCart009"
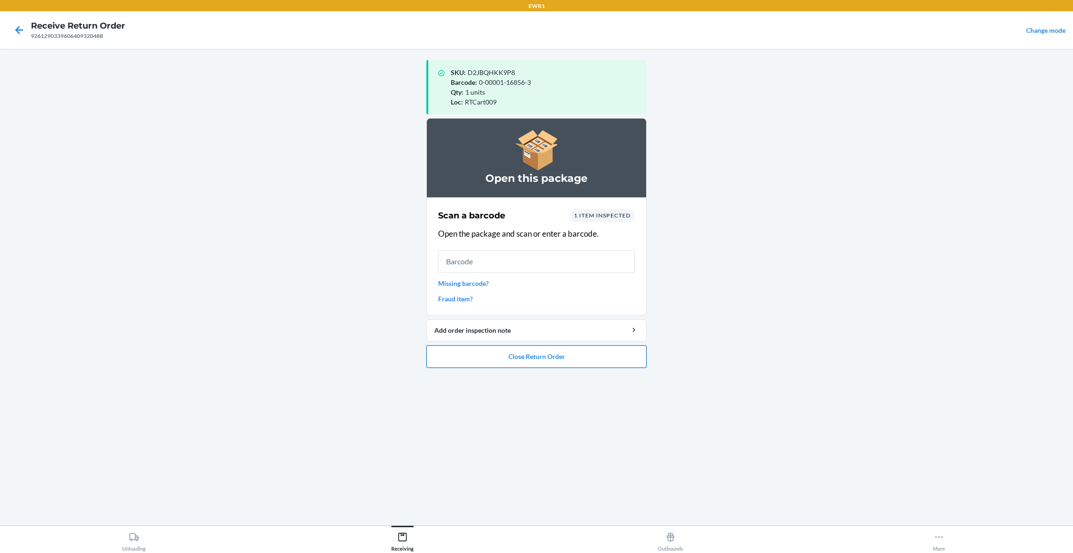
click at [525, 358] on button "Close Return Order" at bounding box center [537, 356] width 220 height 22
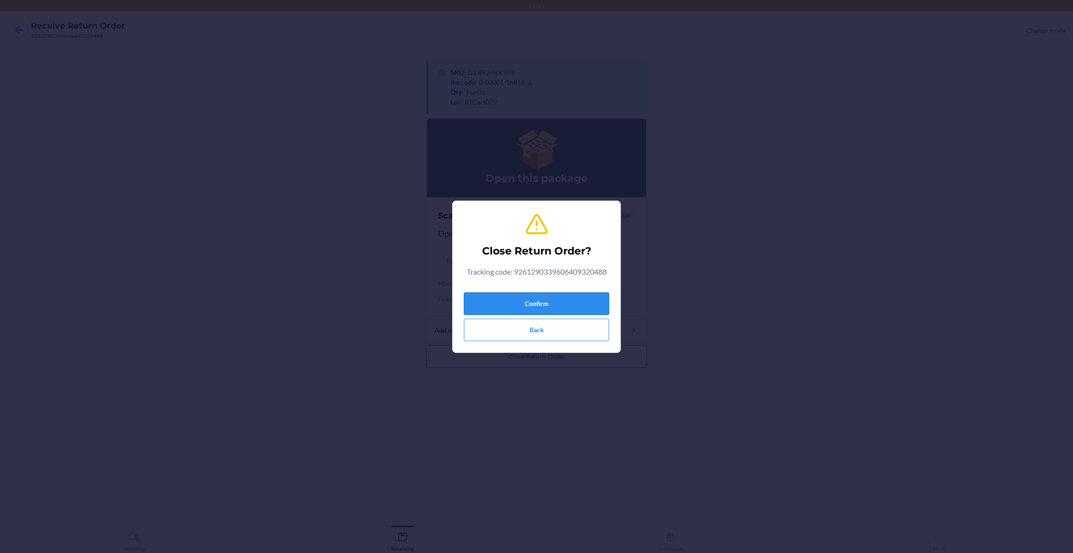
click at [519, 296] on button "Confirm" at bounding box center [536, 303] width 145 height 22
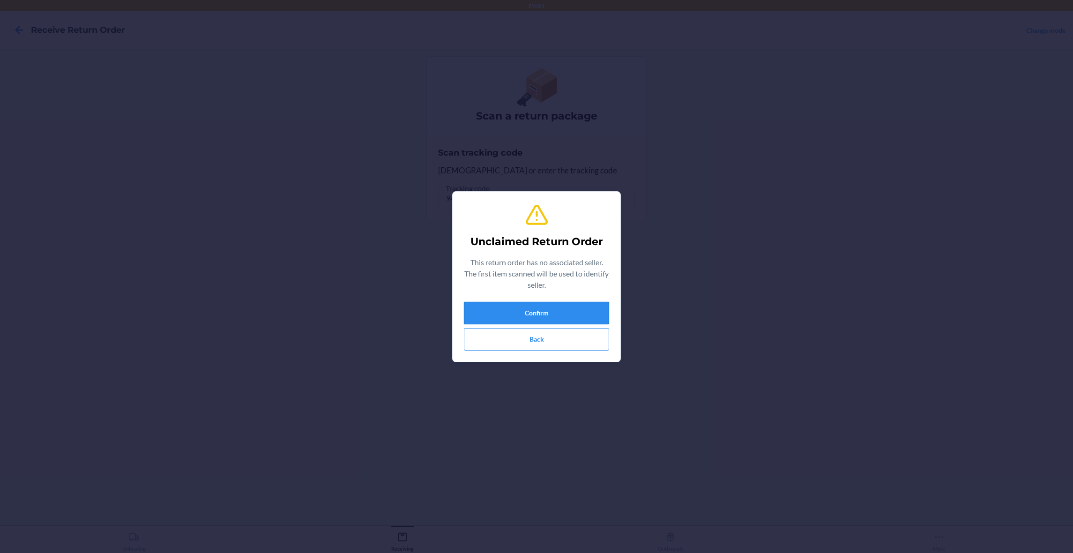
click at [569, 319] on button "Confirm" at bounding box center [536, 313] width 145 height 22
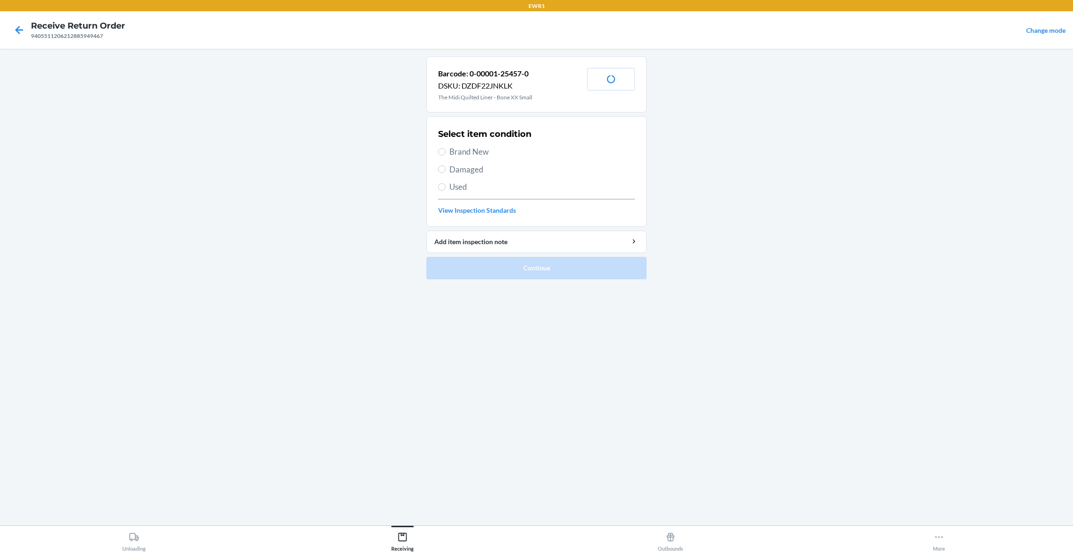
click at [452, 170] on span "Damaged" at bounding box center [542, 170] width 186 height 12
click at [446, 170] on input "Damaged" at bounding box center [441, 168] width 7 height 7
radio input "true"
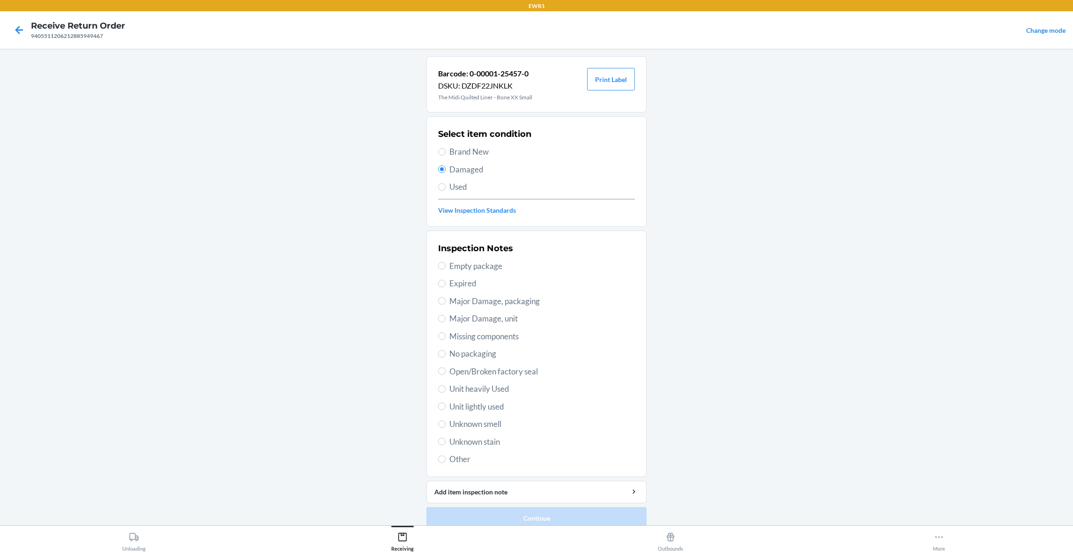
click at [483, 446] on span "Unknown stain" at bounding box center [542, 442] width 186 height 12
click at [446, 445] on input "Unknown stain" at bounding box center [441, 441] width 7 height 7
radio input "true"
click at [523, 522] on button "Continue" at bounding box center [537, 518] width 220 height 22
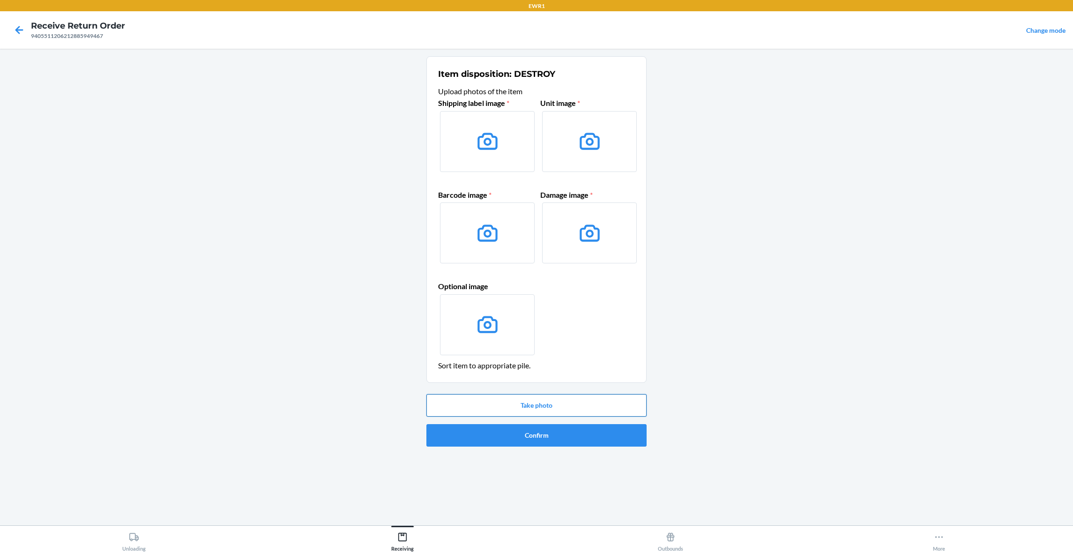
click at [564, 407] on button "Take photo" at bounding box center [537, 405] width 220 height 22
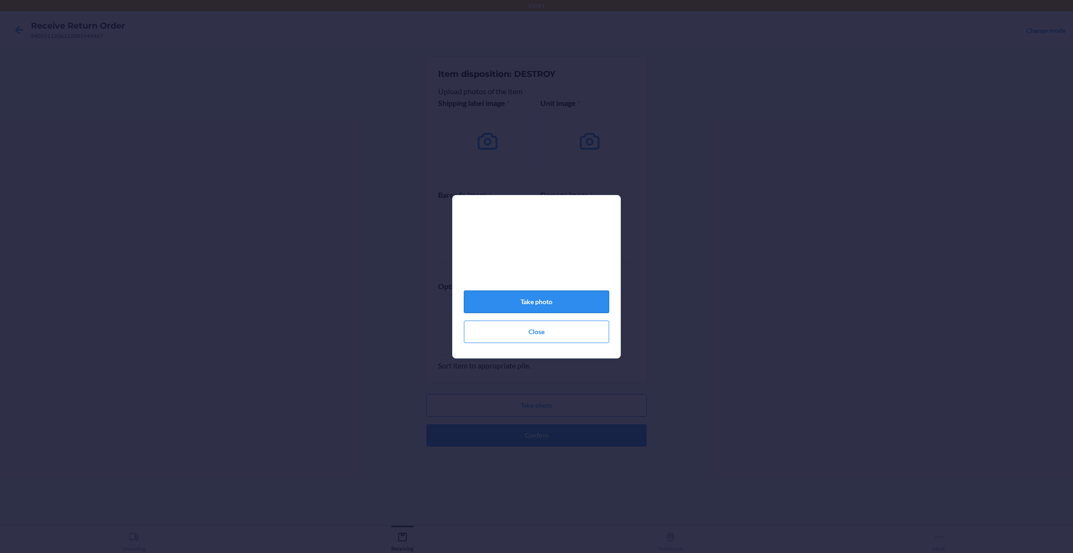
click at [540, 300] on button "Take photo" at bounding box center [536, 302] width 145 height 22
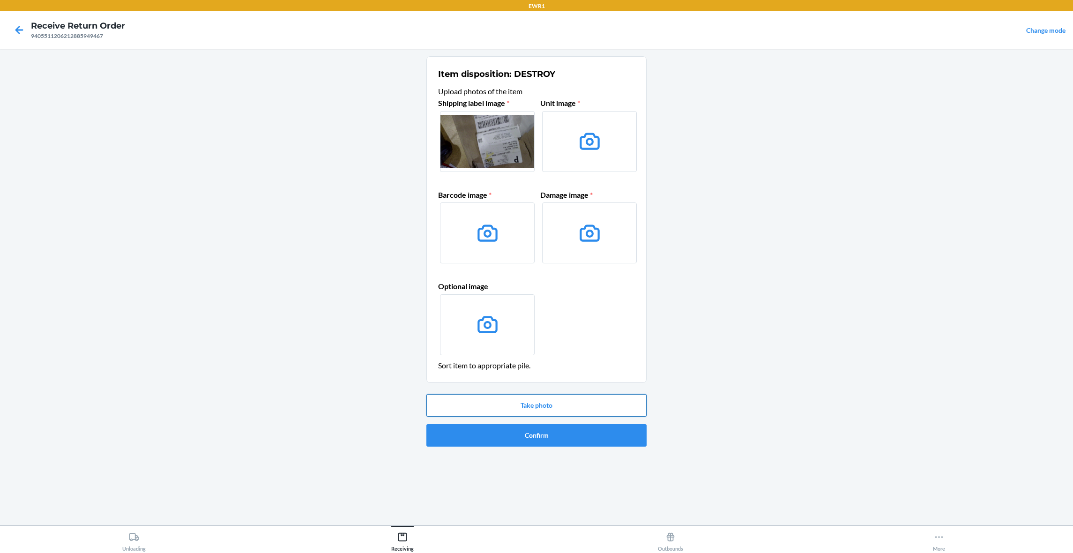
click at [605, 406] on button "Take photo" at bounding box center [537, 405] width 220 height 22
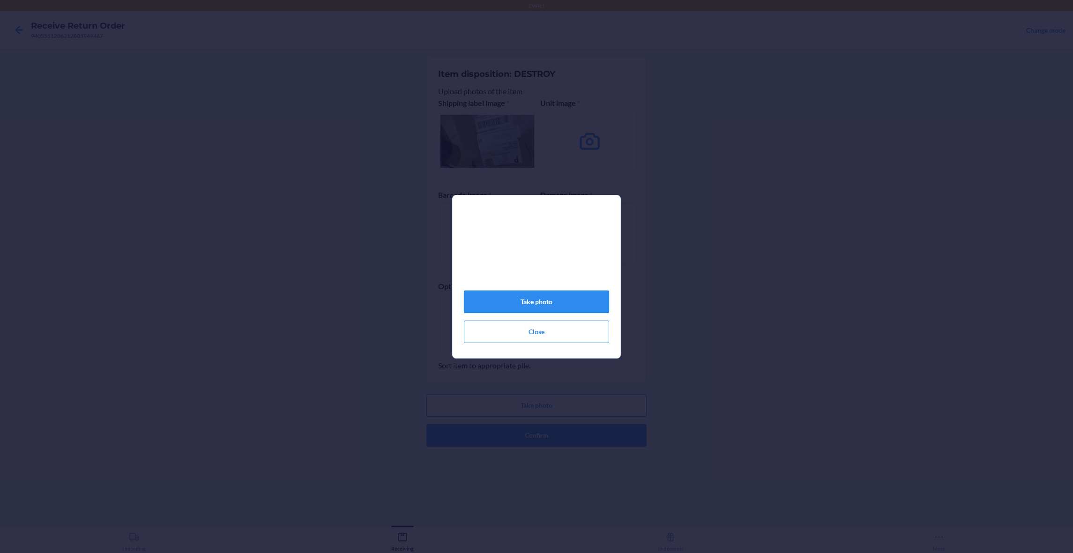
click at [551, 313] on button "Take photo" at bounding box center [536, 302] width 145 height 22
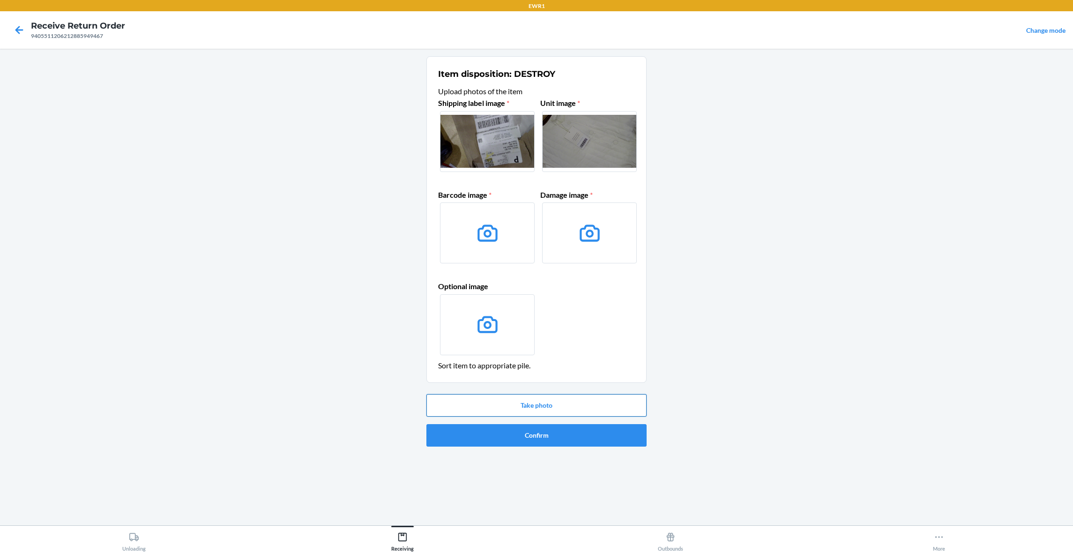
click at [576, 404] on button "Take photo" at bounding box center [537, 405] width 220 height 22
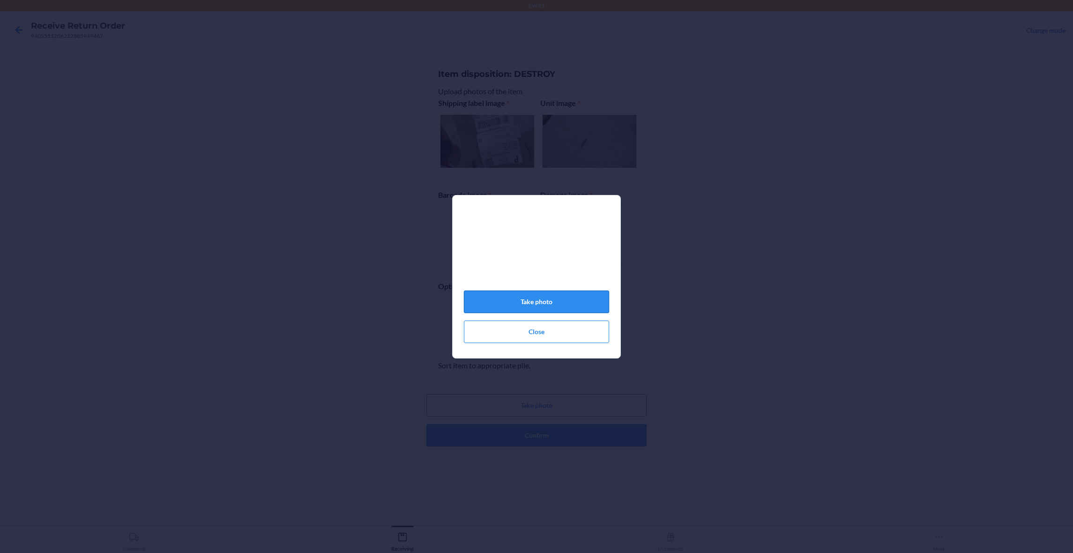
click at [554, 313] on button "Take photo" at bounding box center [536, 302] width 145 height 22
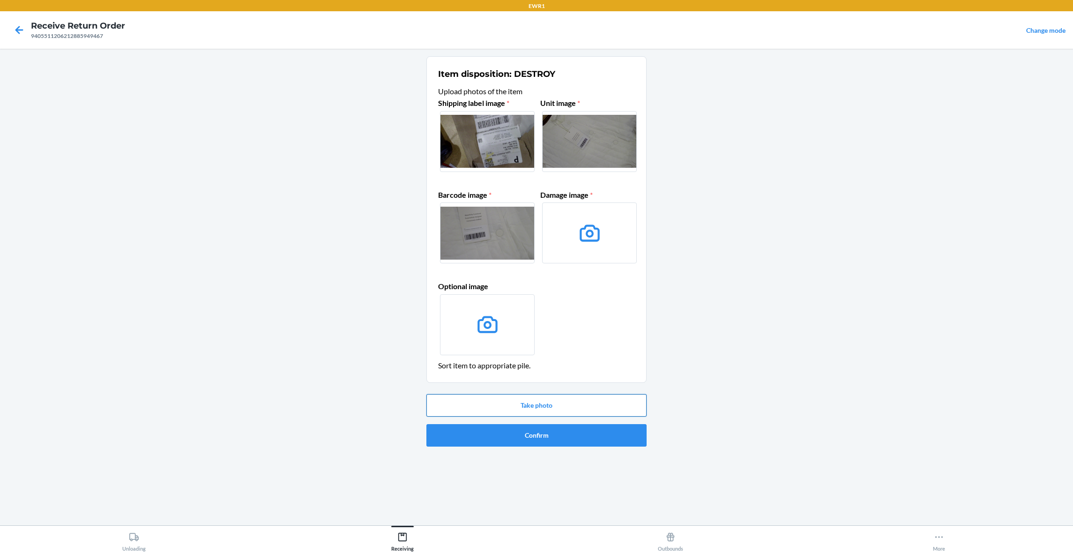
click at [594, 409] on button "Take photo" at bounding box center [537, 405] width 220 height 22
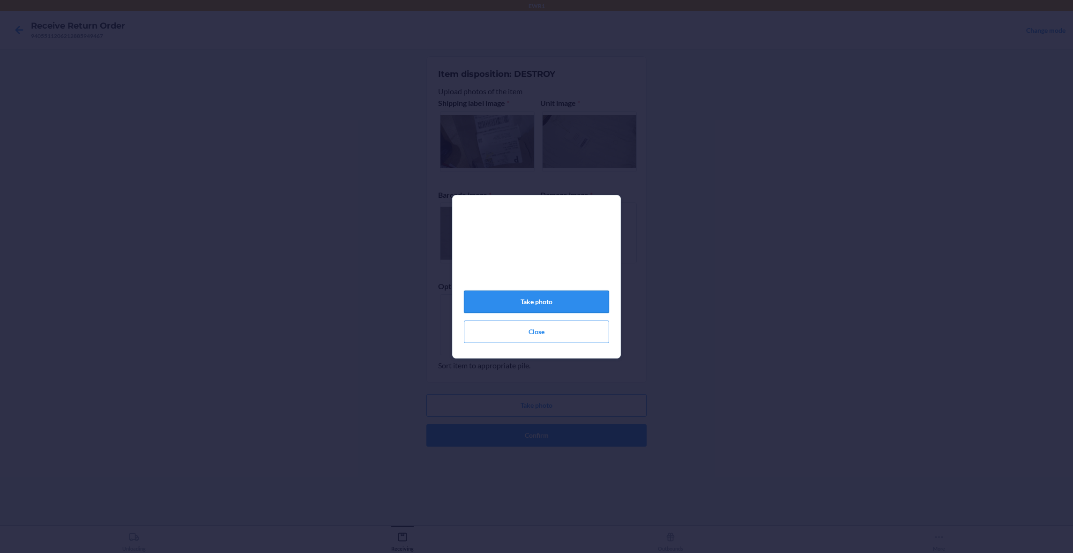
click at [575, 307] on button "Take photo" at bounding box center [536, 302] width 145 height 22
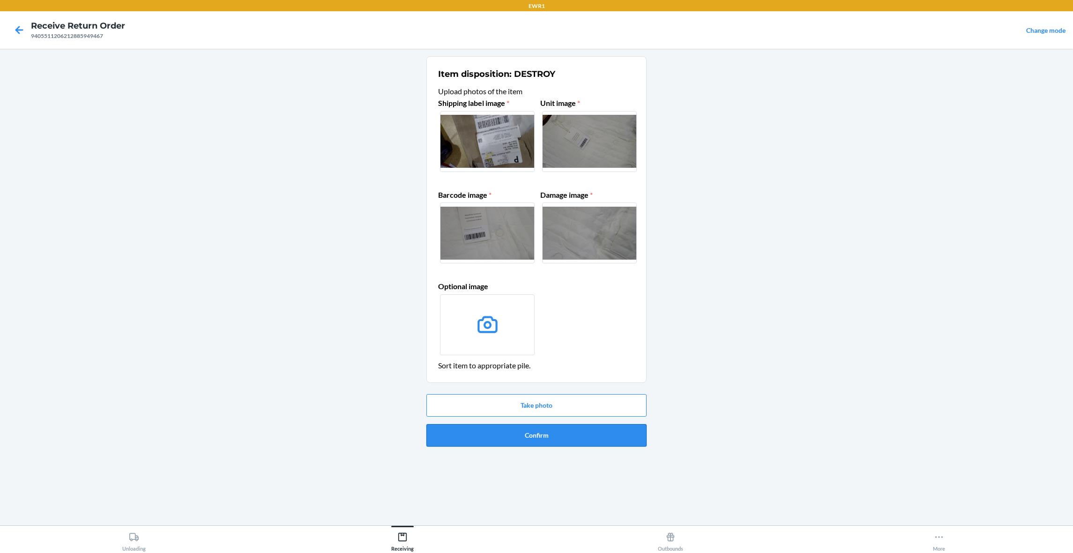
click at [575, 435] on button "Confirm" at bounding box center [537, 435] width 220 height 22
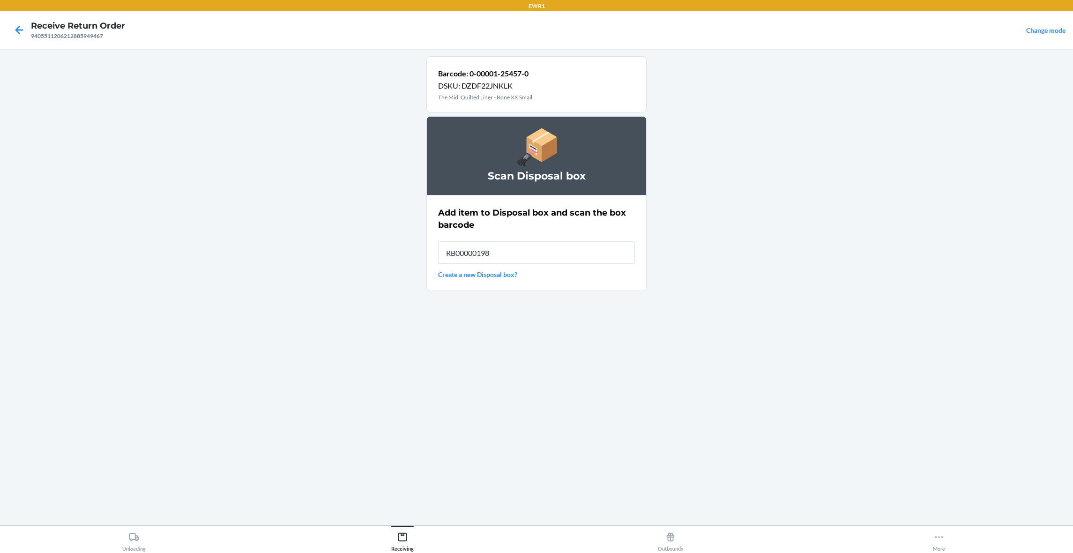
type input "RB000001987"
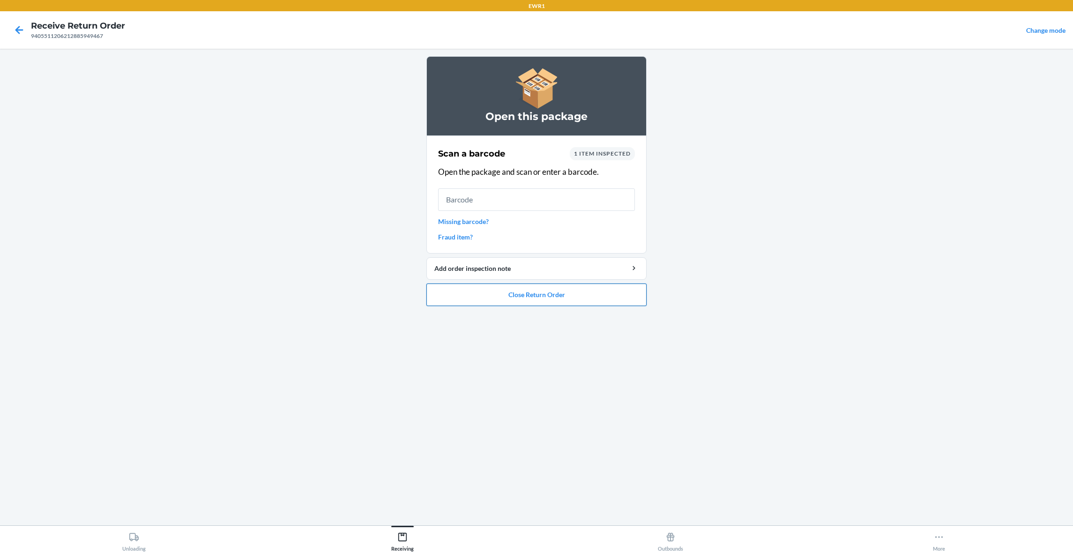
click at [540, 298] on button "Close Return Order" at bounding box center [537, 295] width 220 height 22
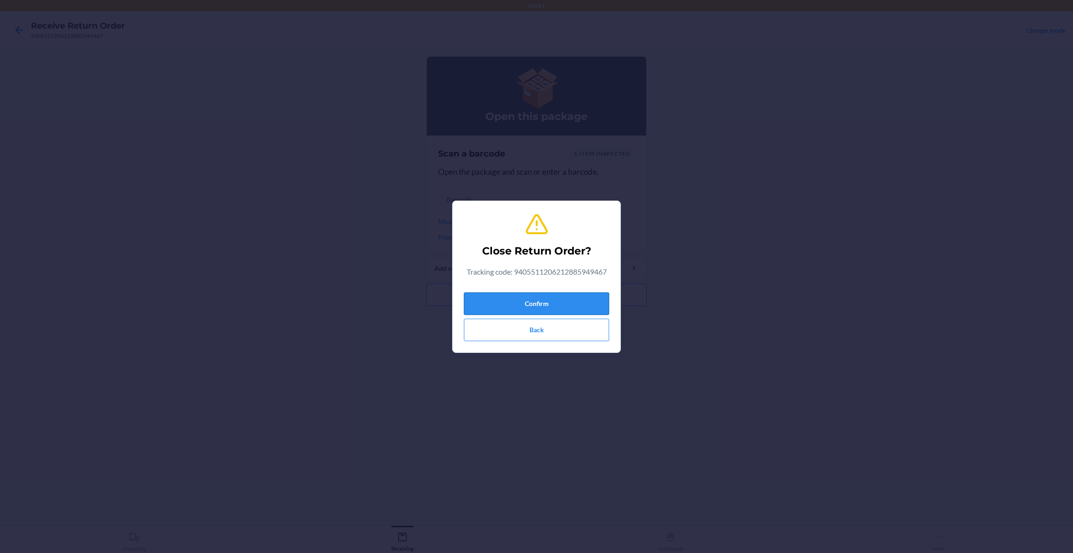
click at [530, 299] on button "Confirm" at bounding box center [536, 303] width 145 height 22
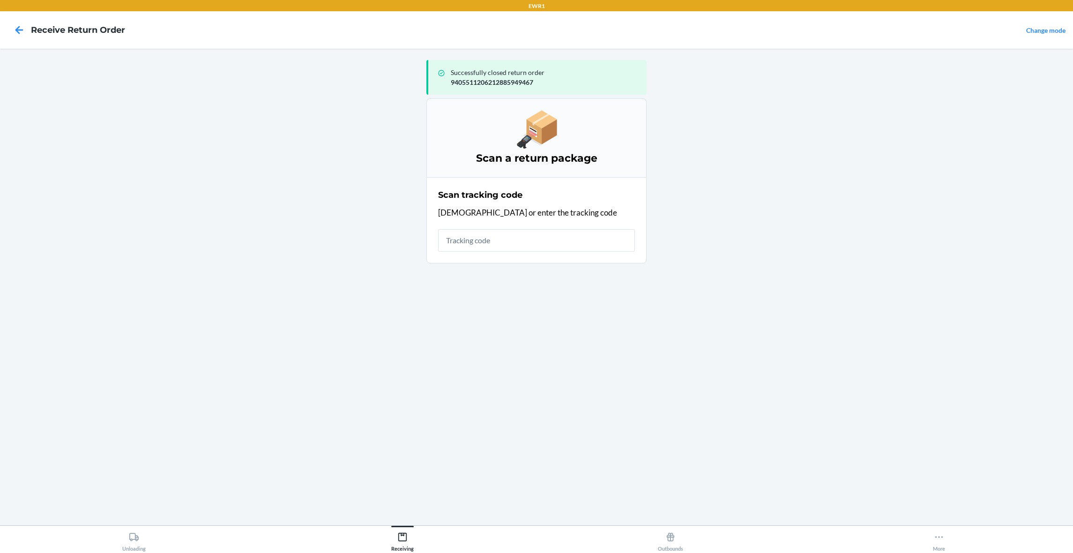
drag, startPoint x: 560, startPoint y: 298, endPoint x: 574, endPoint y: 298, distance: 14.1
click at [573, 298] on div "Successfully closed return order 9405511206212885949467 Scan a return package S…" at bounding box center [537, 287] width 220 height 462
drag, startPoint x: 572, startPoint y: 230, endPoint x: 565, endPoint y: 236, distance: 9.7
click at [565, 235] on input "text" at bounding box center [536, 240] width 197 height 22
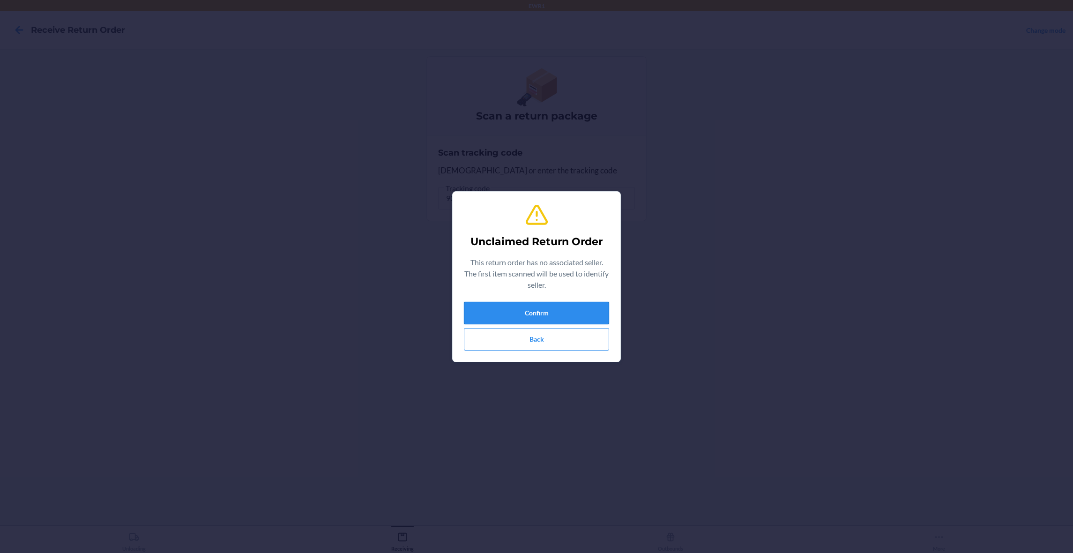
click at [584, 309] on button "Confirm" at bounding box center [536, 313] width 145 height 22
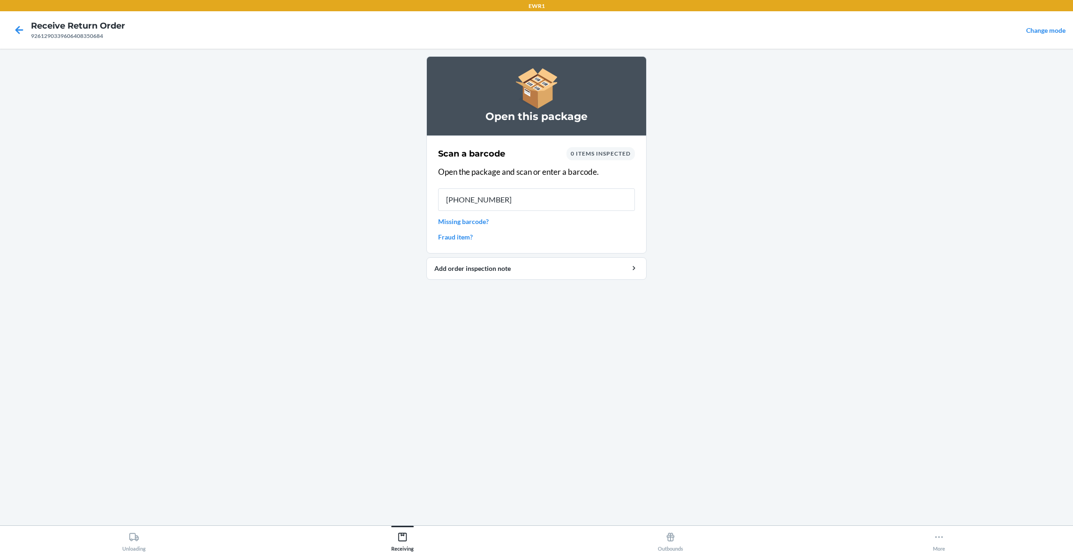
type input "0-00001-21"
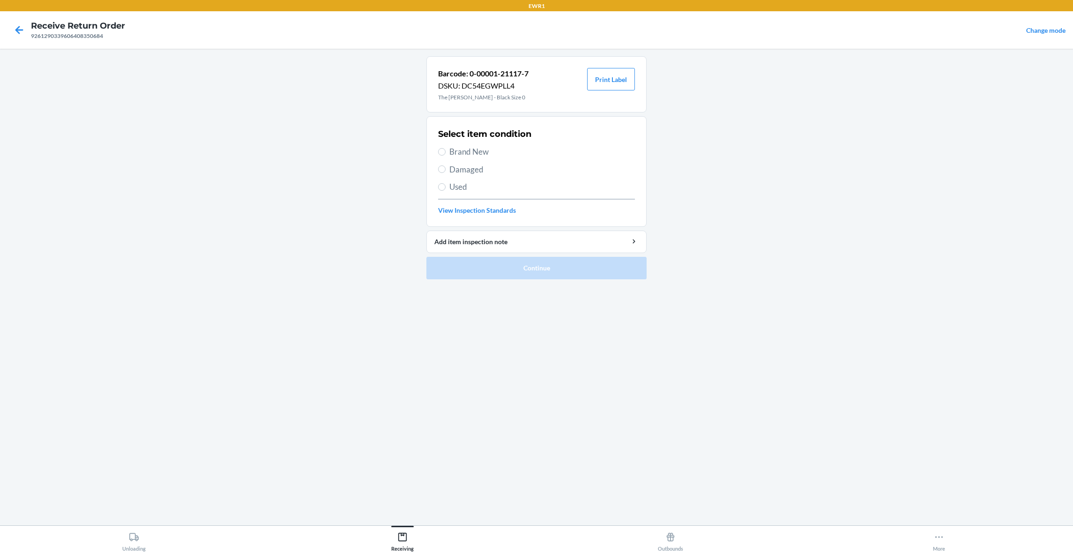
click at [448, 147] on label "Brand New" at bounding box center [536, 152] width 197 height 12
click at [446, 148] on input "Brand New" at bounding box center [441, 151] width 7 height 7
radio input "true"
click at [598, 78] on button "Print Label" at bounding box center [611, 79] width 48 height 22
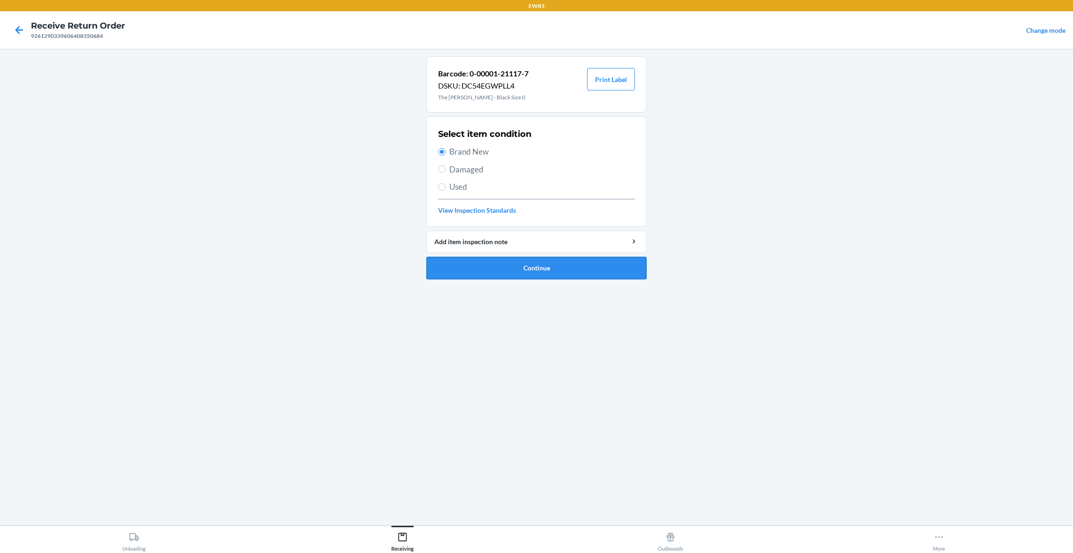
click at [551, 271] on button "Continue" at bounding box center [537, 268] width 220 height 22
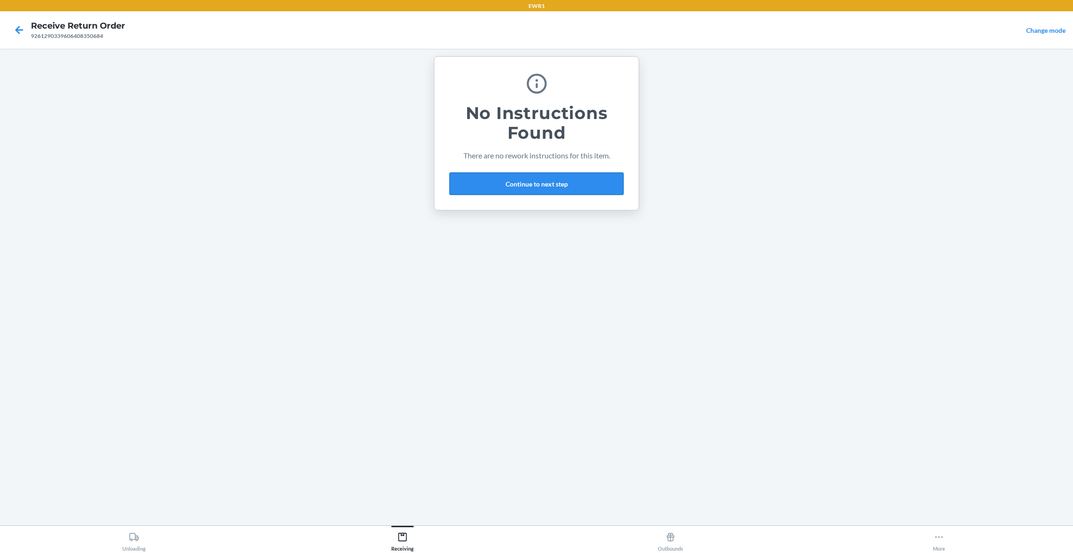
click at [502, 179] on button "Continue to next step" at bounding box center [536, 183] width 174 height 22
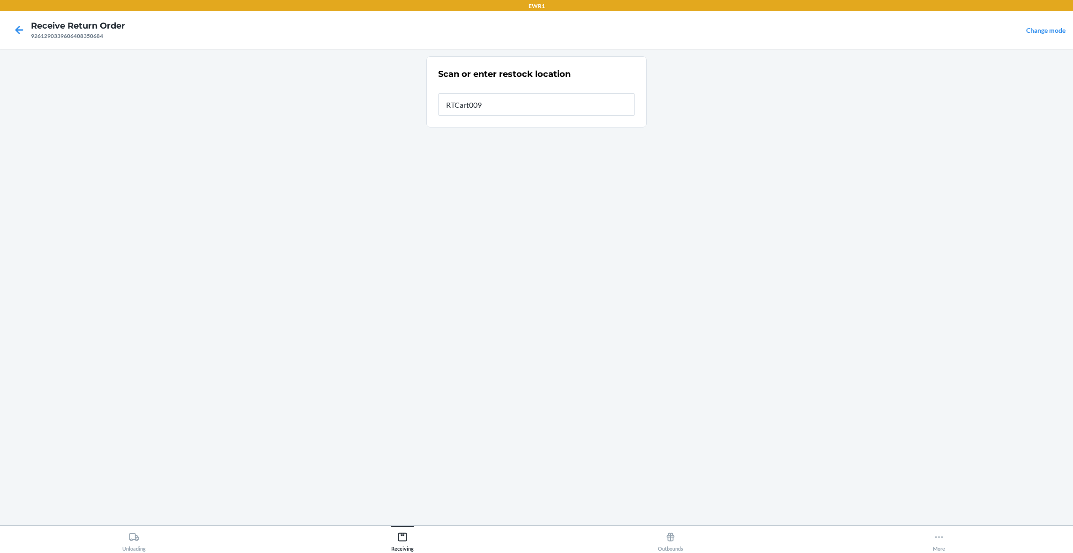
type input "RTCart009"
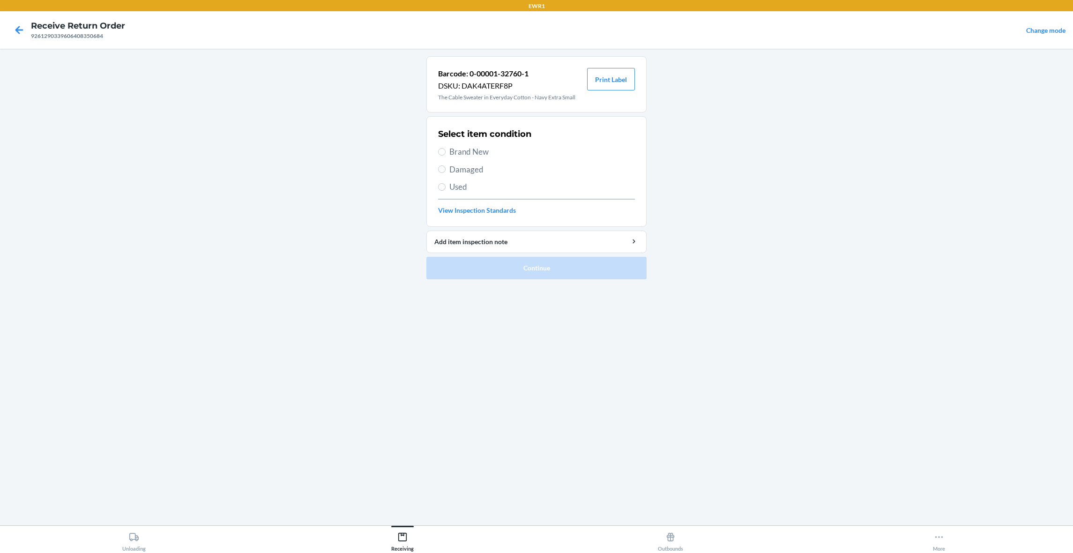
click at [476, 162] on div "Select item condition Brand New Damaged Used View Inspection Standards" at bounding box center [536, 171] width 197 height 93
click at [472, 156] on span "Brand New" at bounding box center [542, 152] width 186 height 12
click at [446, 156] on input "Brand New" at bounding box center [441, 151] width 7 height 7
radio input "true"
click at [616, 90] on div "Barcode: 0-00001-32760-1 DSKU: DAK4ATERF8P The Cable Sweater in Everyday Cotton…" at bounding box center [537, 84] width 220 height 56
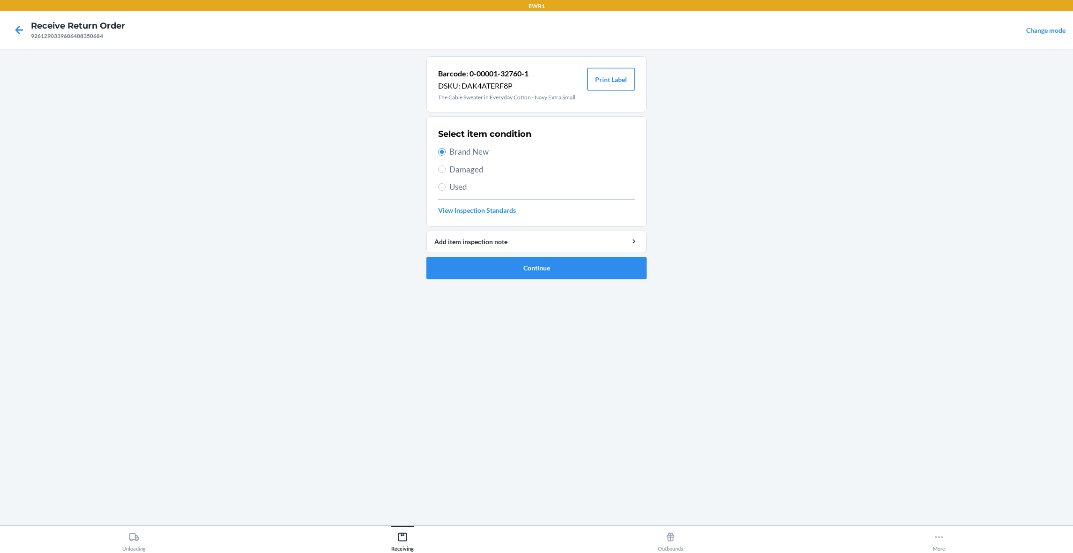
click at [617, 87] on button "Print Label" at bounding box center [611, 79] width 48 height 22
click at [554, 270] on button "Continue" at bounding box center [537, 268] width 220 height 22
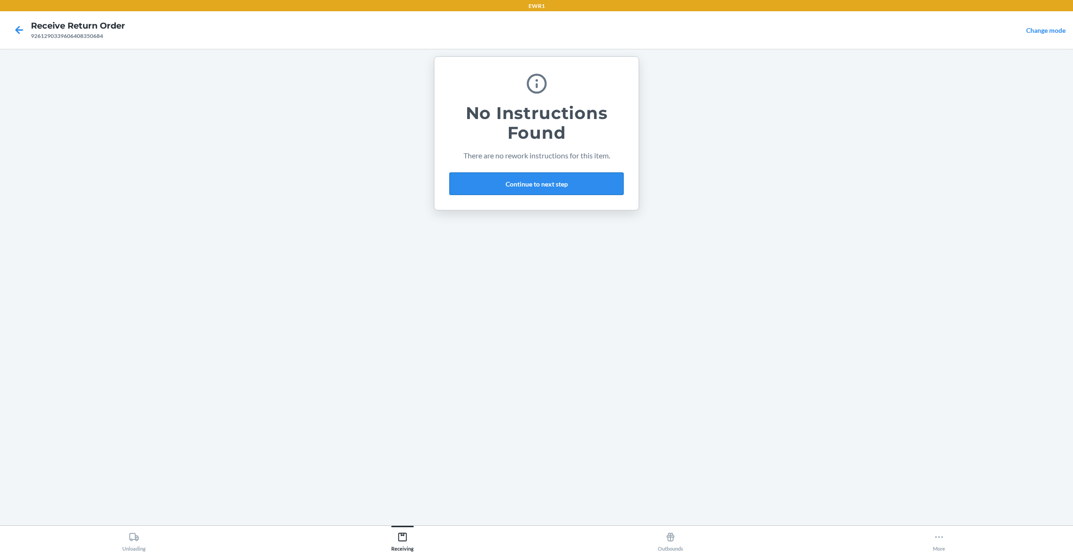
click at [528, 180] on button "Continue to next step" at bounding box center [536, 183] width 174 height 22
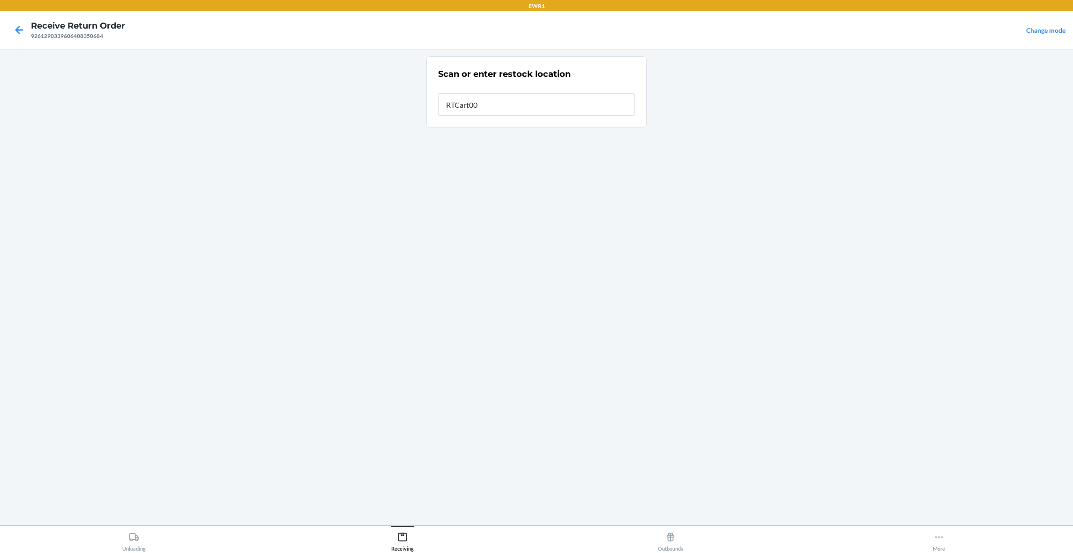
type input "RTCart009"
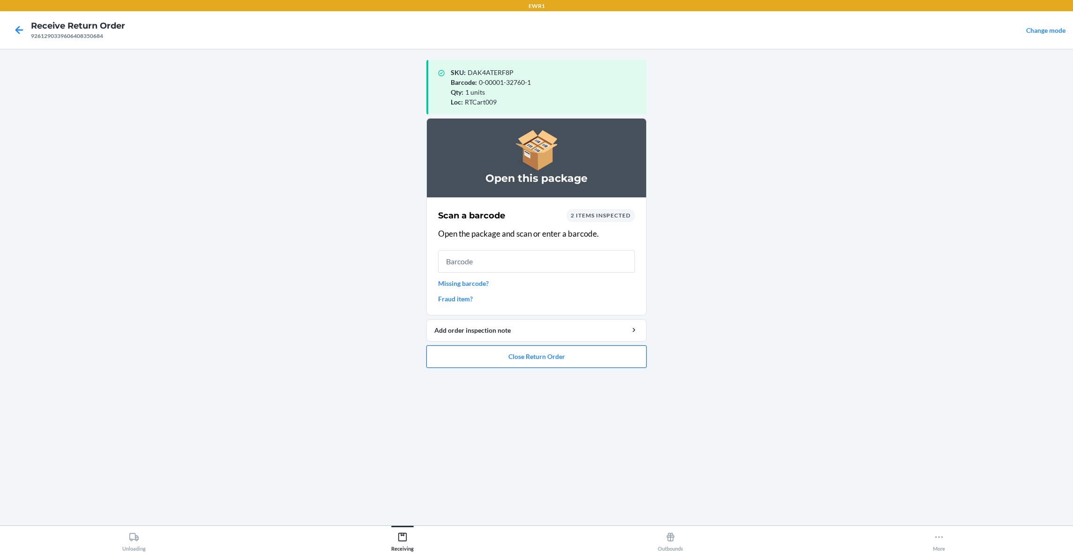
click at [628, 359] on button "Close Return Order" at bounding box center [537, 356] width 220 height 22
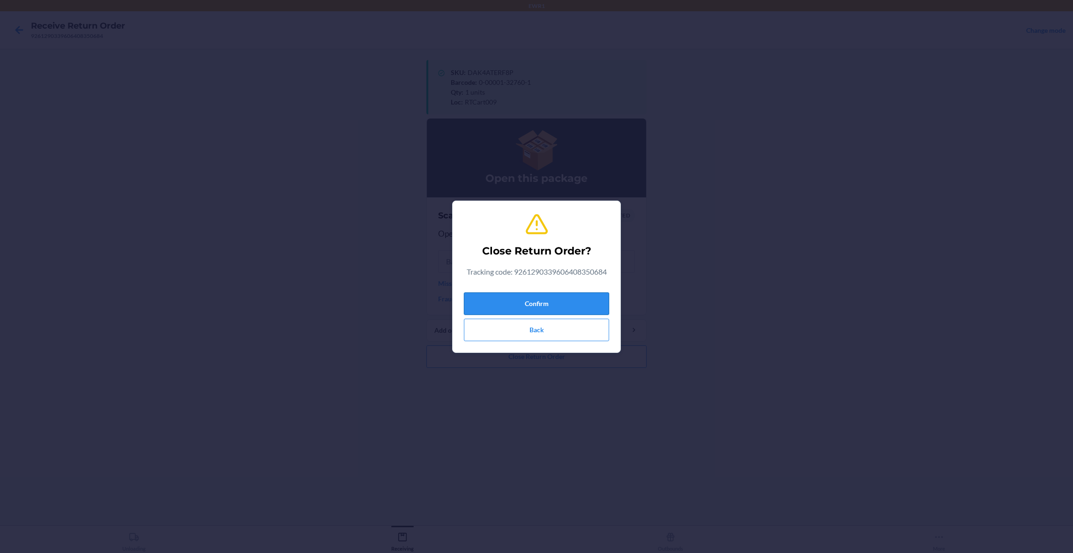
click at [577, 301] on button "Confirm" at bounding box center [536, 303] width 145 height 22
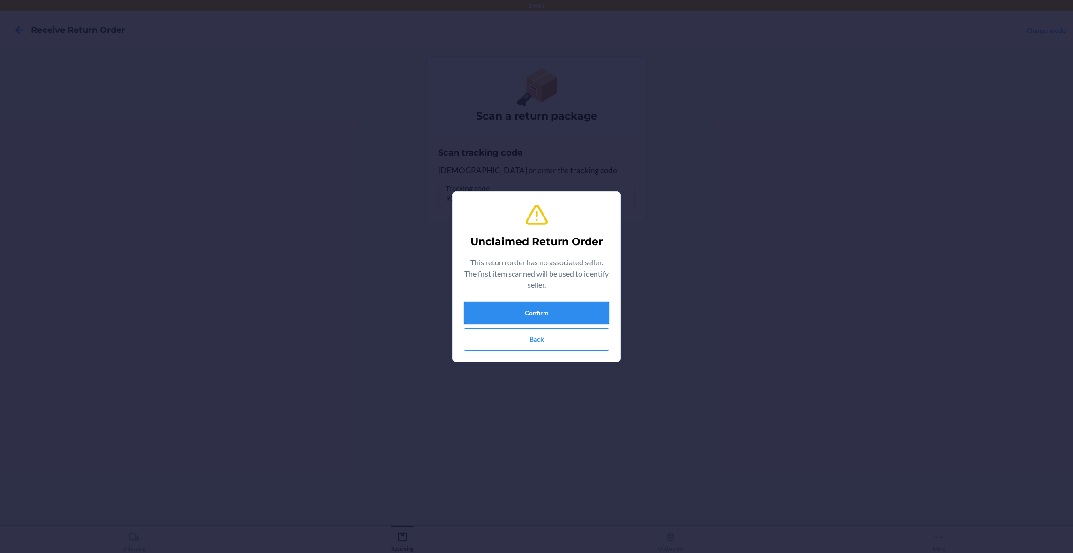
click at [591, 315] on button "Confirm" at bounding box center [536, 313] width 145 height 22
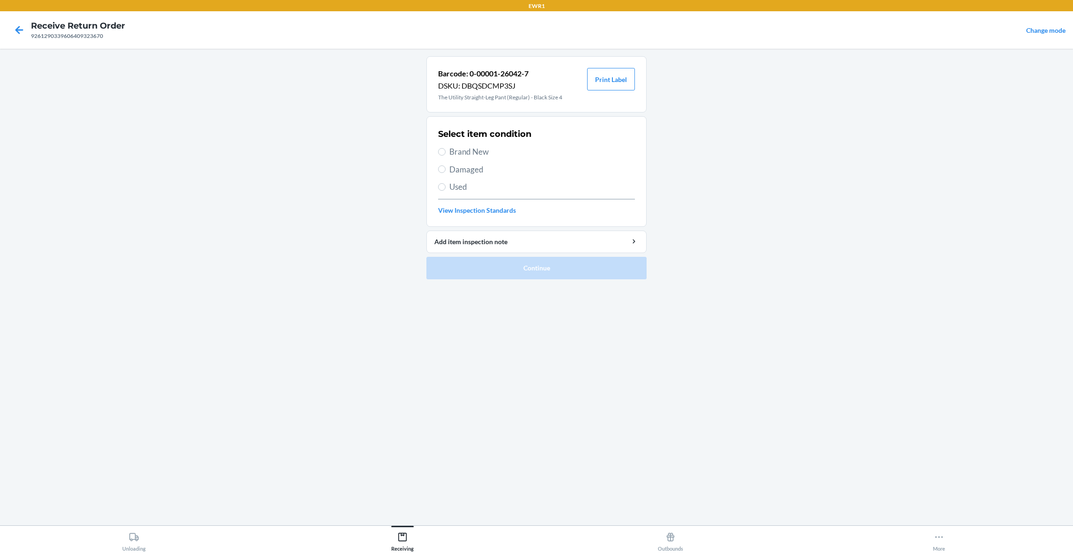
click at [453, 147] on span "Brand New" at bounding box center [542, 152] width 186 height 12
click at [446, 148] on input "Brand New" at bounding box center [441, 151] width 7 height 7
radio input "true"
click at [636, 73] on div "Barcode: 0-00001-26042-7 DSKU: DBQSDCMP3SJ The Utility Straight-Leg Pant (Regul…" at bounding box center [537, 84] width 220 height 56
click at [620, 82] on button "Print Label" at bounding box center [611, 79] width 48 height 22
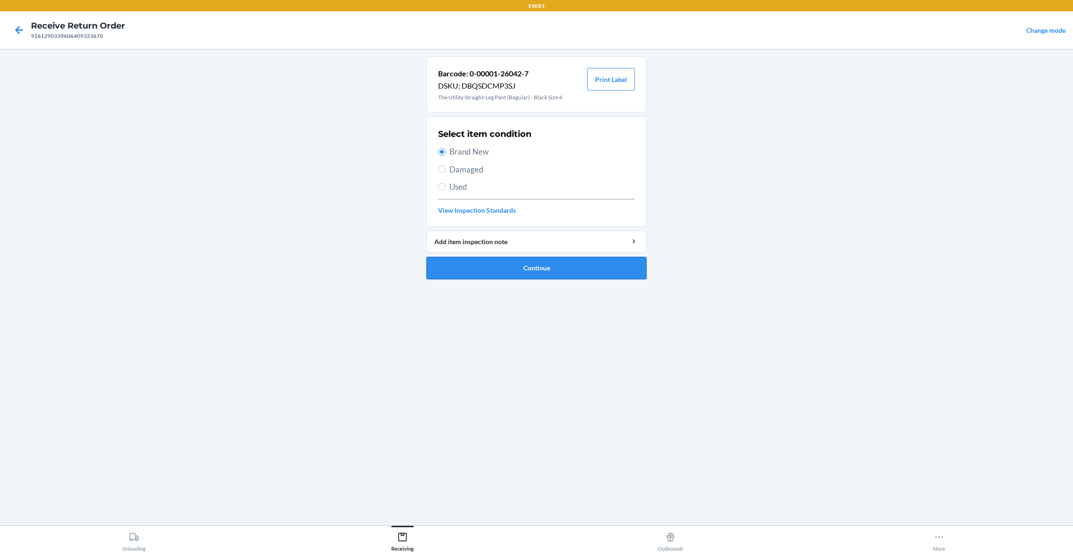
click at [585, 271] on button "Continue" at bounding box center [537, 268] width 220 height 22
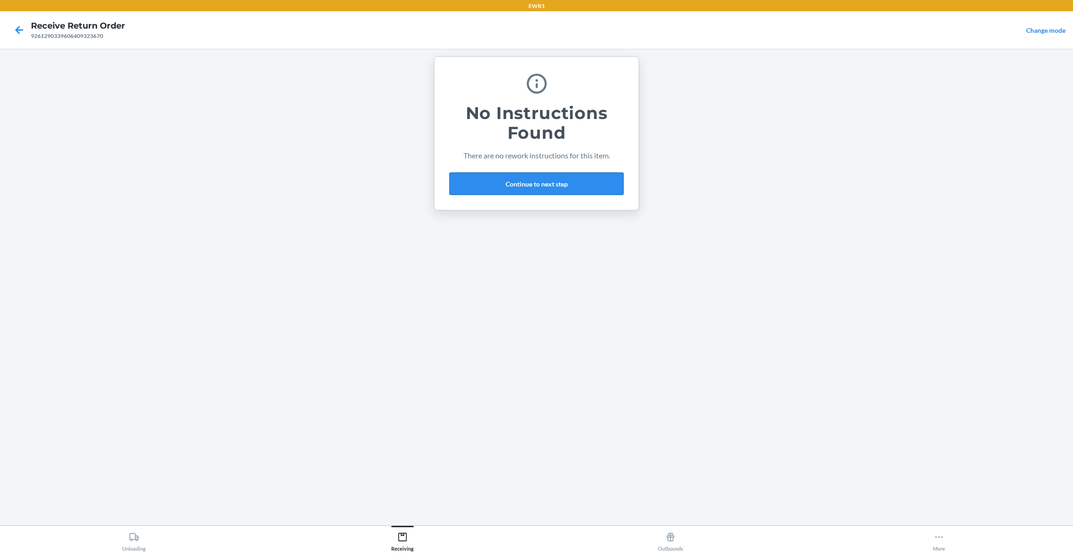
click at [539, 181] on button "Continue to next step" at bounding box center [536, 183] width 174 height 22
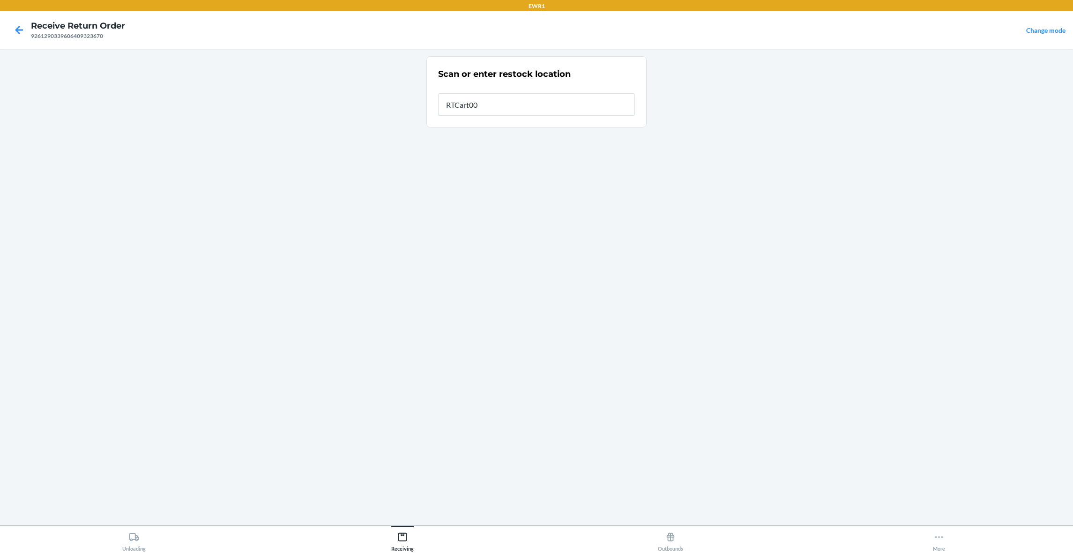
type input "RTCart009"
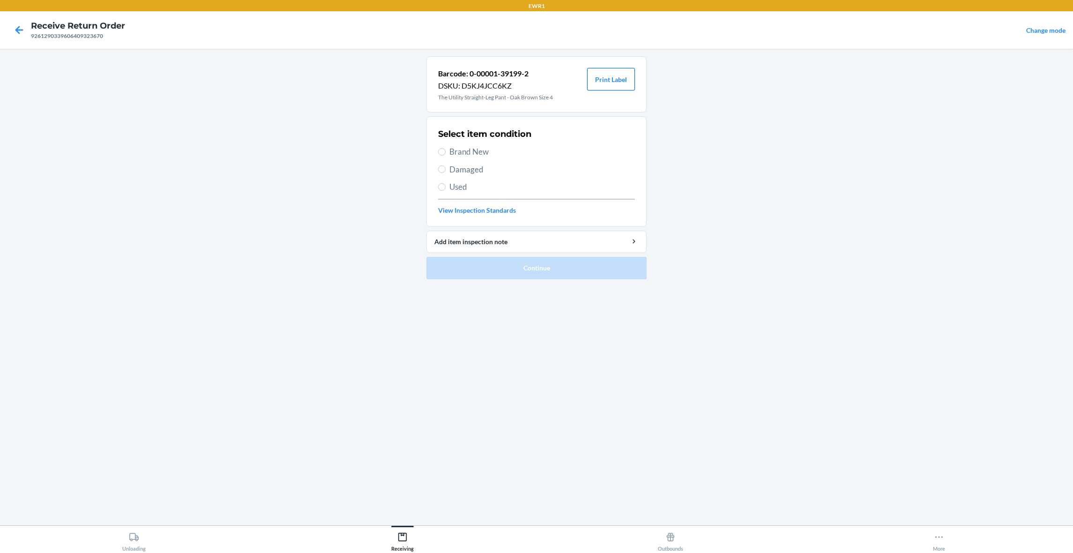
click at [607, 84] on button "Print Label" at bounding box center [611, 79] width 48 height 22
click at [448, 150] on label "Brand New" at bounding box center [536, 152] width 197 height 12
click at [446, 150] on input "Brand New" at bounding box center [441, 151] width 7 height 7
radio input "true"
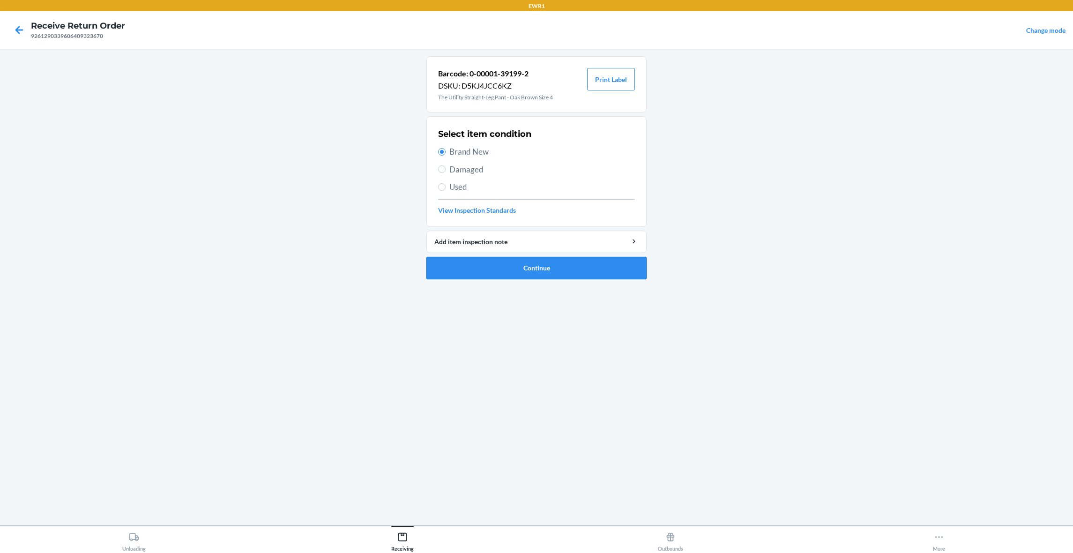
click at [551, 273] on button "Continue" at bounding box center [537, 268] width 220 height 22
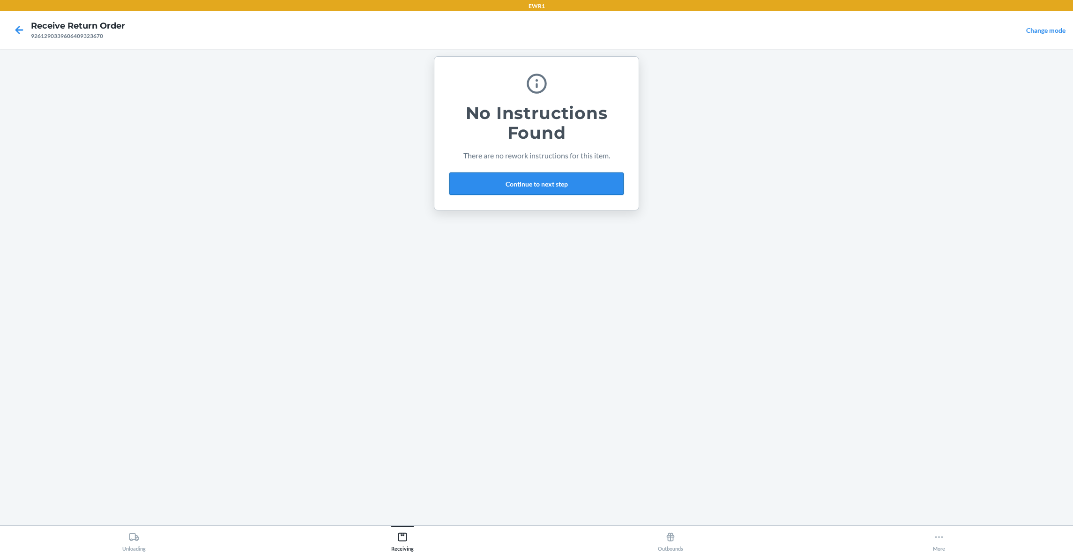
click at [537, 174] on button "Continue to next step" at bounding box center [536, 183] width 174 height 22
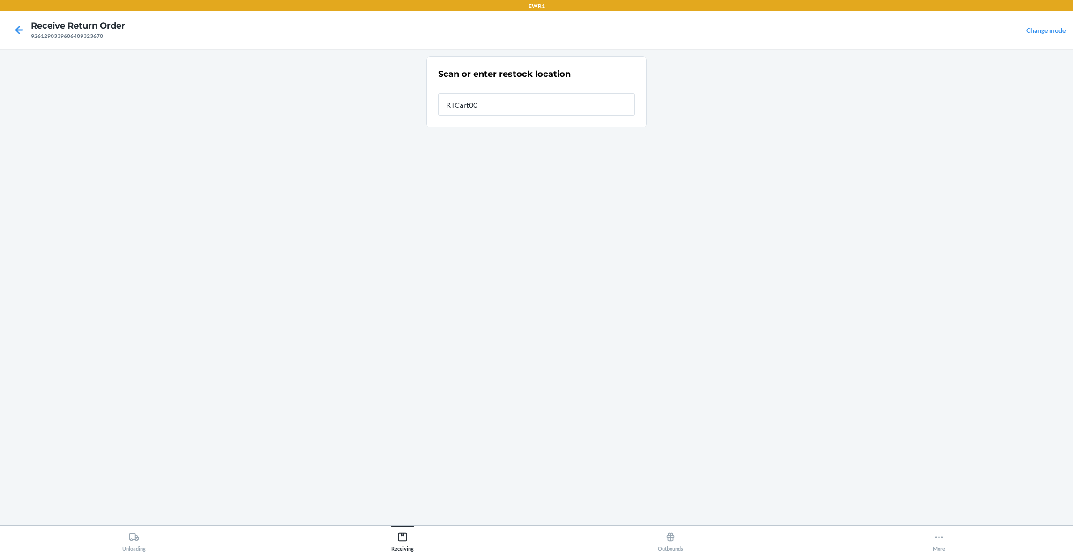
type input "RTCart009"
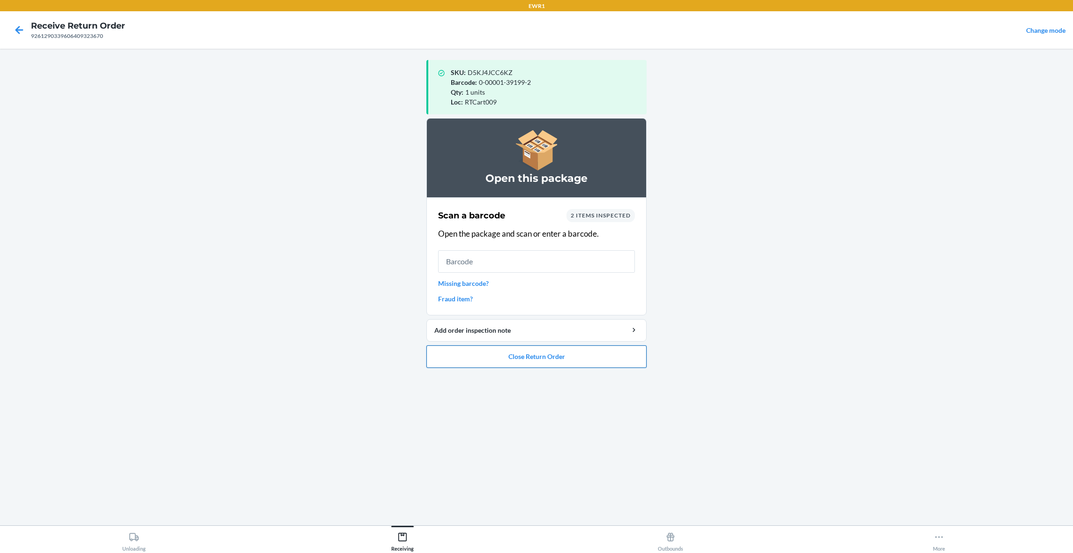
click at [520, 355] on button "Close Return Order" at bounding box center [537, 356] width 220 height 22
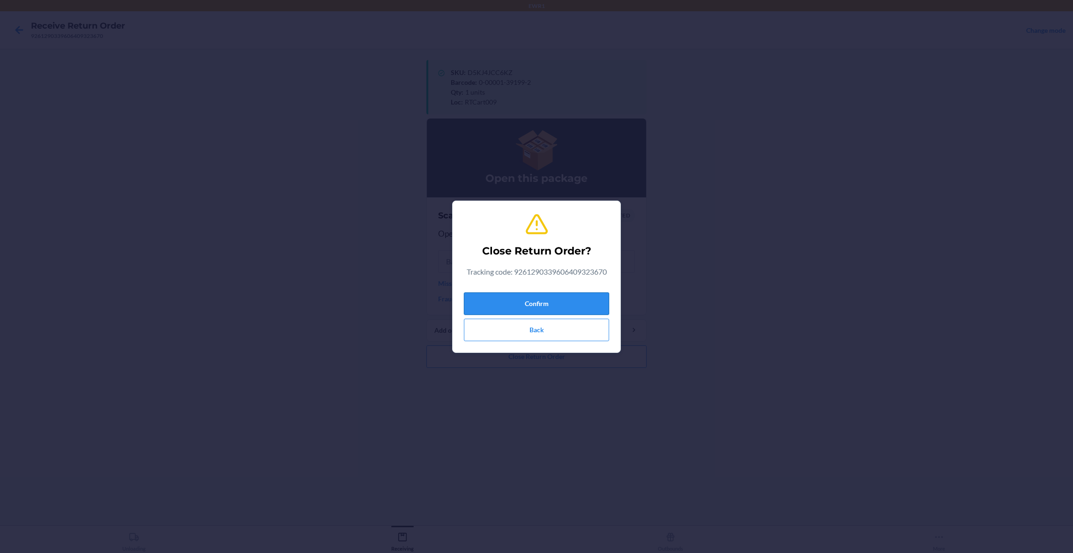
click at [559, 302] on button "Confirm" at bounding box center [536, 303] width 145 height 22
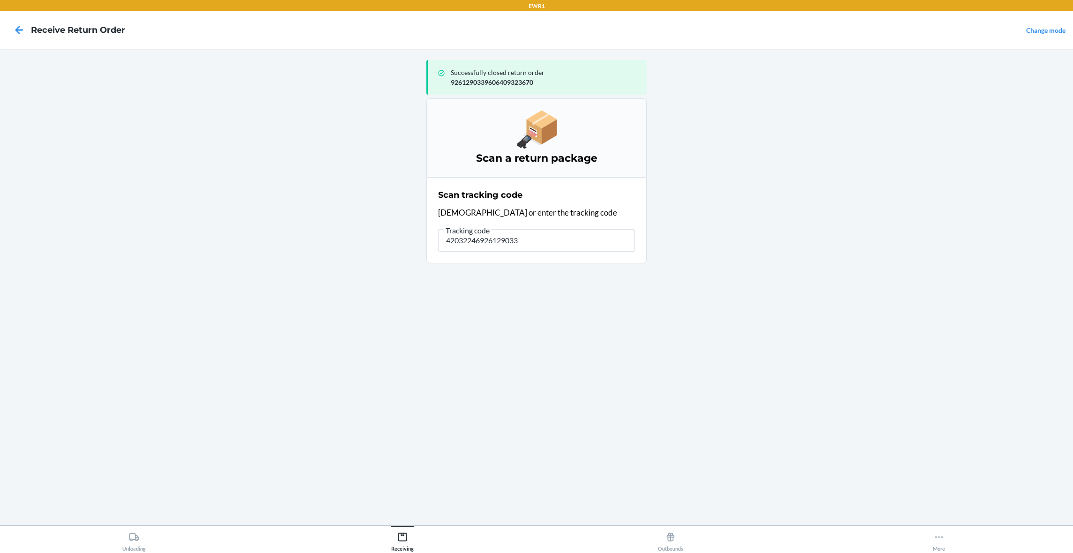
type input "420322469261290339"
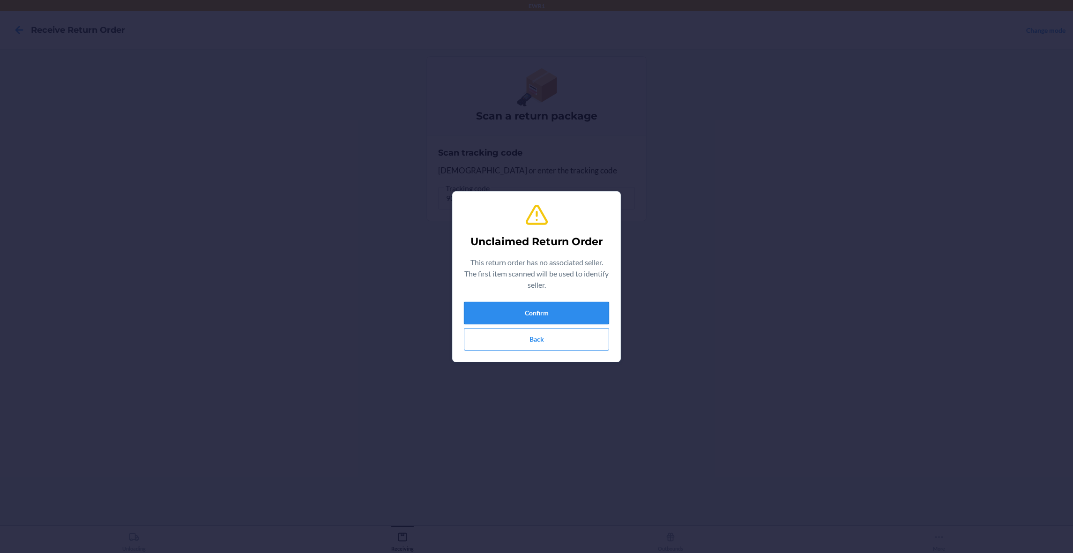
click at [600, 302] on button "Confirm" at bounding box center [536, 313] width 145 height 22
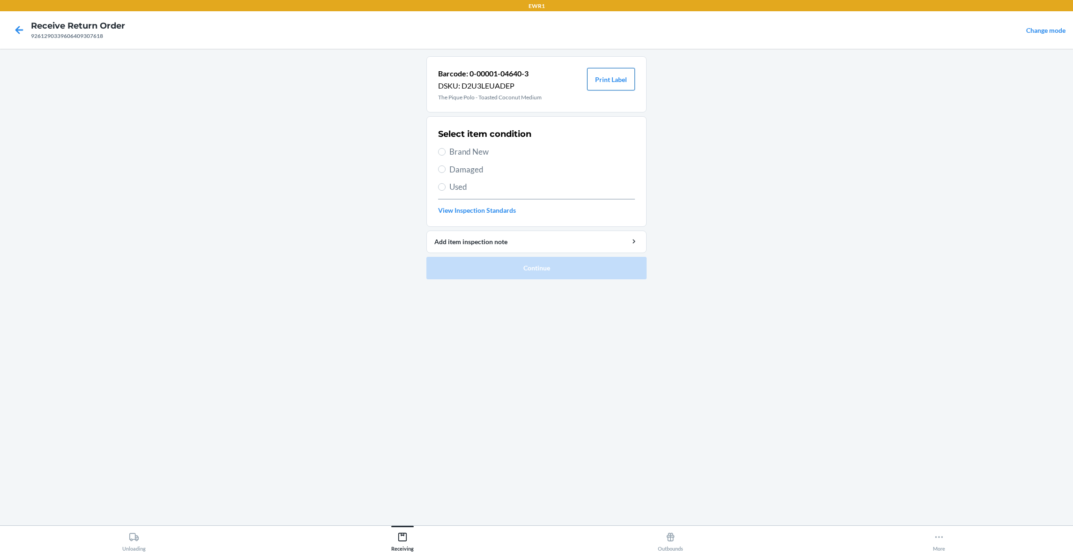
click at [617, 74] on button "Print Label" at bounding box center [611, 79] width 48 height 22
click at [472, 150] on span "Brand New" at bounding box center [542, 152] width 186 height 12
click at [446, 150] on input "Brand New" at bounding box center [441, 151] width 7 height 7
radio input "true"
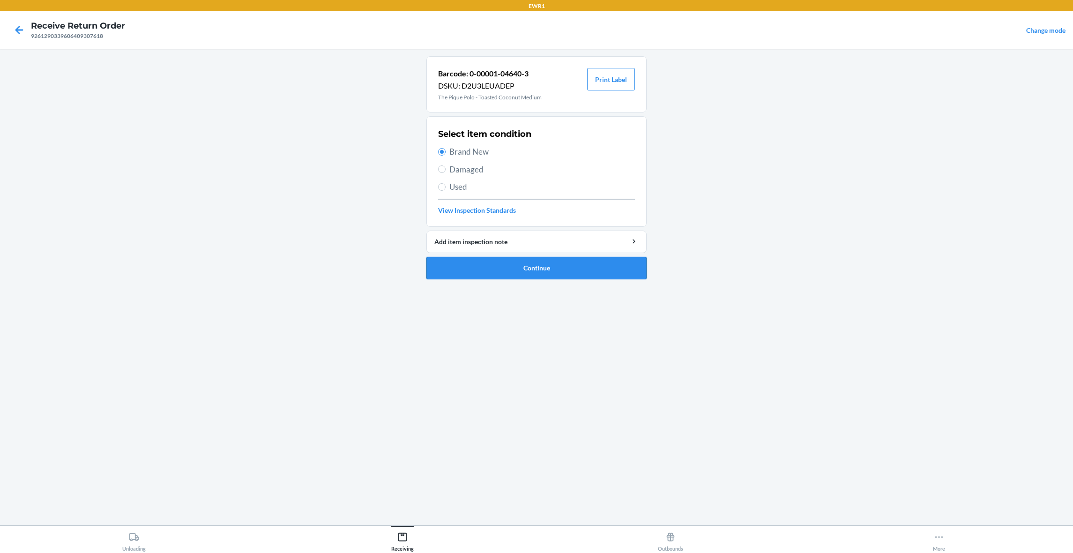
click at [569, 270] on button "Continue" at bounding box center [537, 268] width 220 height 22
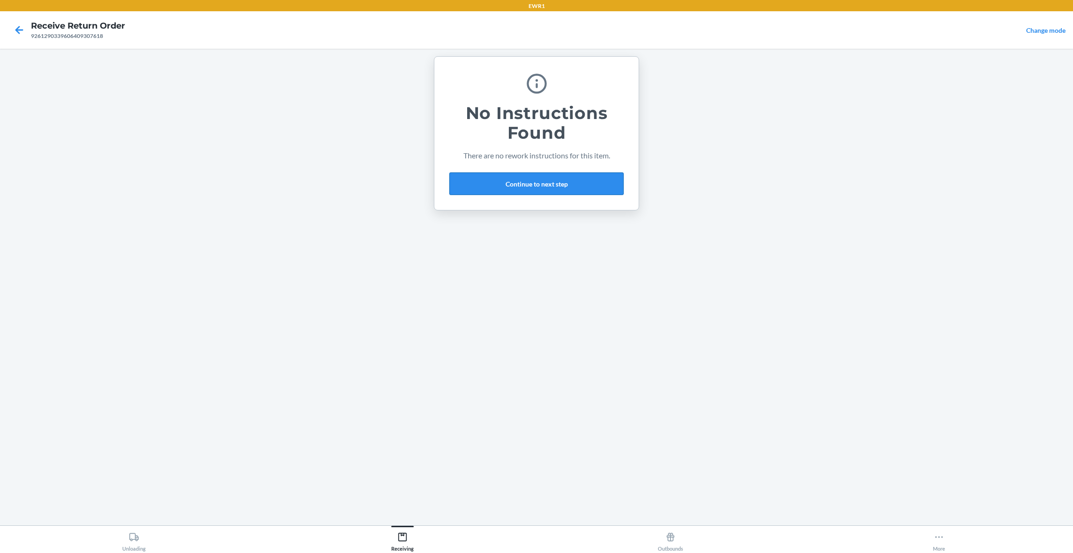
click at [582, 181] on button "Continue to next step" at bounding box center [536, 183] width 174 height 22
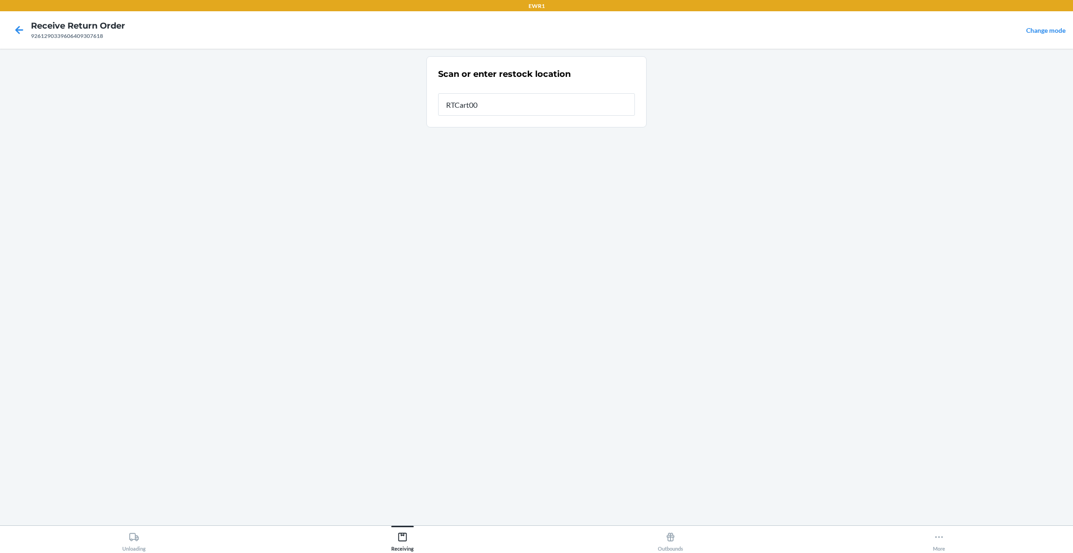
type input "RTCart009"
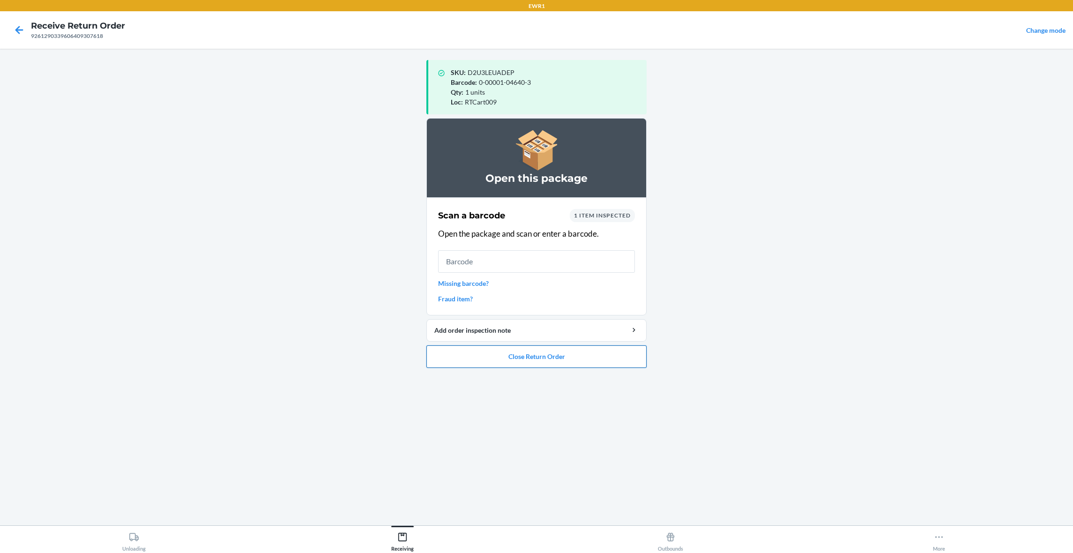
click at [622, 354] on button "Close Return Order" at bounding box center [537, 356] width 220 height 22
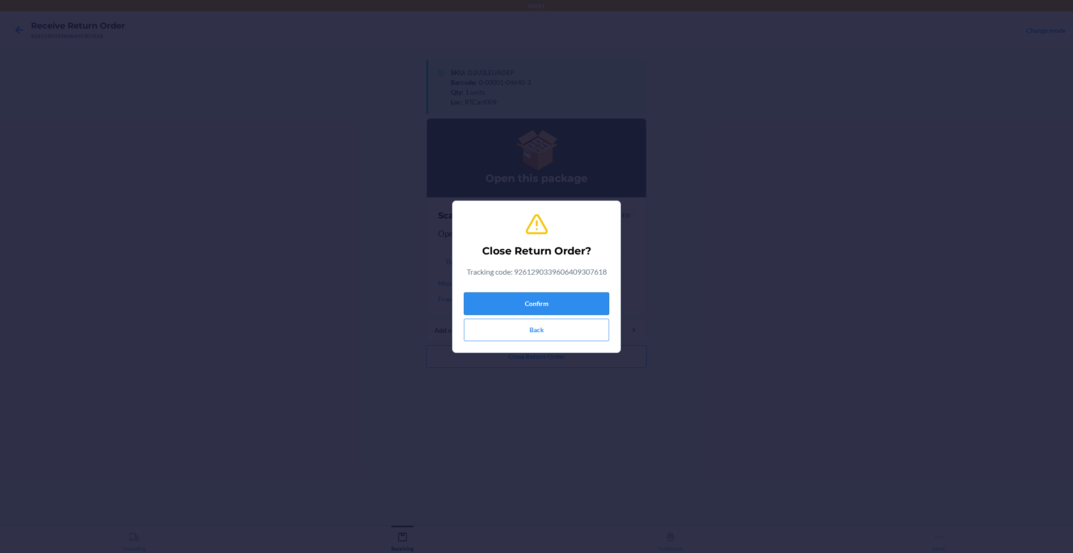
drag, startPoint x: 584, startPoint y: 300, endPoint x: 595, endPoint y: 301, distance: 11.8
click at [584, 300] on button "Confirm" at bounding box center [536, 303] width 145 height 22
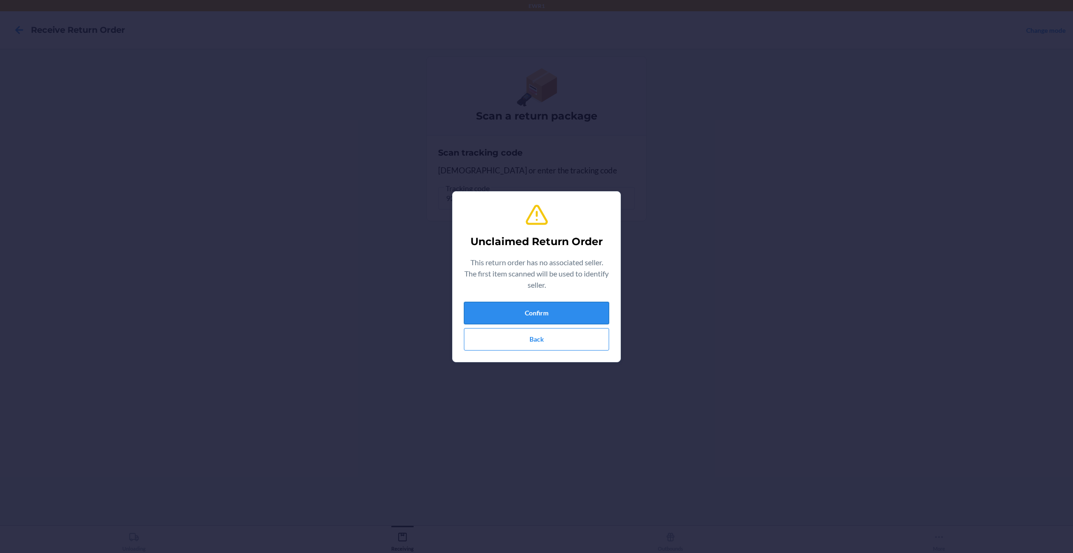
click at [597, 316] on button "Confirm" at bounding box center [536, 313] width 145 height 22
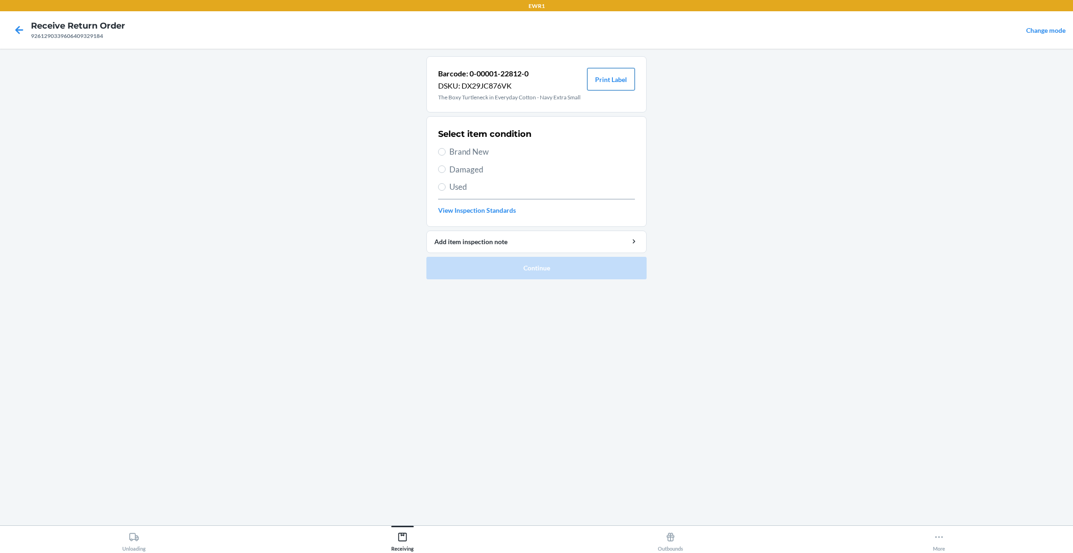
click at [606, 79] on button "Print Label" at bounding box center [611, 79] width 48 height 22
click at [444, 165] on input "Damaged" at bounding box center [441, 168] width 7 height 7
radio input "true"
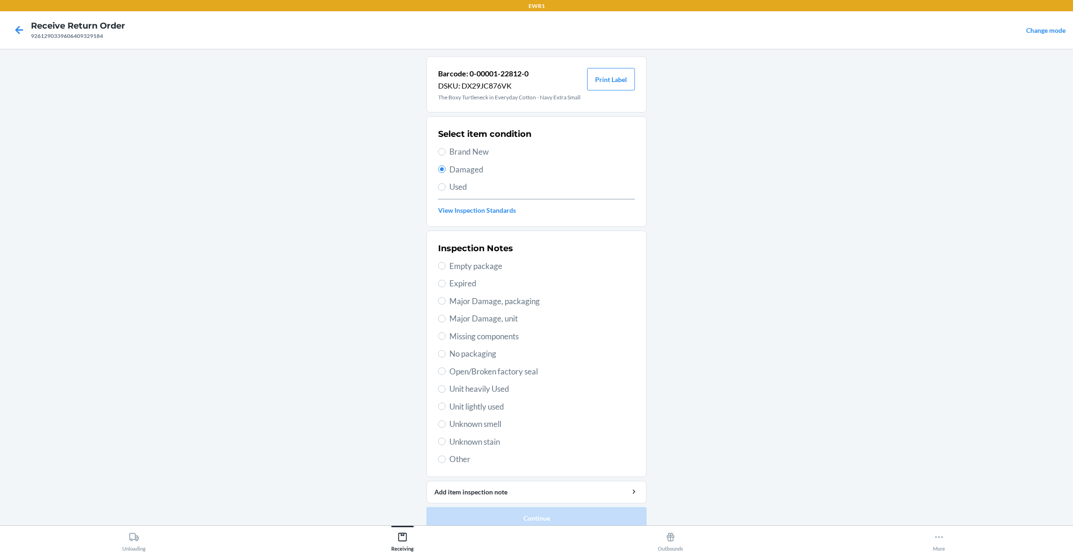
click at [449, 150] on span "Brand New" at bounding box center [542, 152] width 186 height 12
click at [446, 150] on input "Brand New" at bounding box center [441, 151] width 7 height 7
radio input "true"
radio input "false"
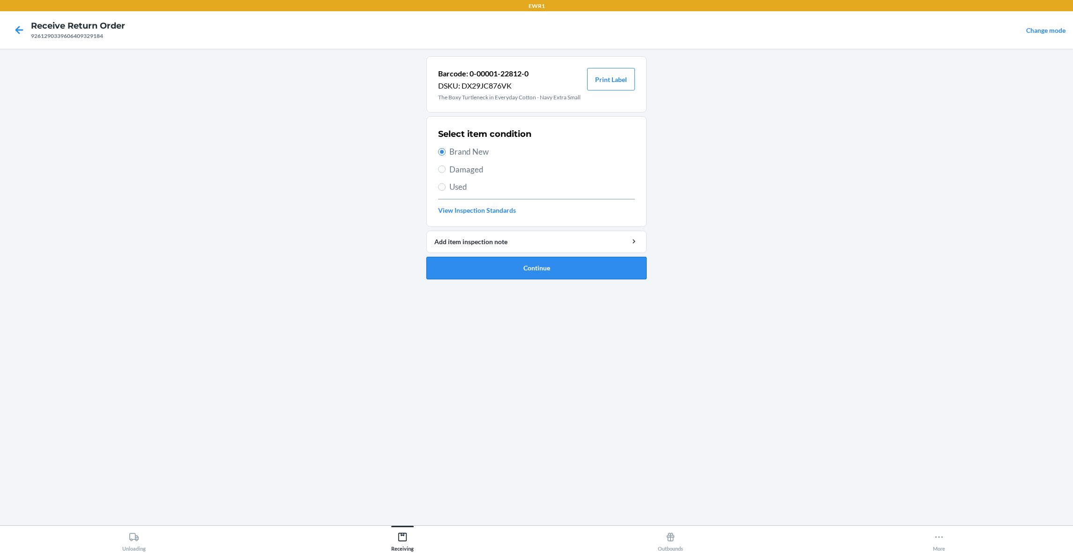
click at [577, 271] on button "Continue" at bounding box center [537, 268] width 220 height 22
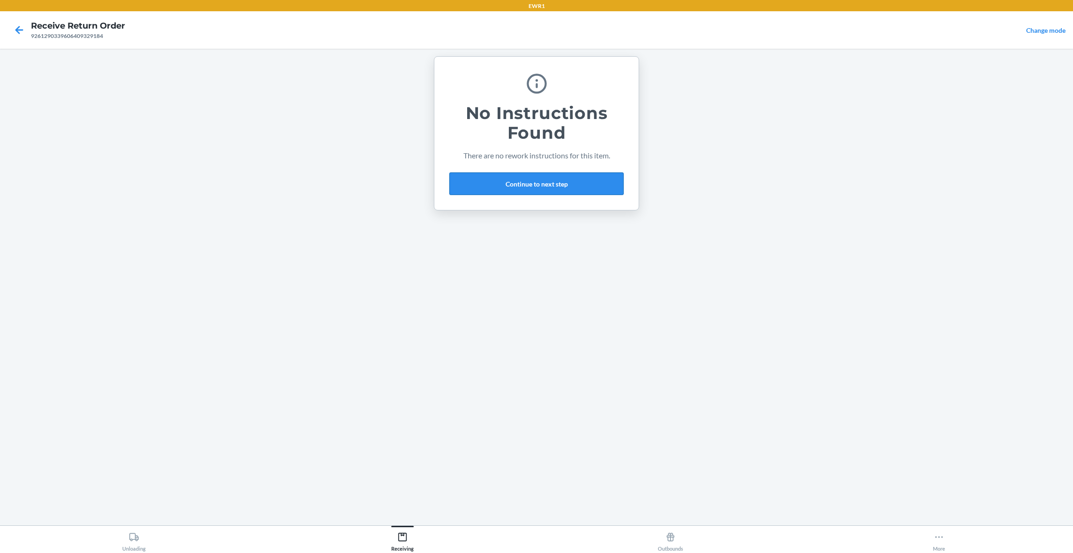
click at [556, 186] on button "Continue to next step" at bounding box center [536, 183] width 174 height 22
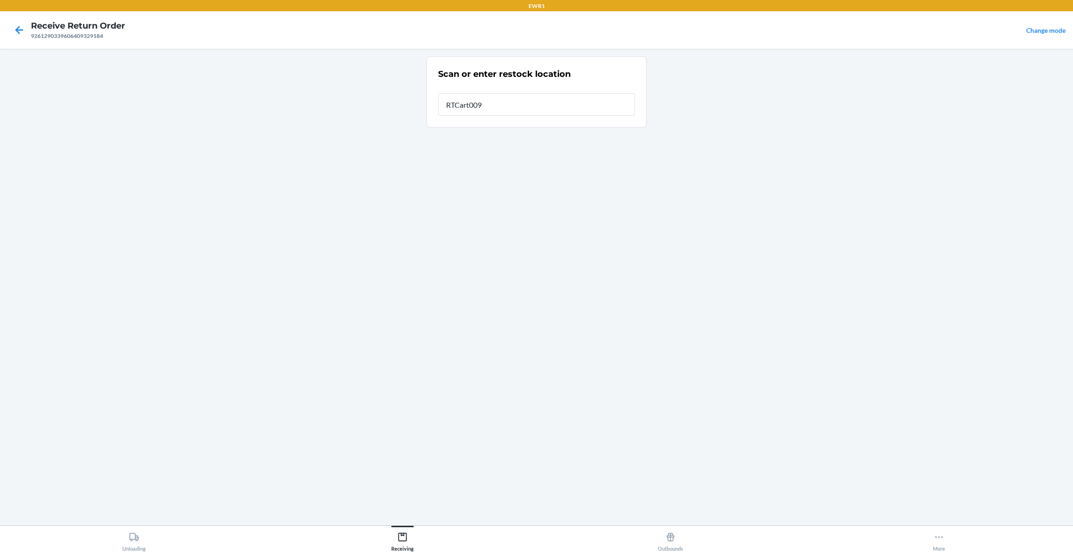
type input "RTCart009"
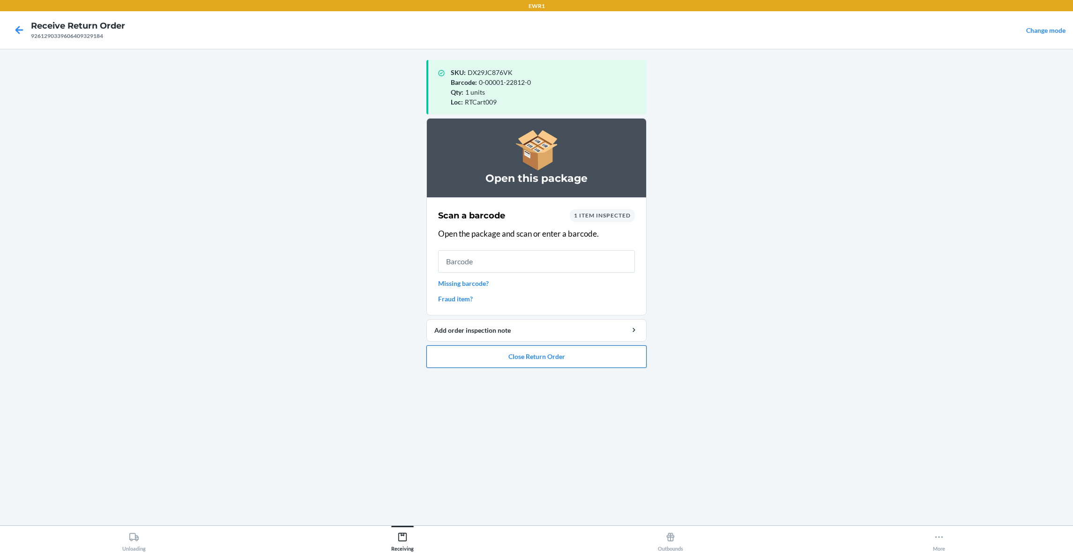
click at [499, 351] on button "Close Return Order" at bounding box center [537, 356] width 220 height 22
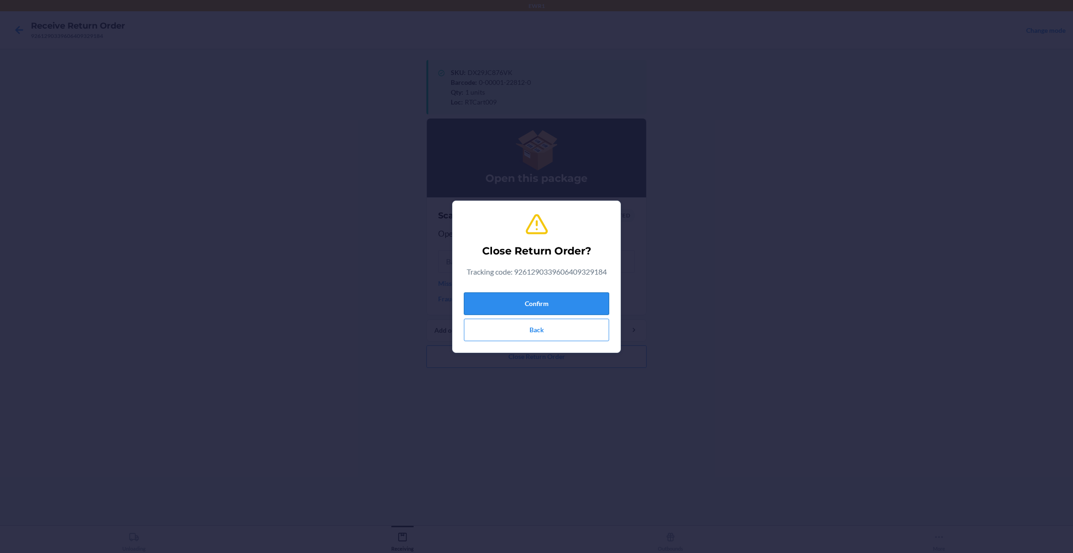
click at [525, 306] on button "Confirm" at bounding box center [536, 303] width 145 height 22
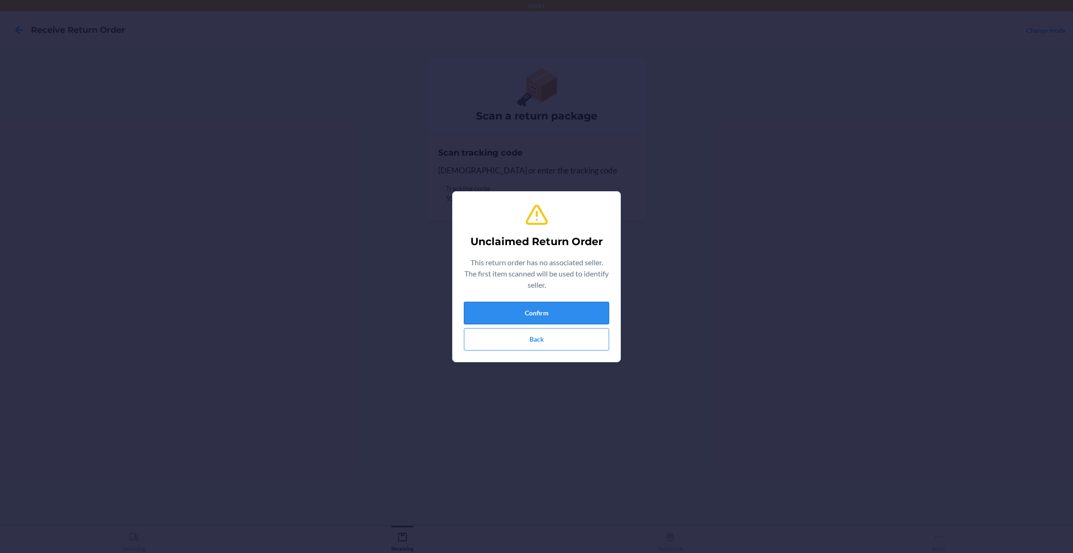
click at [595, 303] on button "Confirm" at bounding box center [536, 313] width 145 height 22
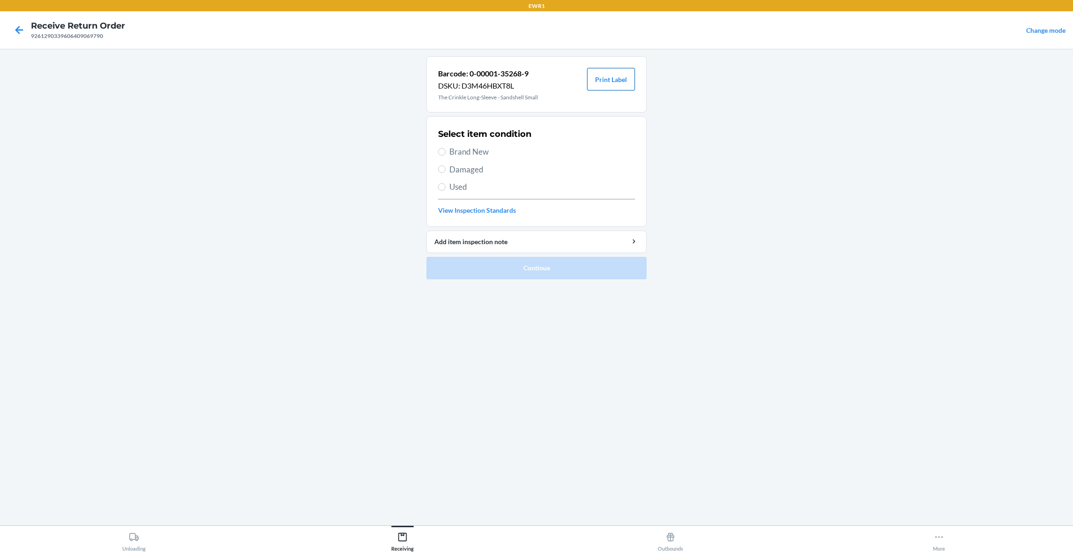
click at [591, 78] on button "Print Label" at bounding box center [611, 79] width 48 height 22
click at [480, 151] on span "Brand New" at bounding box center [542, 152] width 186 height 12
click at [446, 151] on input "Brand New" at bounding box center [441, 151] width 7 height 7
radio input "true"
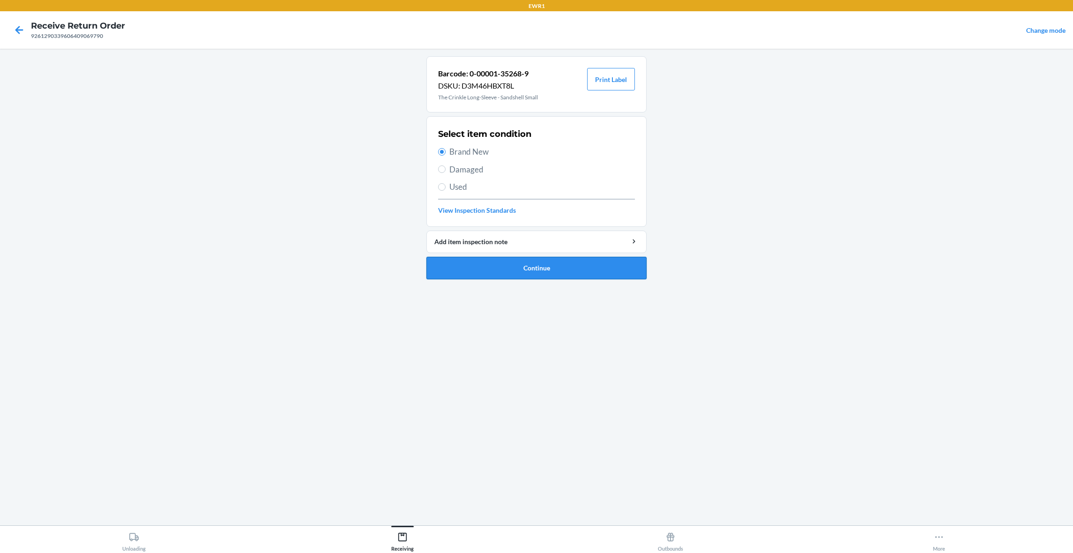
click at [524, 268] on button "Continue" at bounding box center [537, 268] width 220 height 22
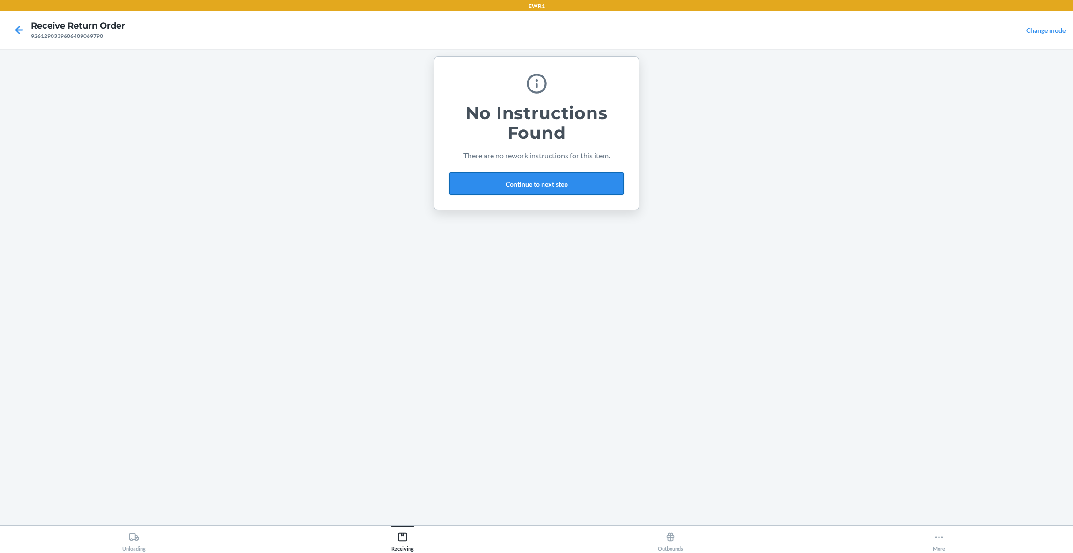
click at [517, 184] on button "Continue to next step" at bounding box center [536, 183] width 174 height 22
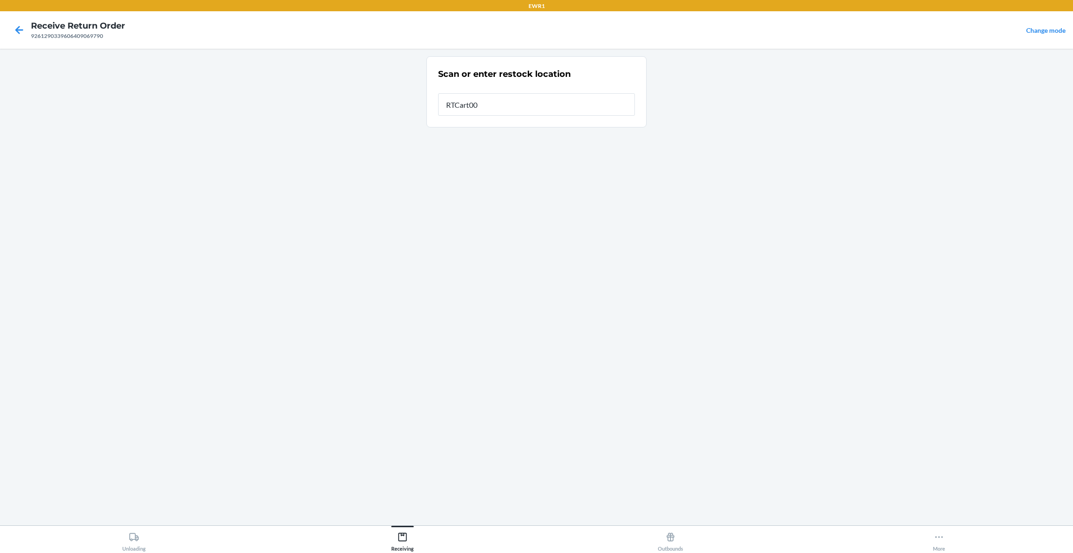
type input "RTCart009"
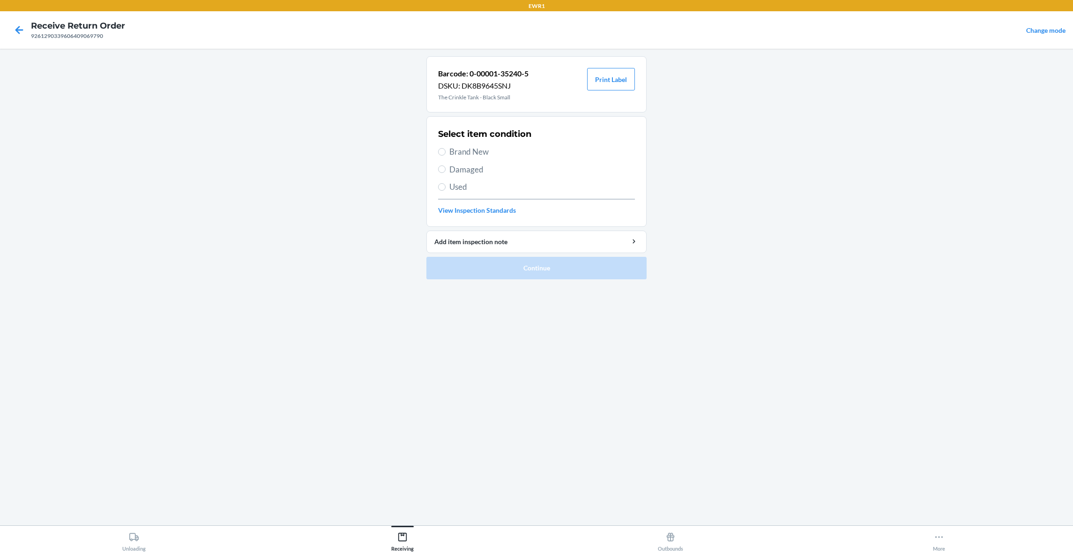
click at [453, 150] on span "Brand New" at bounding box center [542, 152] width 186 height 12
click at [446, 150] on input "Brand New" at bounding box center [441, 151] width 7 height 7
radio input "true"
click at [620, 78] on button "Print Label" at bounding box center [611, 79] width 48 height 22
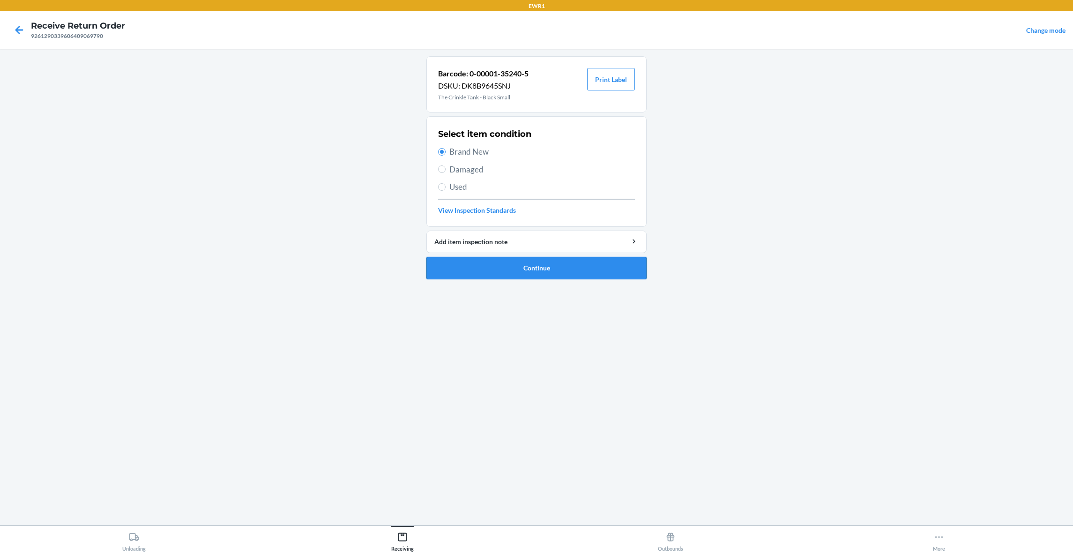
click at [525, 267] on button "Continue" at bounding box center [537, 268] width 220 height 22
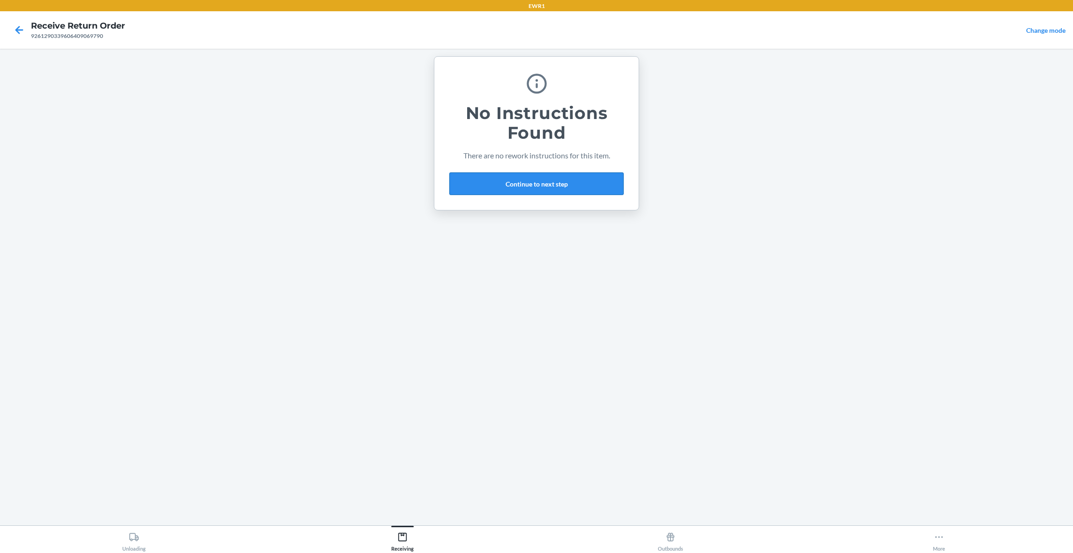
click at [521, 181] on button "Continue to next step" at bounding box center [536, 183] width 174 height 22
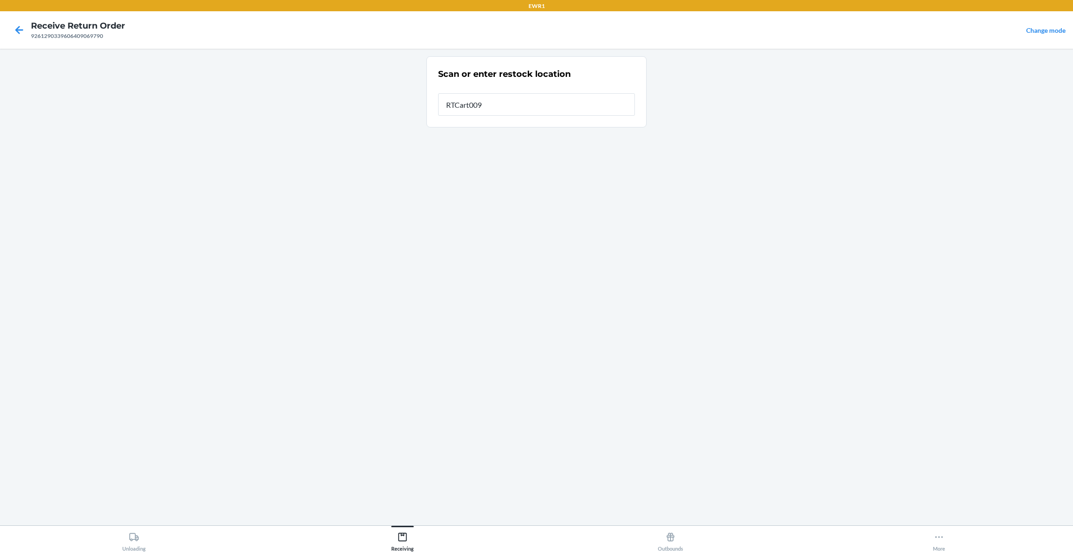
type input "RTCart009"
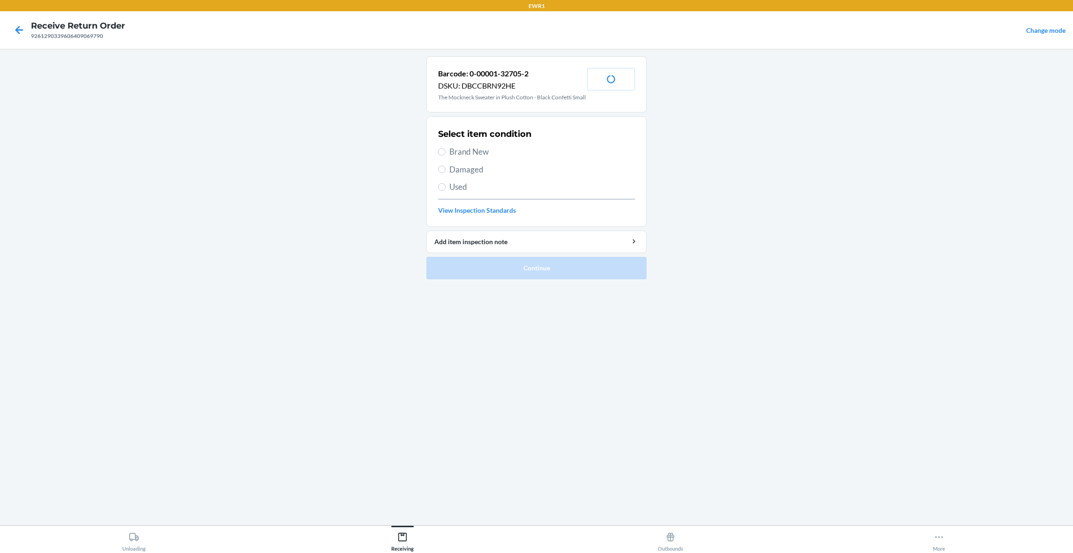
drag, startPoint x: 483, startPoint y: 160, endPoint x: 509, endPoint y: 130, distance: 39.2
click at [484, 157] on span "Brand New" at bounding box center [542, 152] width 186 height 12
click at [446, 156] on input "Brand New" at bounding box center [441, 151] width 7 height 7
radio input "true"
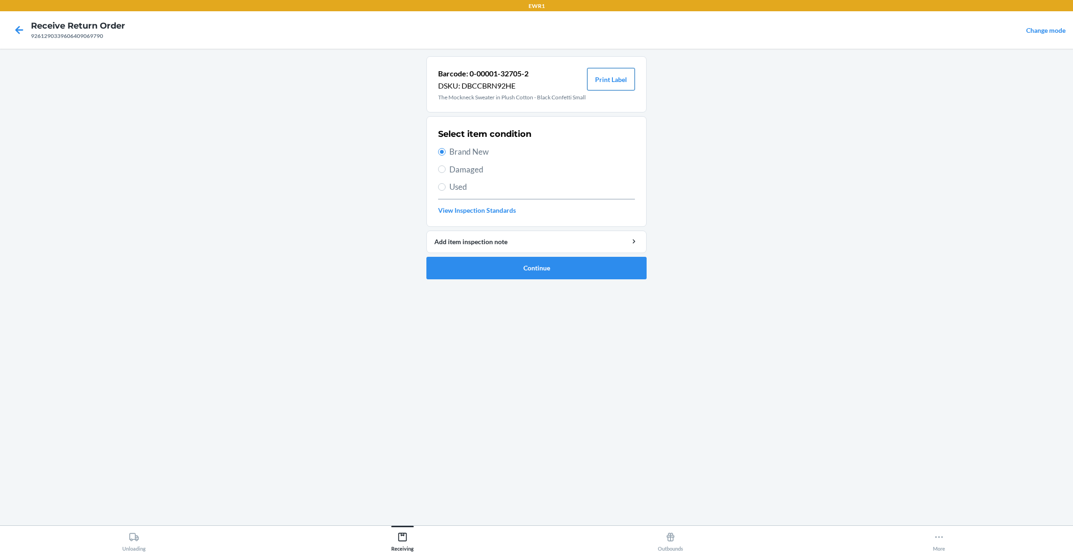
click at [610, 81] on button "Print Label" at bounding box center [611, 79] width 48 height 22
click at [556, 277] on button "Continue" at bounding box center [537, 268] width 220 height 22
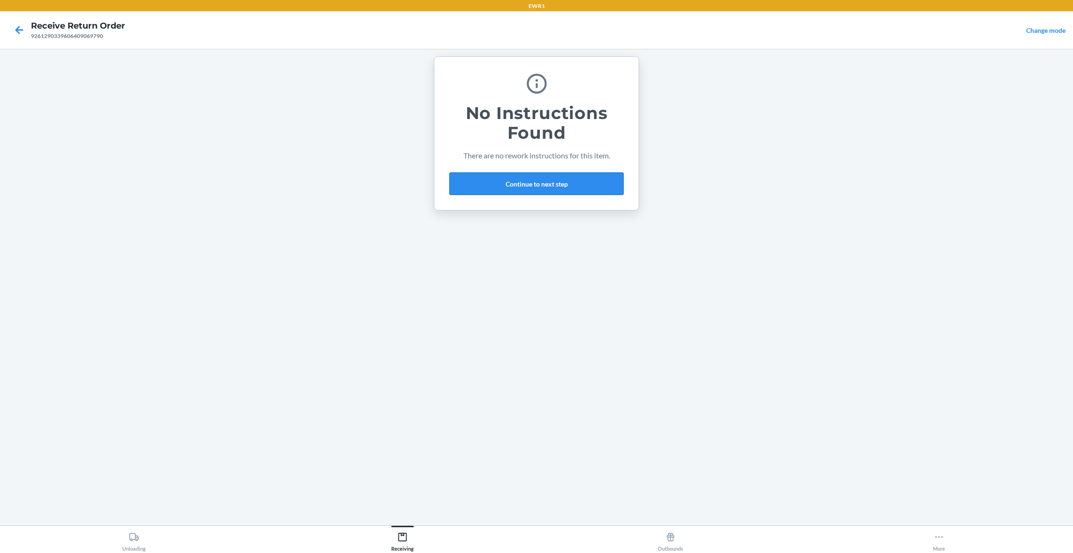
click at [579, 188] on button "Continue to next step" at bounding box center [536, 183] width 174 height 22
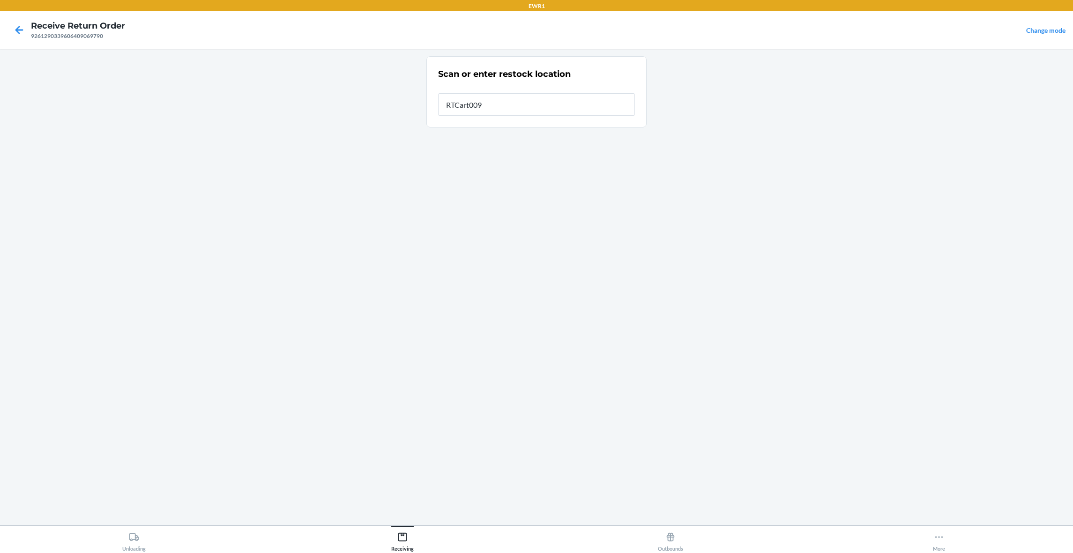
type input "RTCart009"
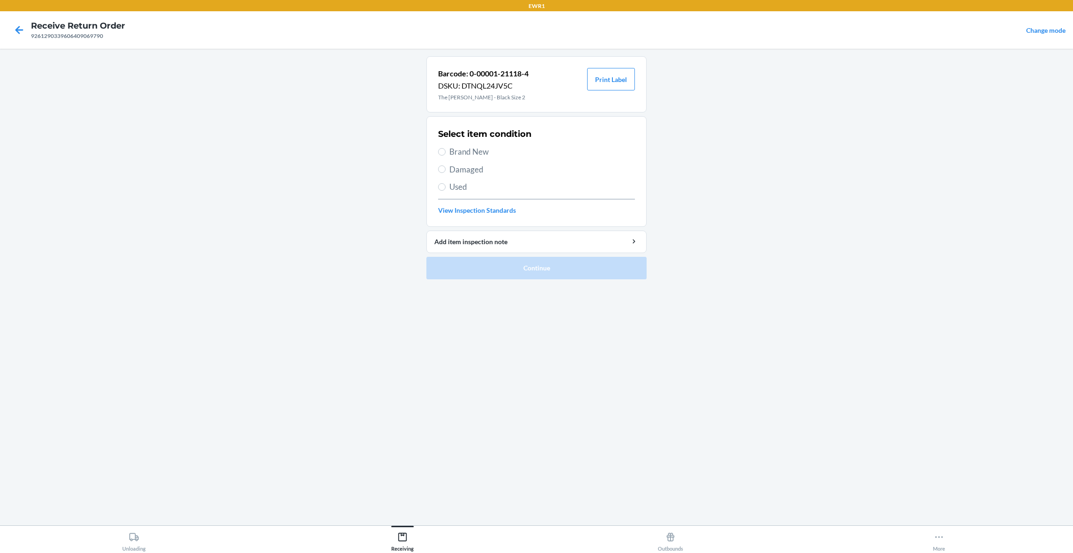
click at [472, 158] on div "Select item condition Brand New Damaged Used View Inspection Standards" at bounding box center [536, 171] width 197 height 93
click at [489, 149] on span "Brand New" at bounding box center [542, 152] width 186 height 12
click at [446, 149] on input "Brand New" at bounding box center [441, 151] width 7 height 7
radio input "true"
click at [599, 83] on button "Print Label" at bounding box center [611, 79] width 48 height 22
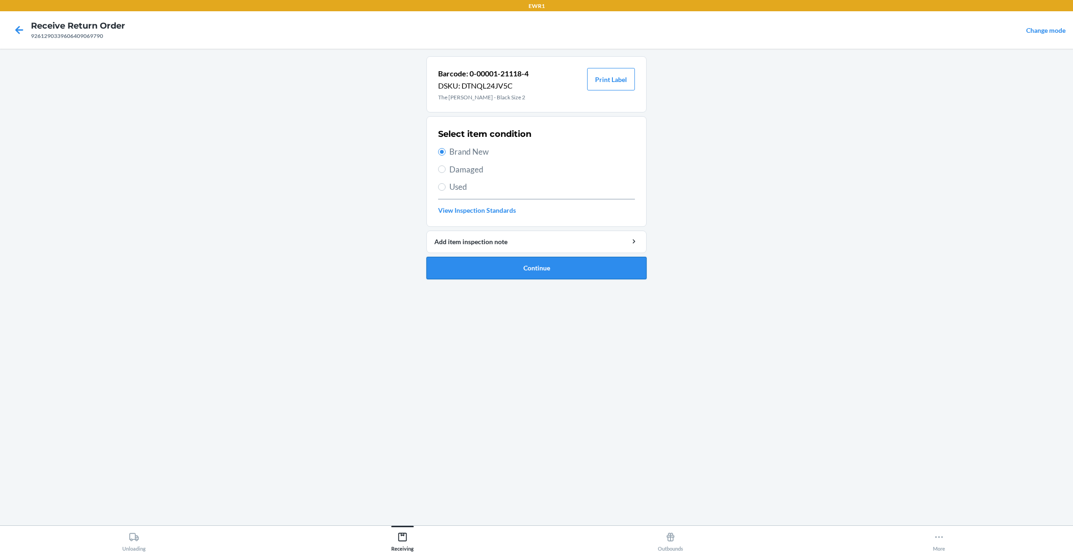
drag, startPoint x: 535, startPoint y: 268, endPoint x: 519, endPoint y: 214, distance: 56.5
click at [535, 264] on button "Continue" at bounding box center [537, 268] width 220 height 22
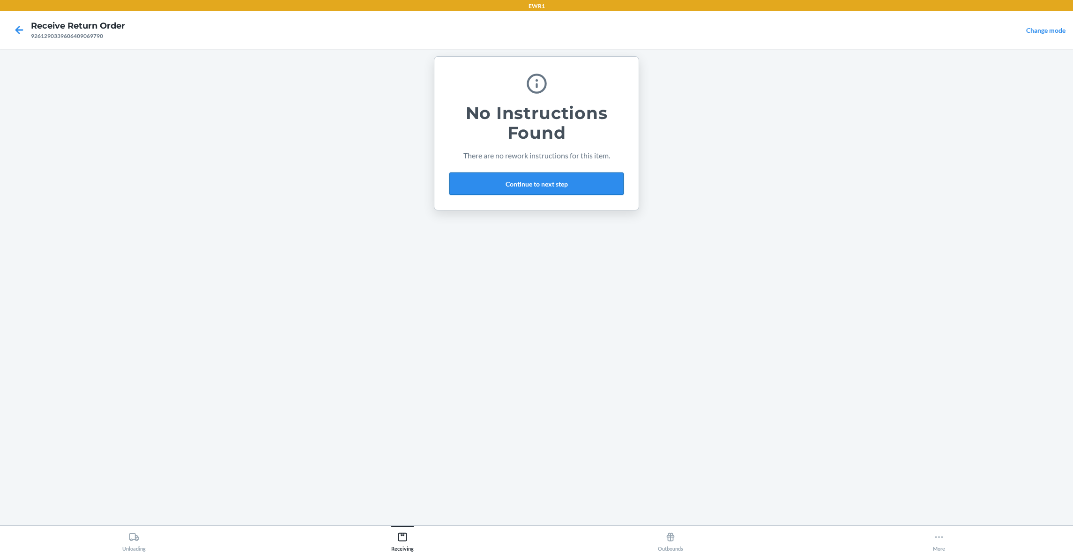
click at [545, 185] on button "Continue to next step" at bounding box center [536, 183] width 174 height 22
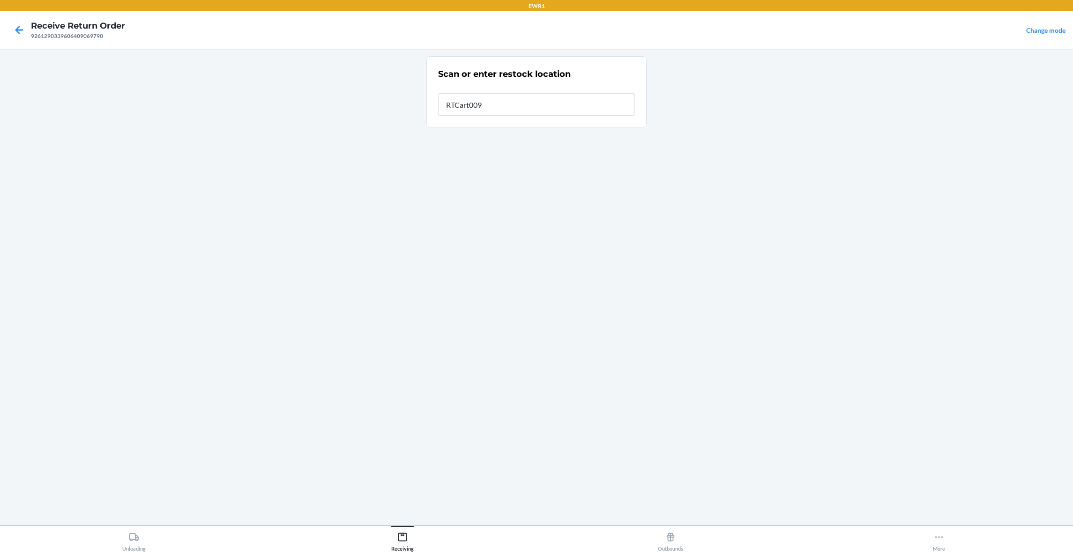
type input "RTCart009"
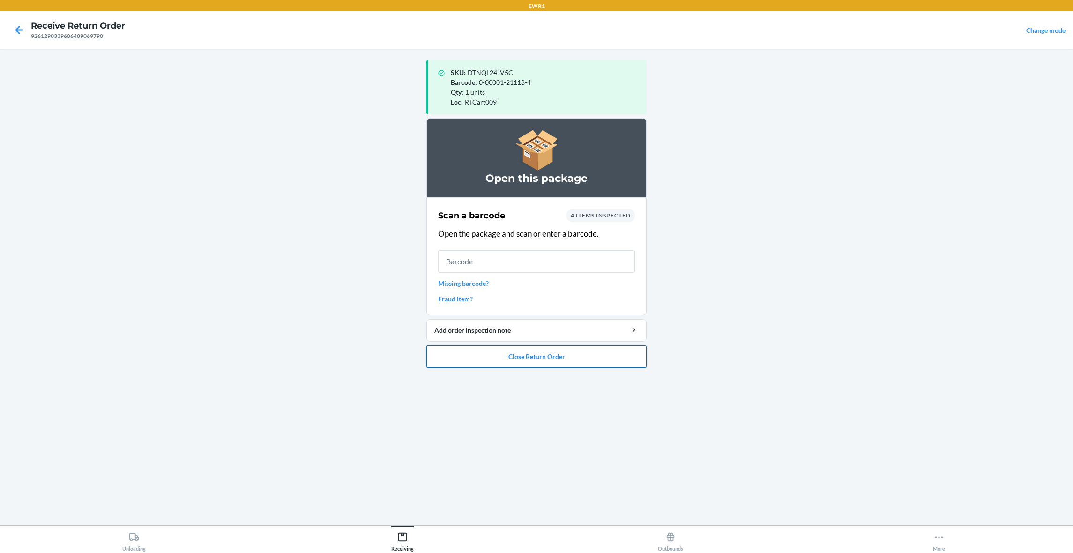
click at [554, 363] on button "Close Return Order" at bounding box center [537, 356] width 220 height 22
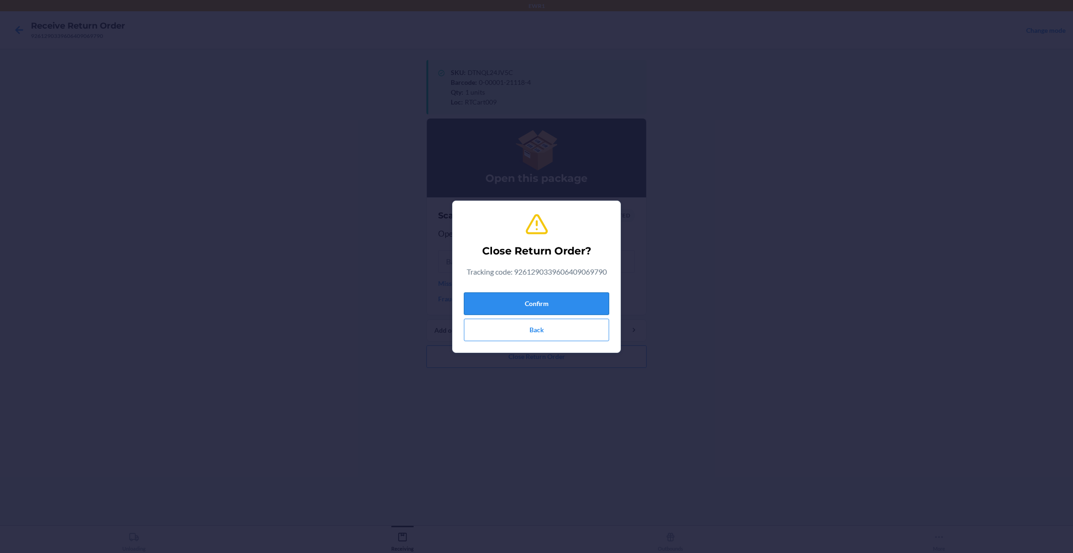
click at [547, 298] on button "Confirm" at bounding box center [536, 303] width 145 height 22
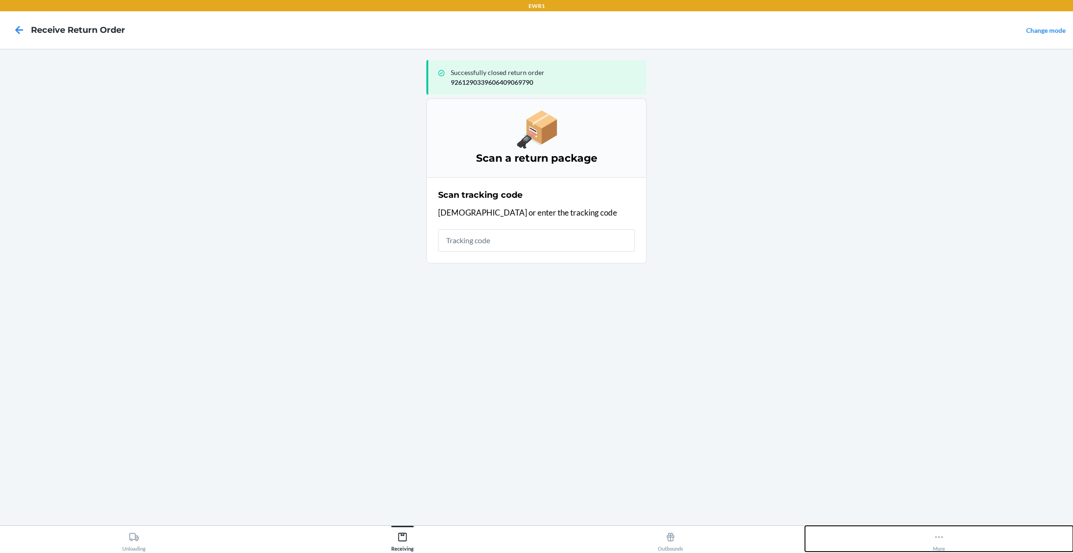
click at [933, 533] on div "More" at bounding box center [939, 539] width 12 height 23
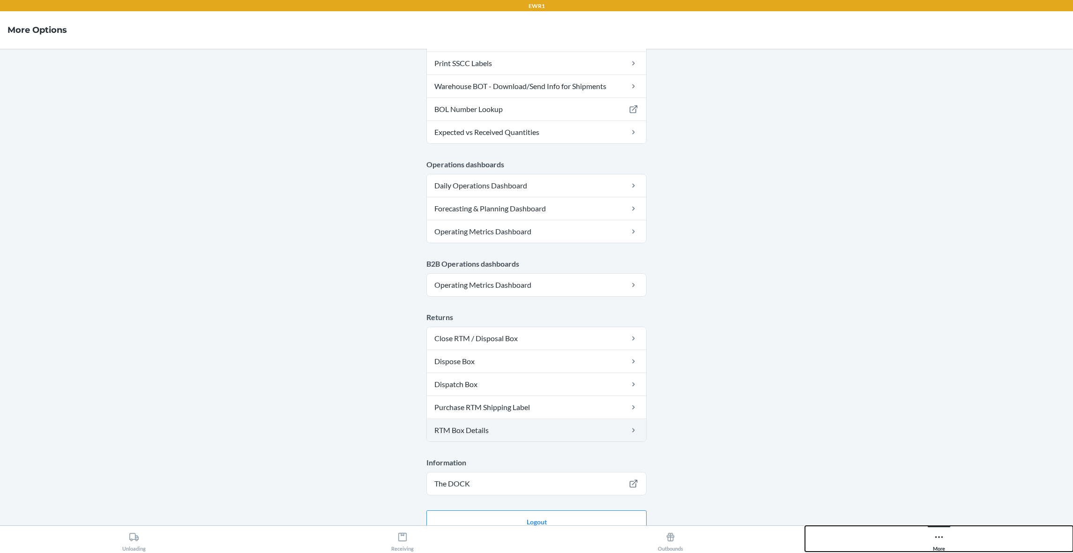
scroll to position [351, 0]
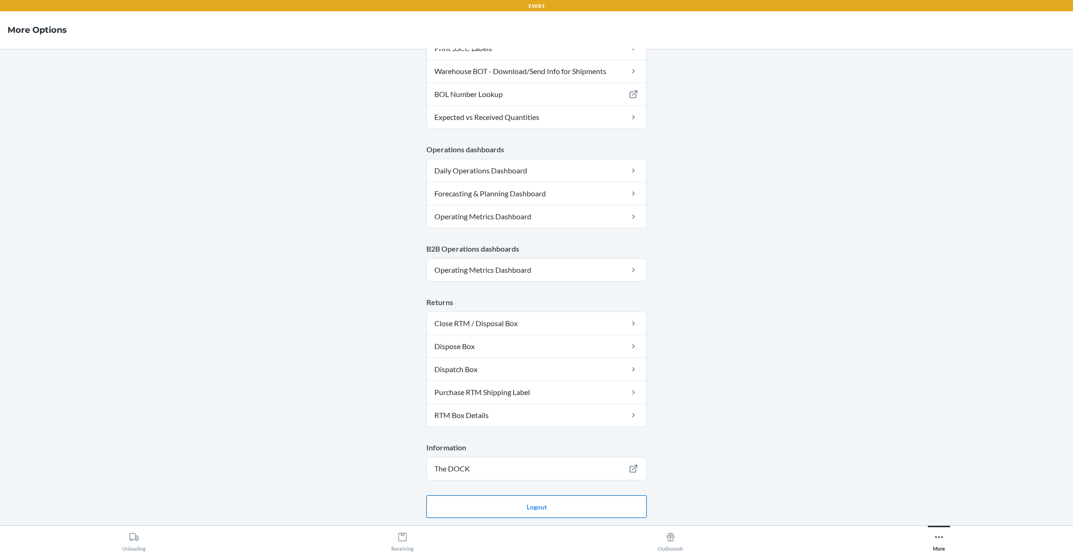
click at [552, 505] on button "Logout" at bounding box center [537, 506] width 220 height 22
